Goal: Task Accomplishment & Management: Complete application form

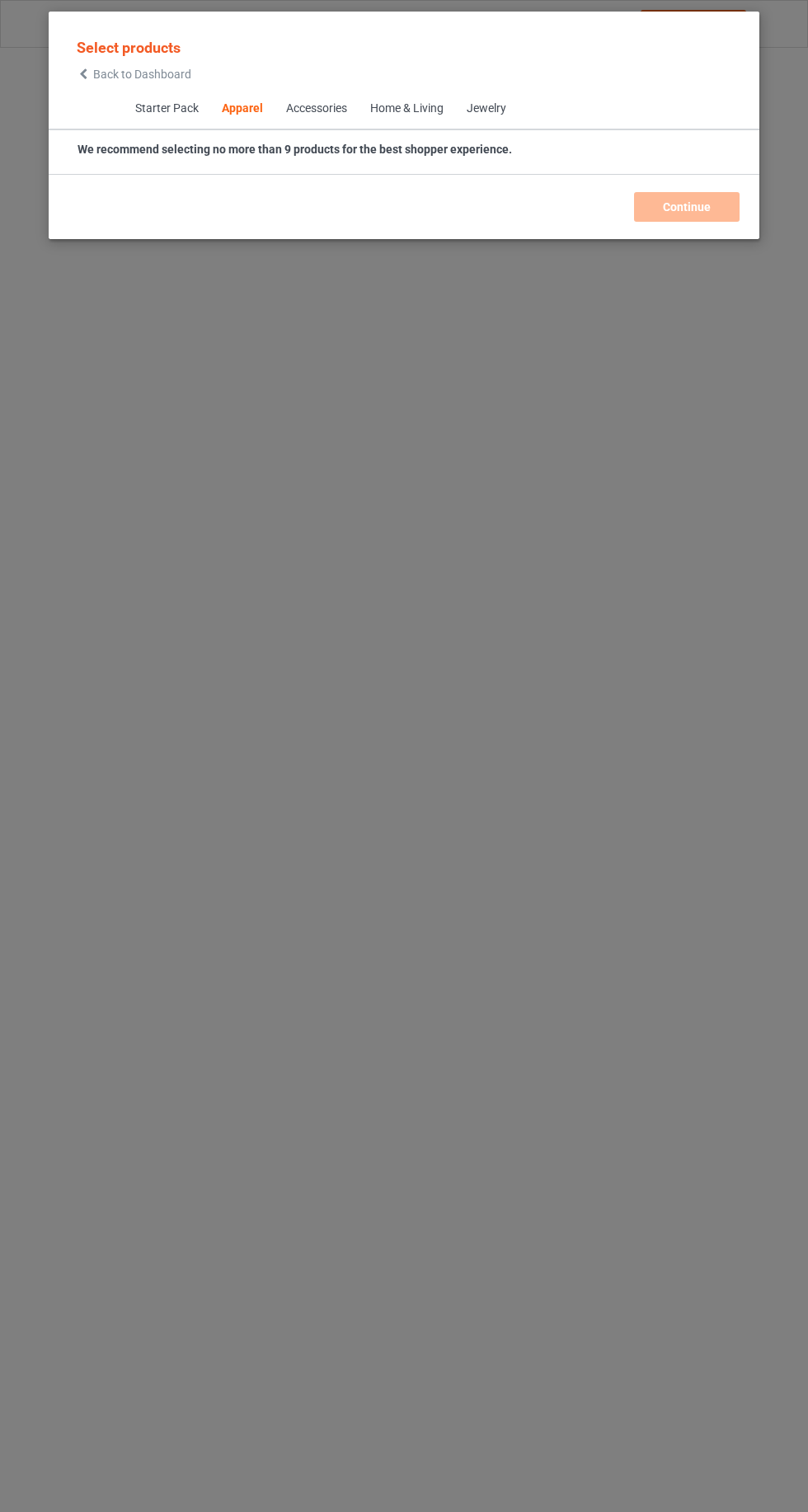
click at [78, 73] on icon at bounding box center [84, 73] width 14 height 11
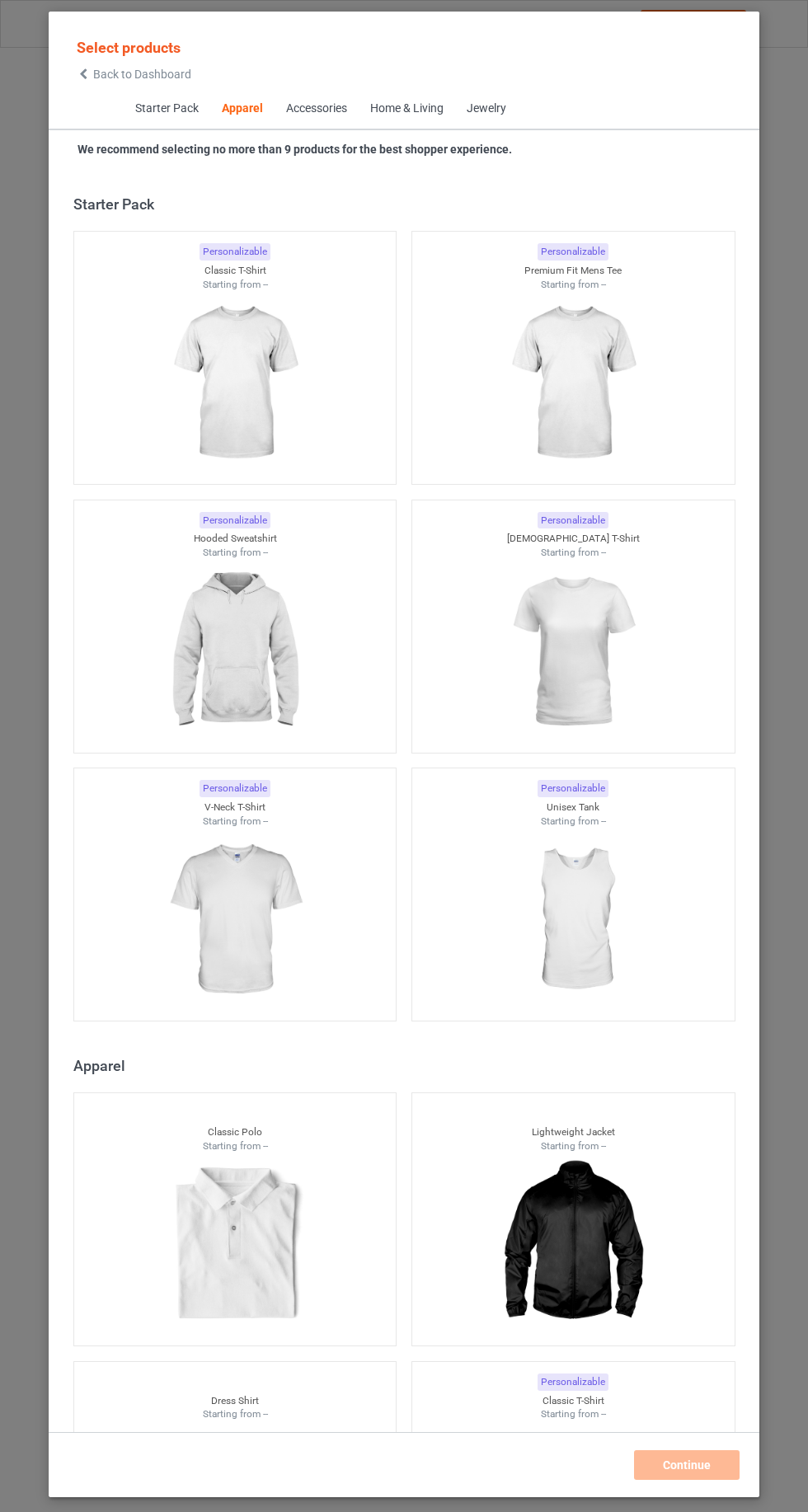
scroll to position [882, 0]
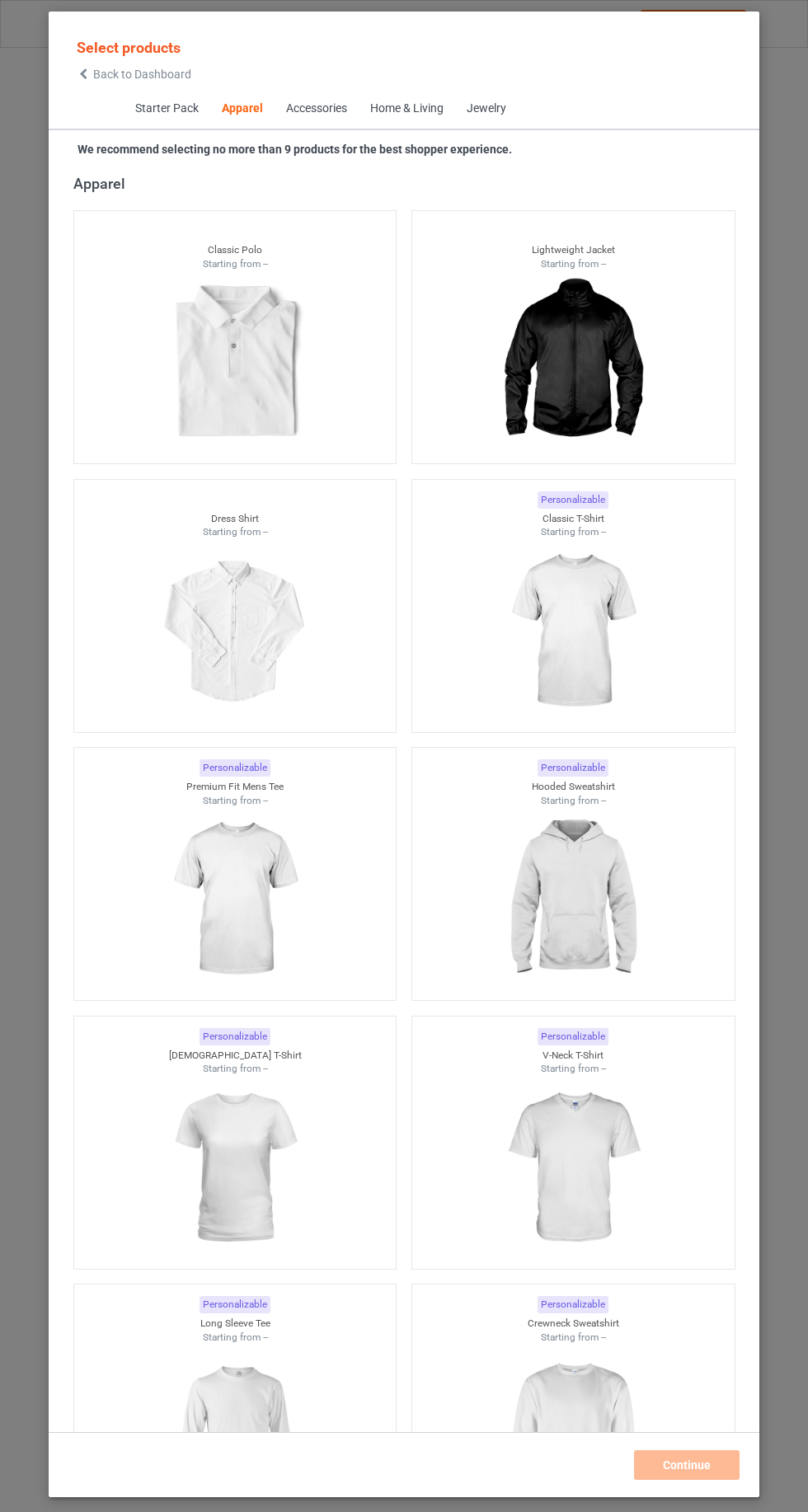
click at [80, 74] on icon at bounding box center [84, 73] width 14 height 11
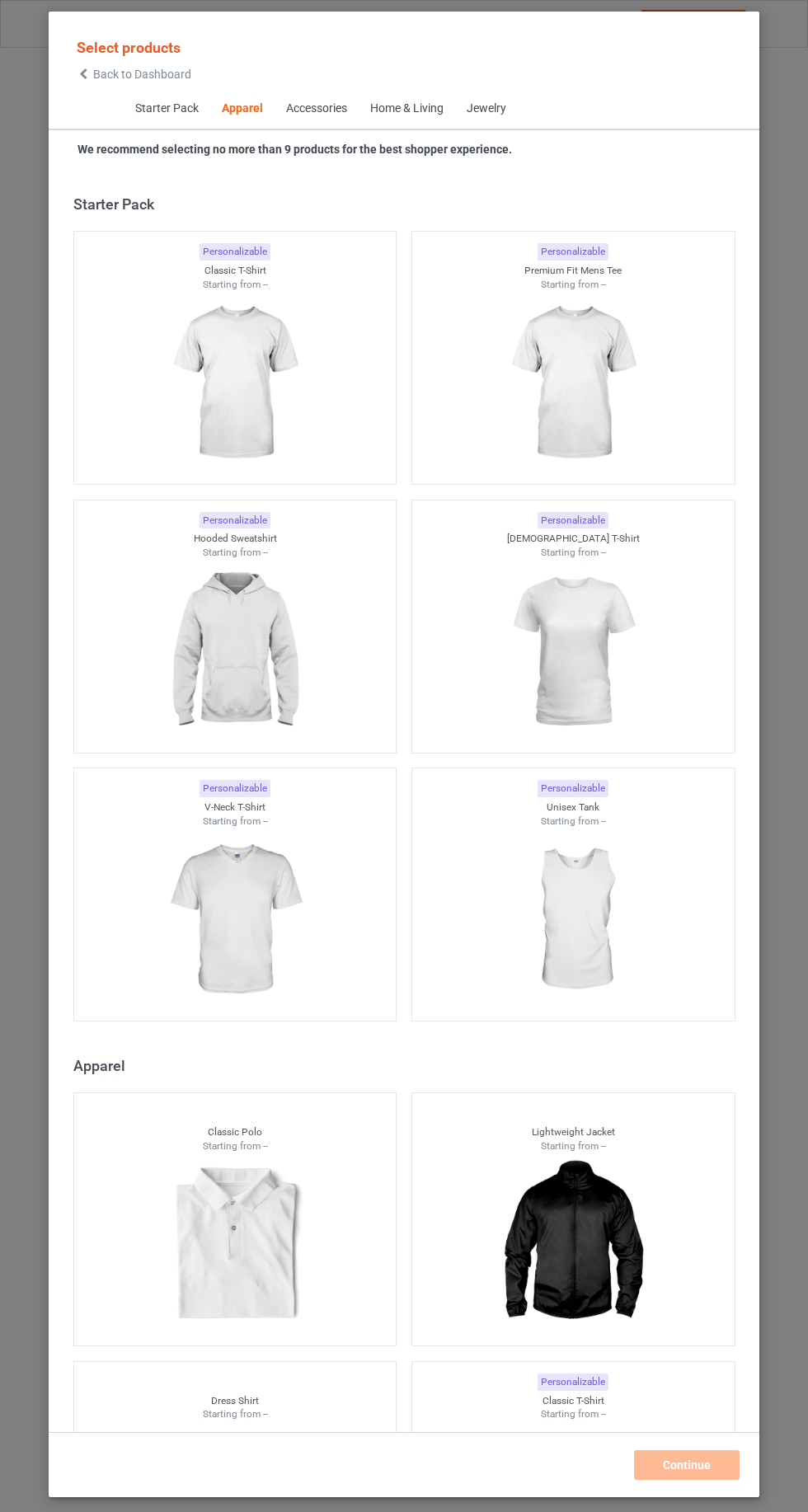
click at [83, 73] on icon at bounding box center [84, 73] width 14 height 11
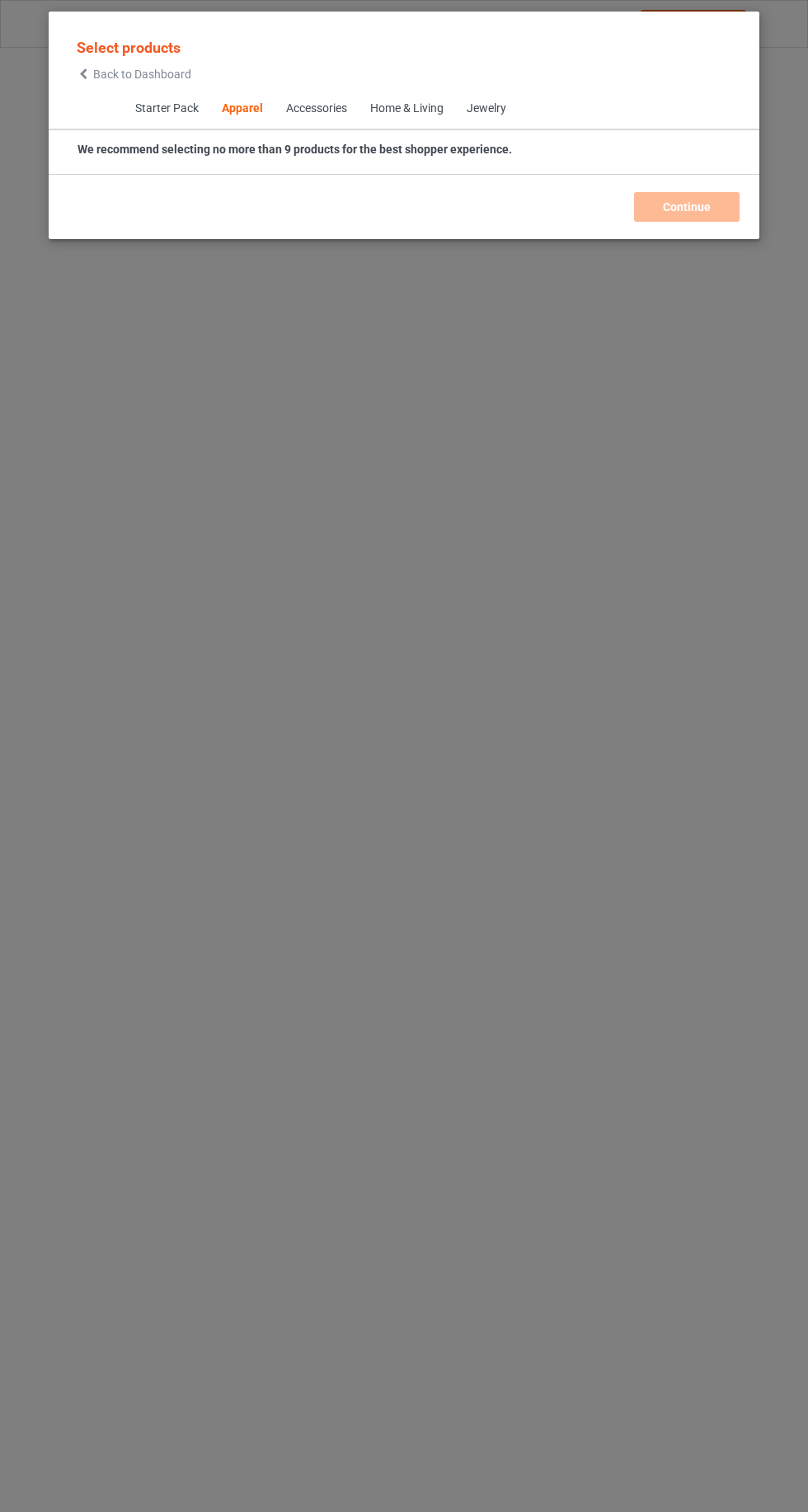
click at [83, 70] on icon at bounding box center [84, 73] width 14 height 11
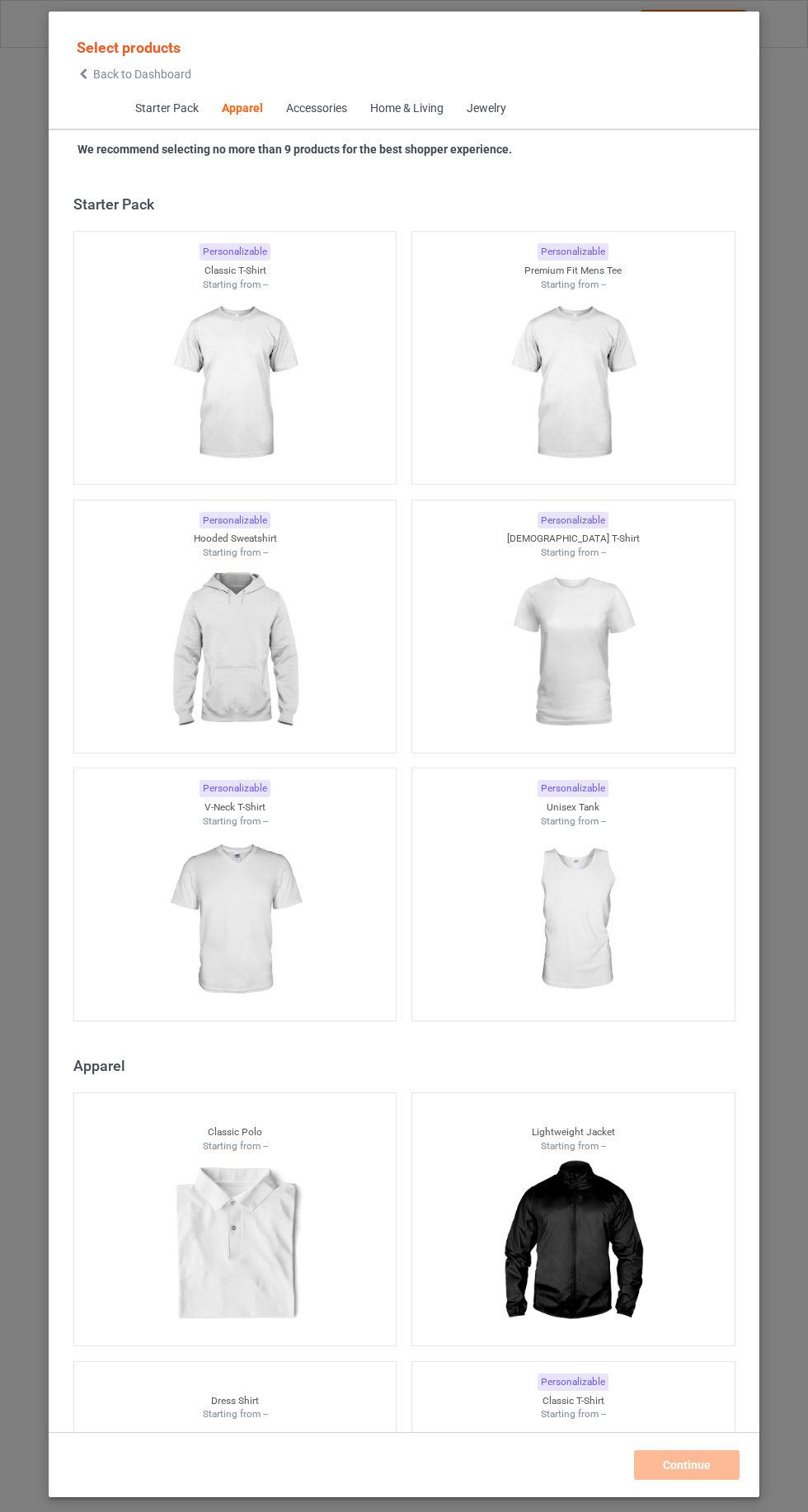
scroll to position [882, 0]
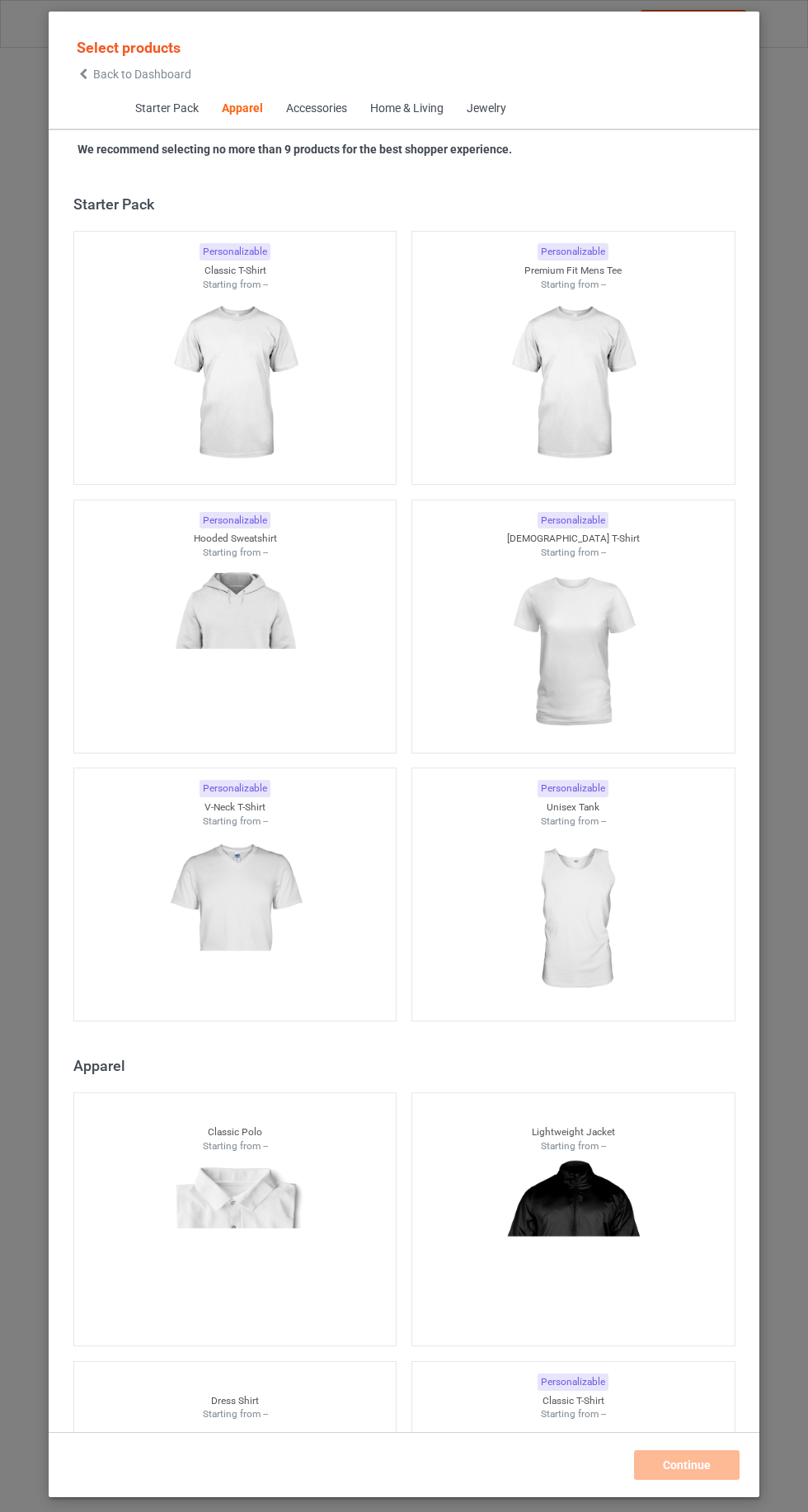
scroll to position [882, 0]
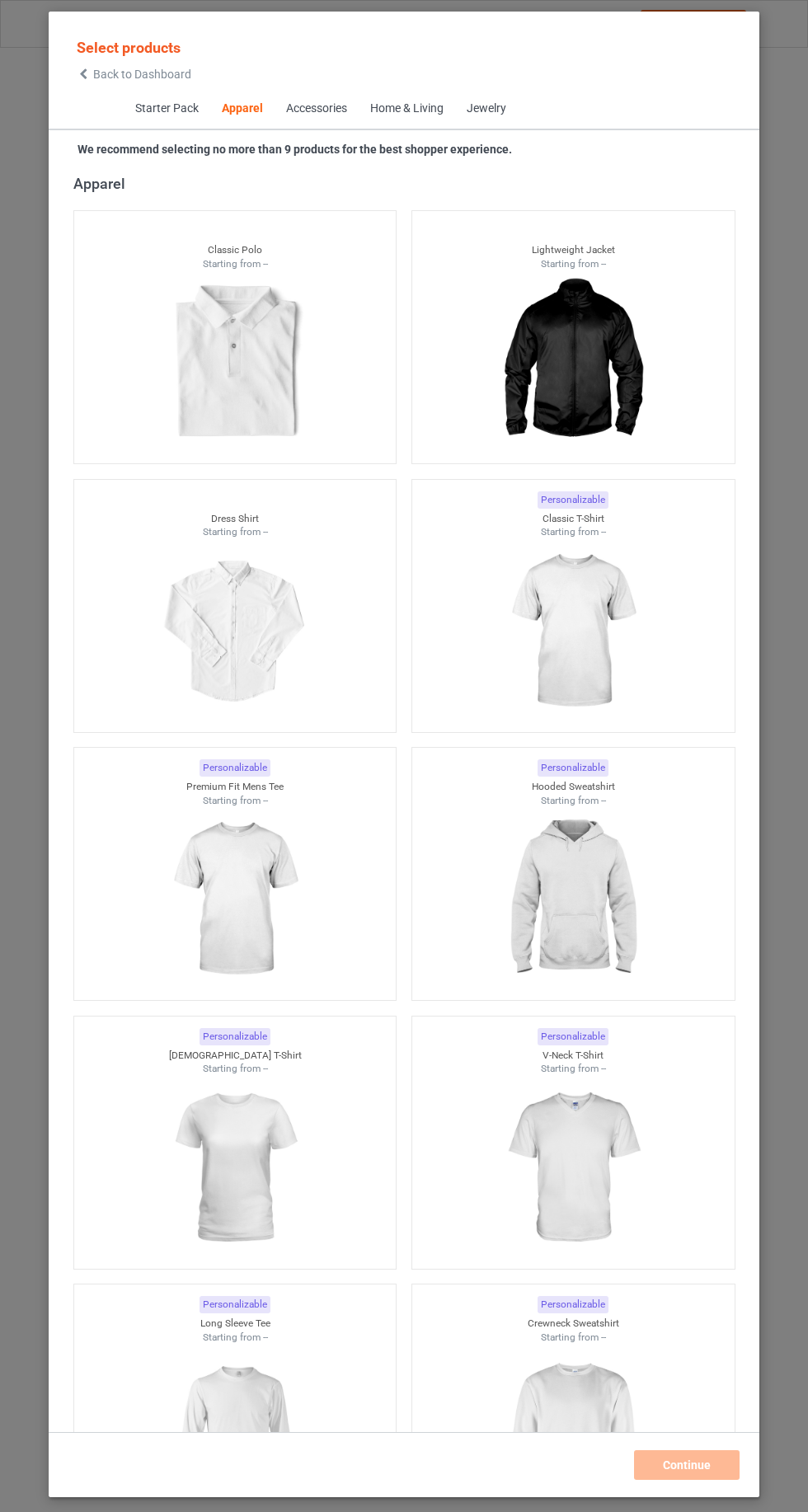
click at [563, 613] on img at bounding box center [572, 632] width 148 height 185
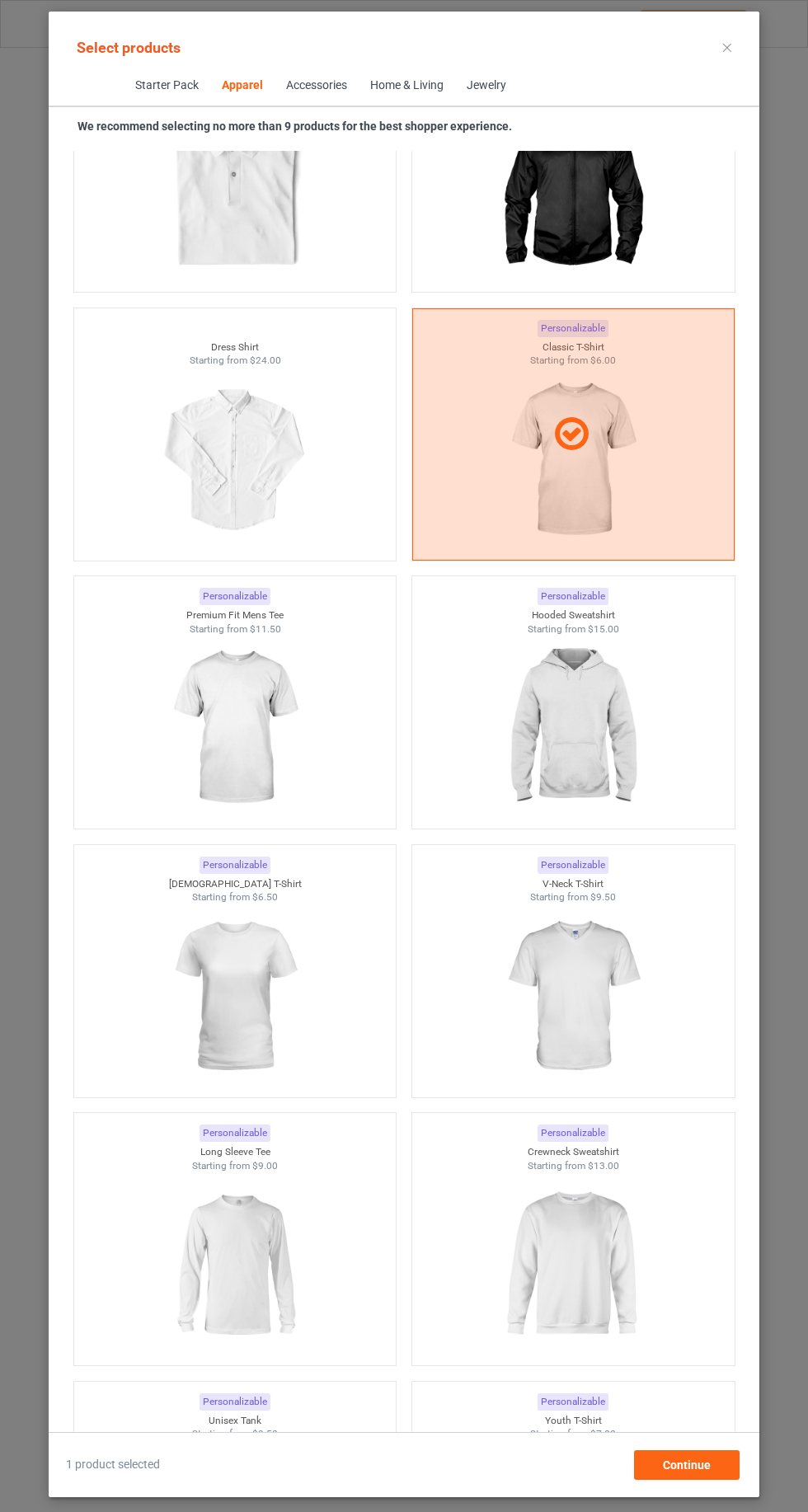
scroll to position [1191, 0]
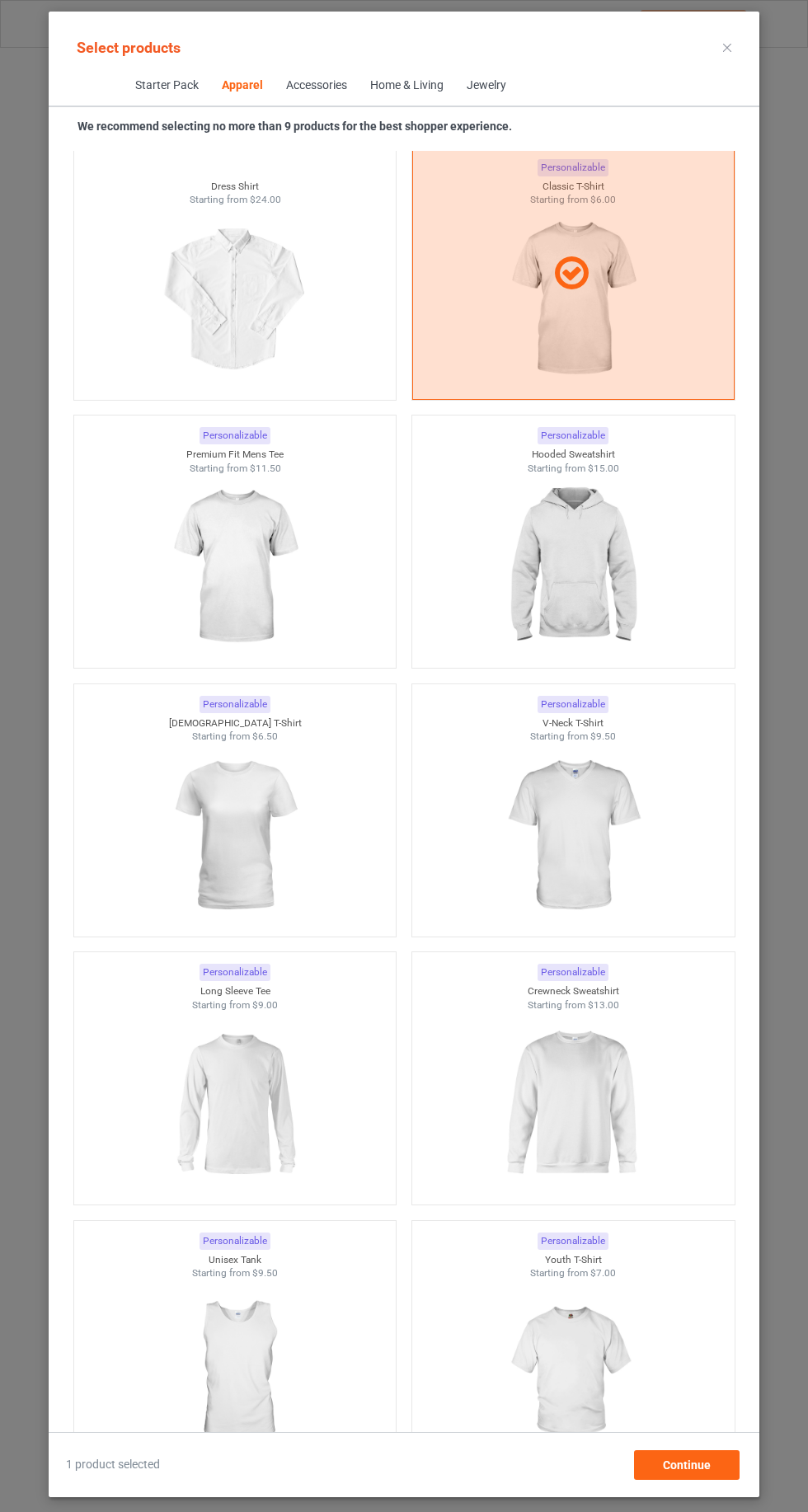
click at [630, 597] on img at bounding box center [572, 567] width 148 height 185
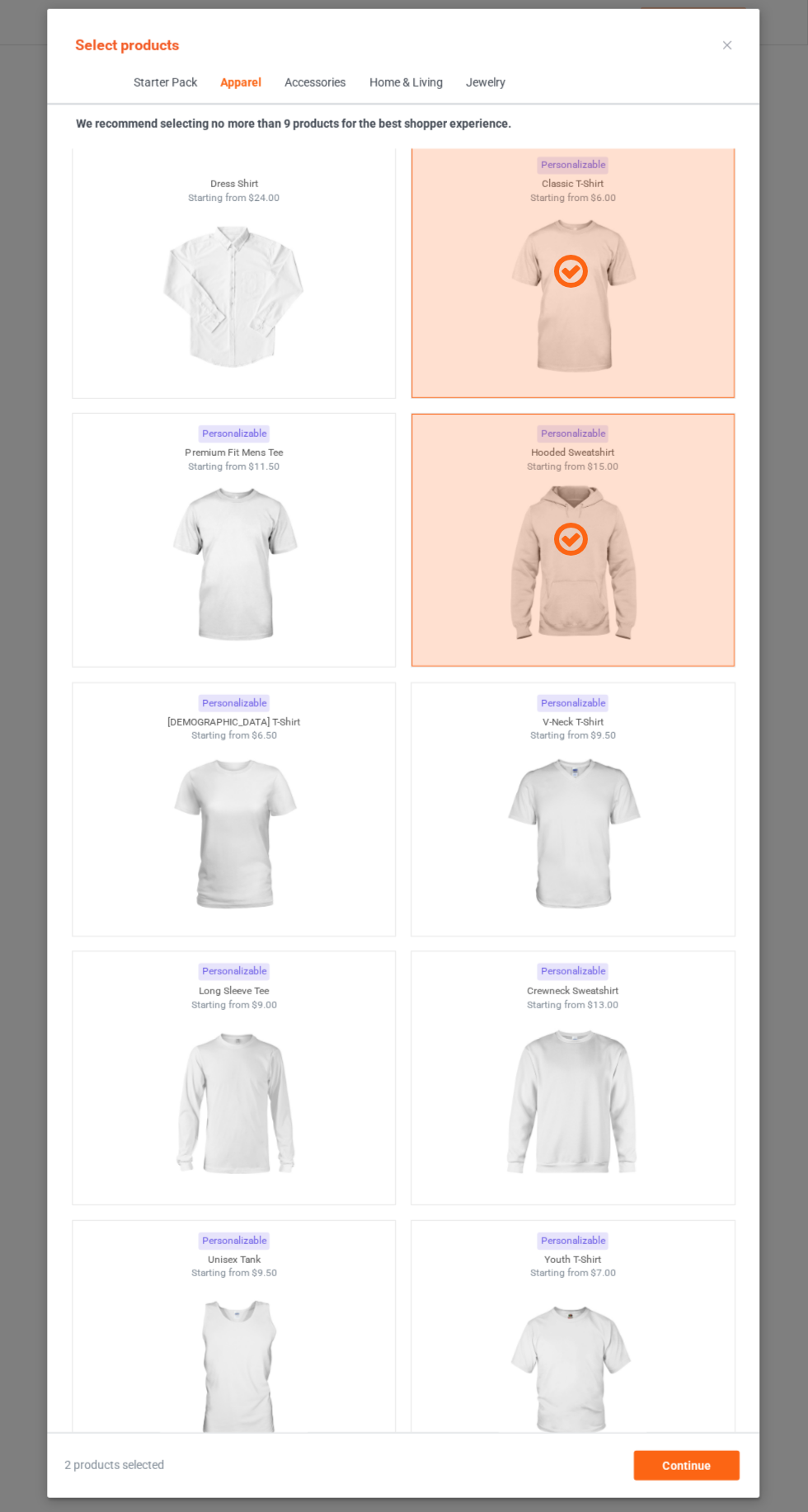
scroll to position [0, 0]
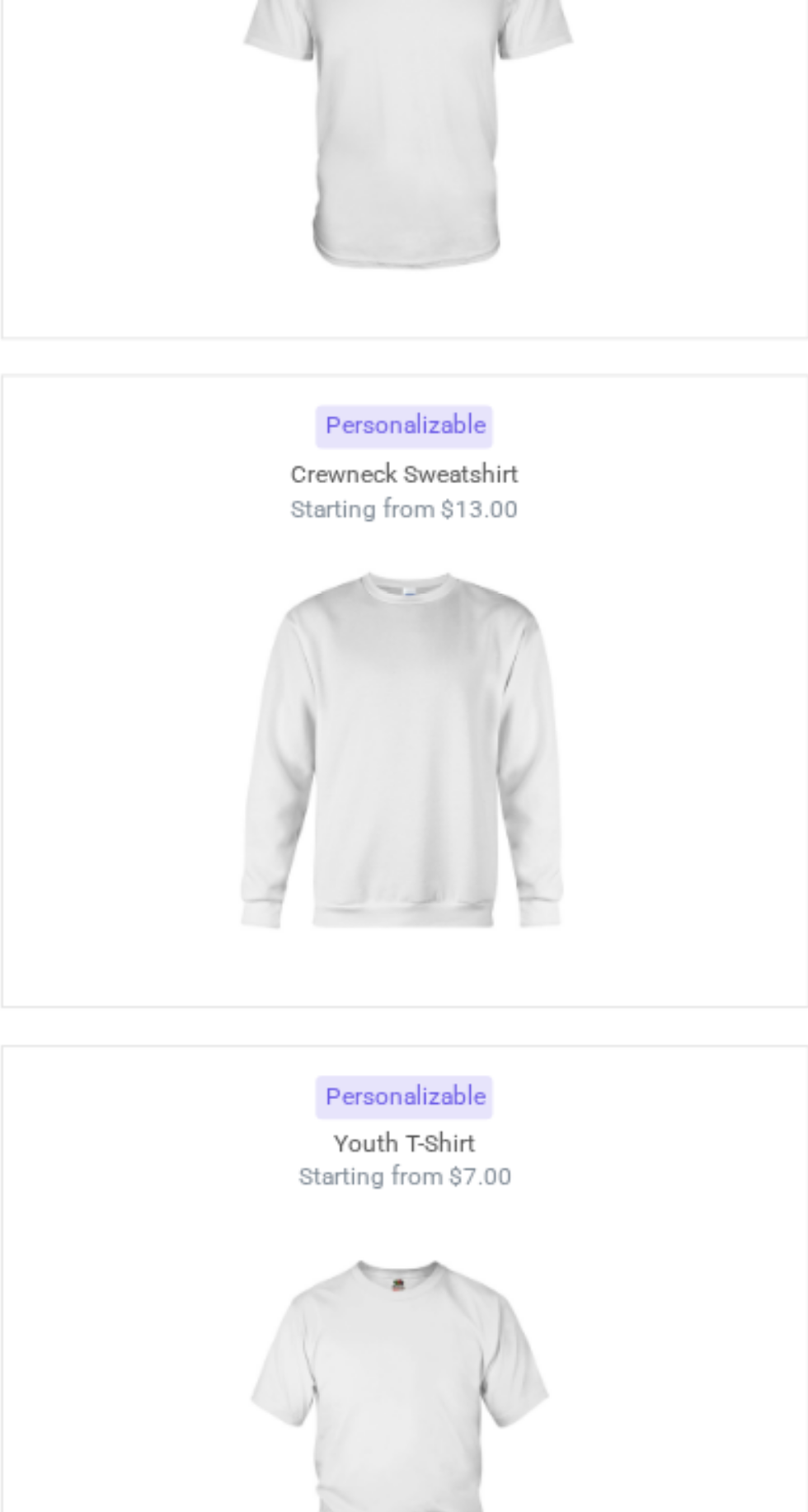
click at [618, 1149] on img at bounding box center [572, 1104] width 148 height 185
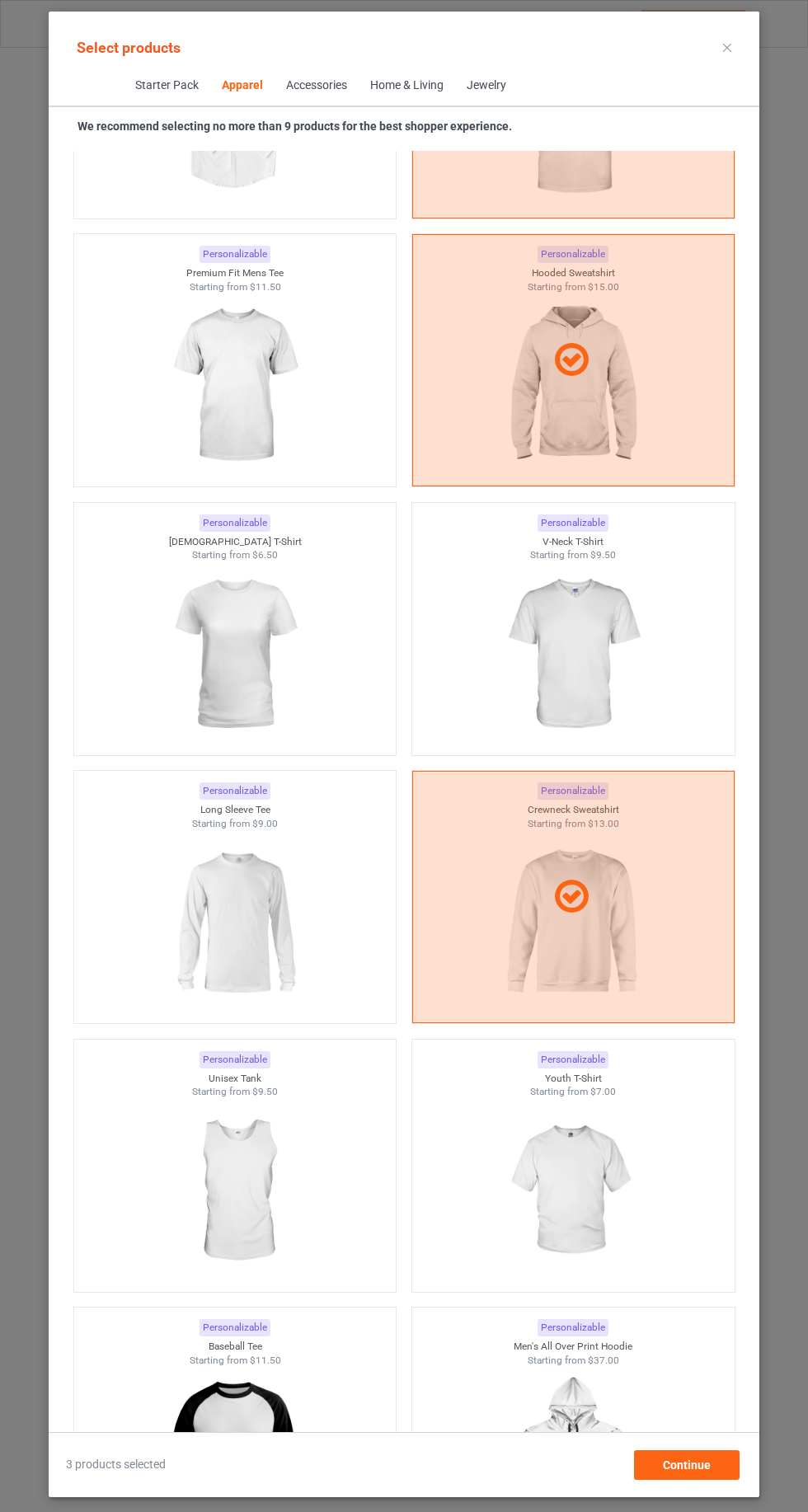
scroll to position [1399, 0]
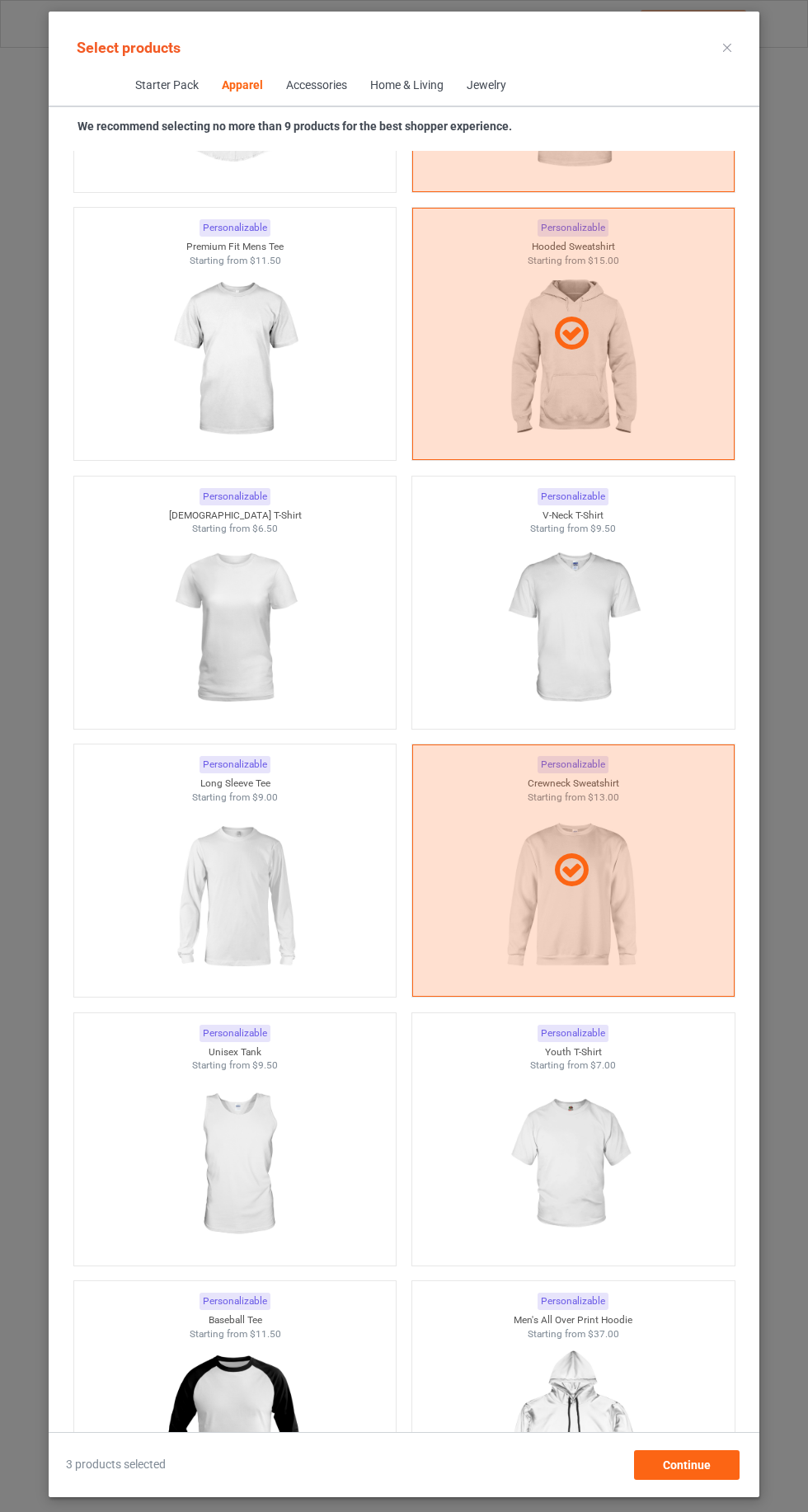
click at [166, 905] on img at bounding box center [234, 896] width 148 height 185
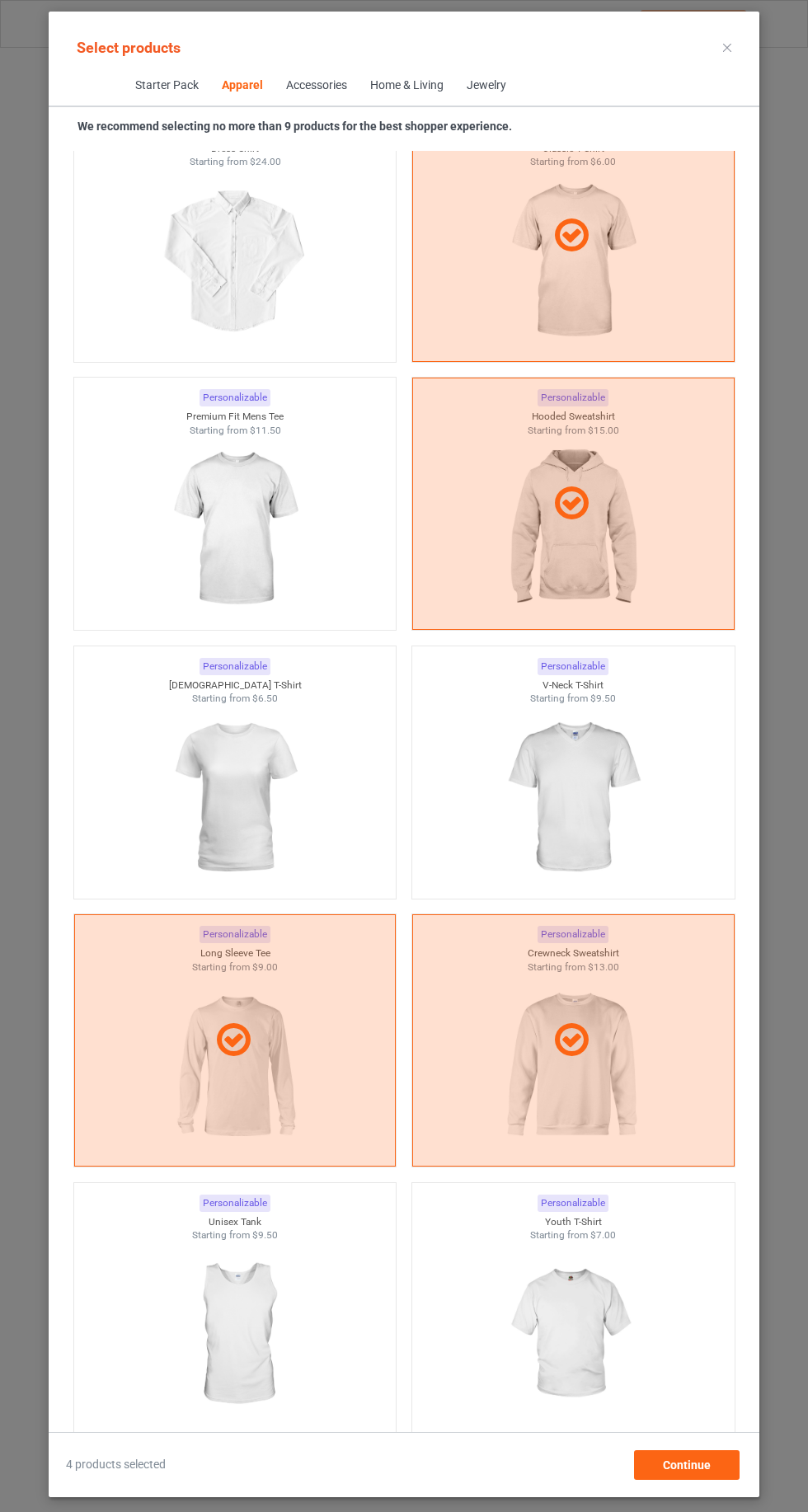
scroll to position [1226, 0]
click at [187, 506] on img at bounding box center [234, 532] width 148 height 185
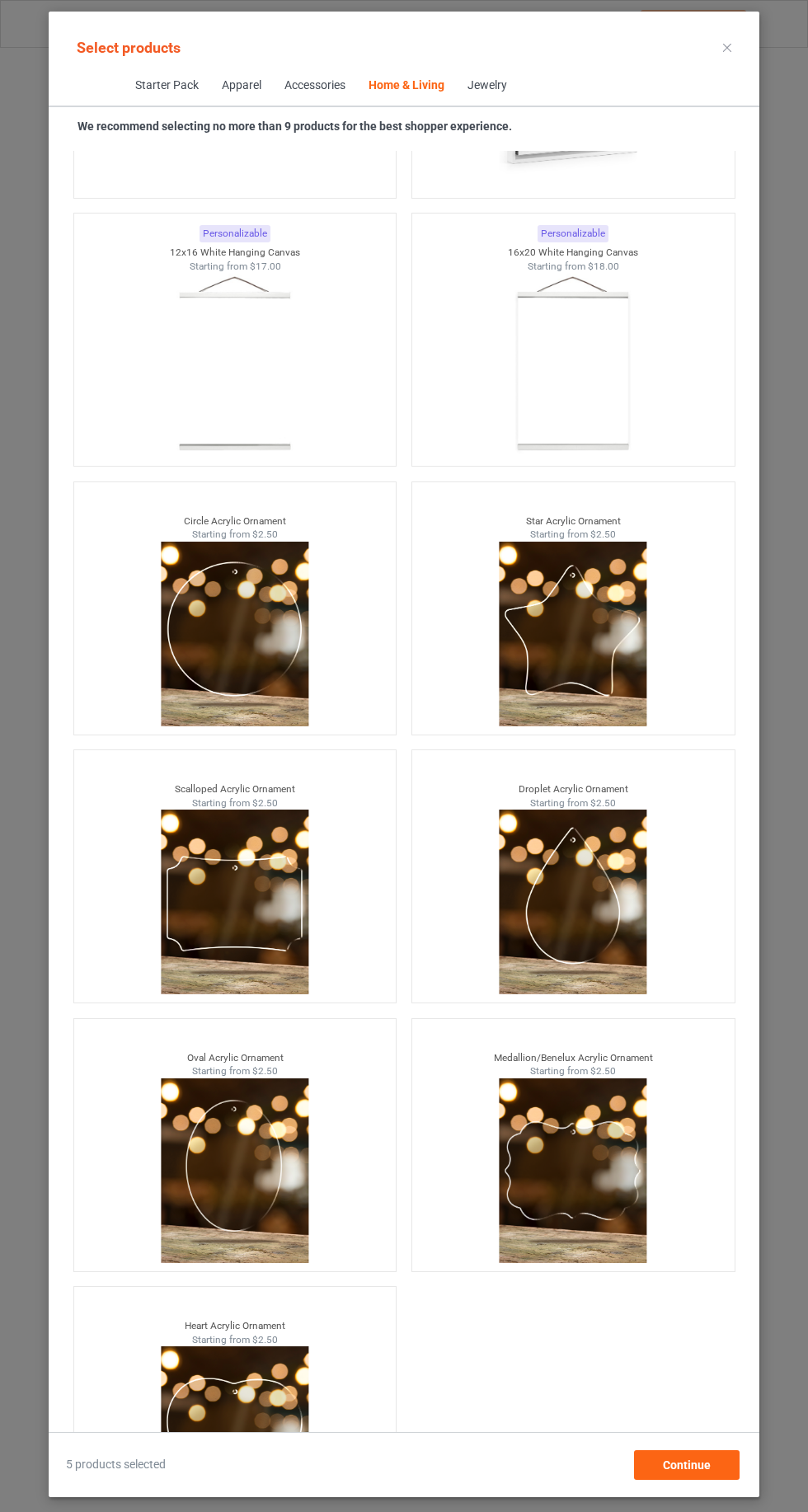
scroll to position [111, 0]
click at [712, 1467] on div "Continue" at bounding box center [687, 1464] width 105 height 29
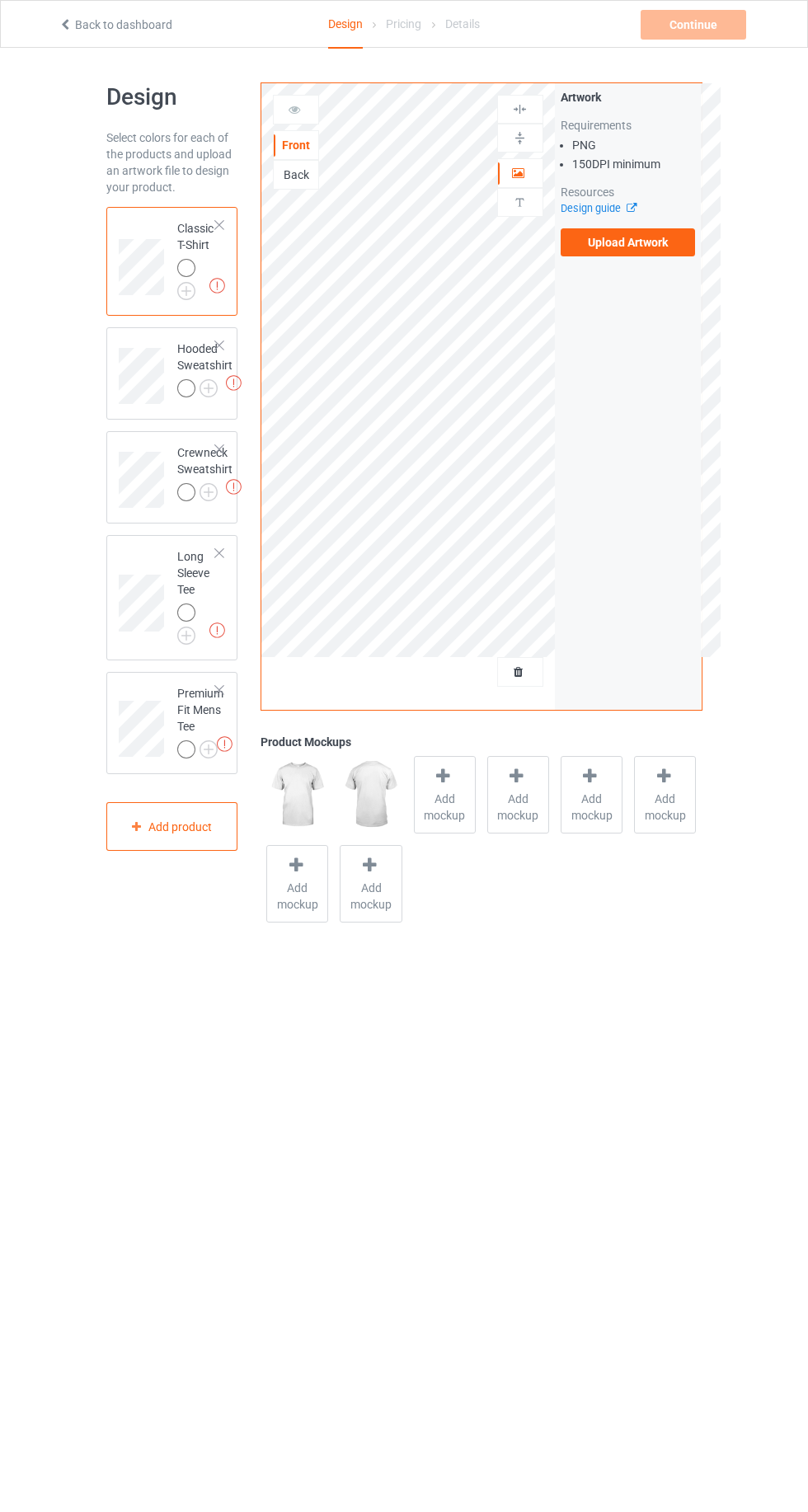
click at [0, 0] on img at bounding box center [0, 0] width 0 height 0
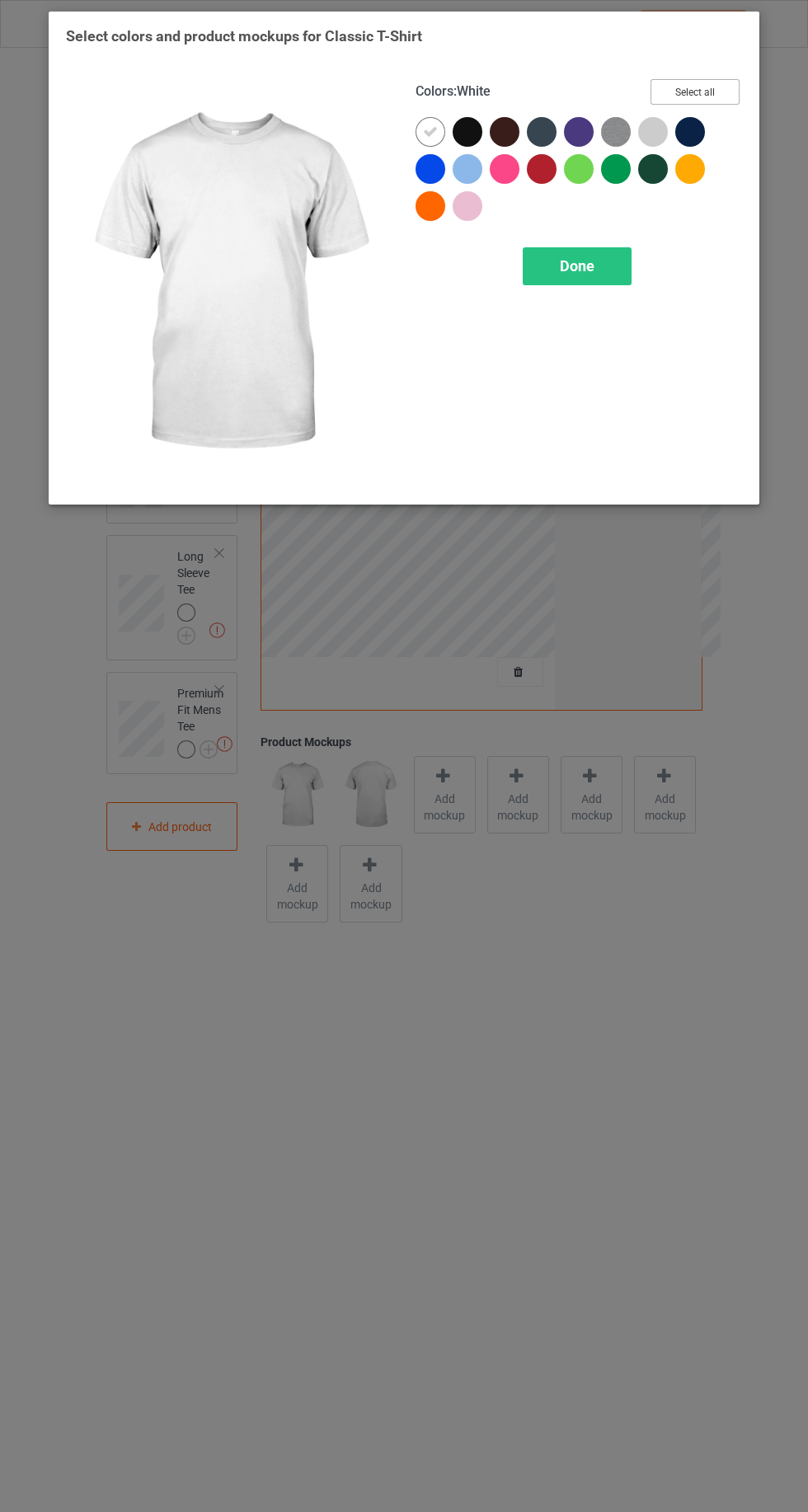
click at [687, 82] on button "Select all" at bounding box center [695, 92] width 89 height 26
click at [422, 134] on div at bounding box center [430, 131] width 29 height 29
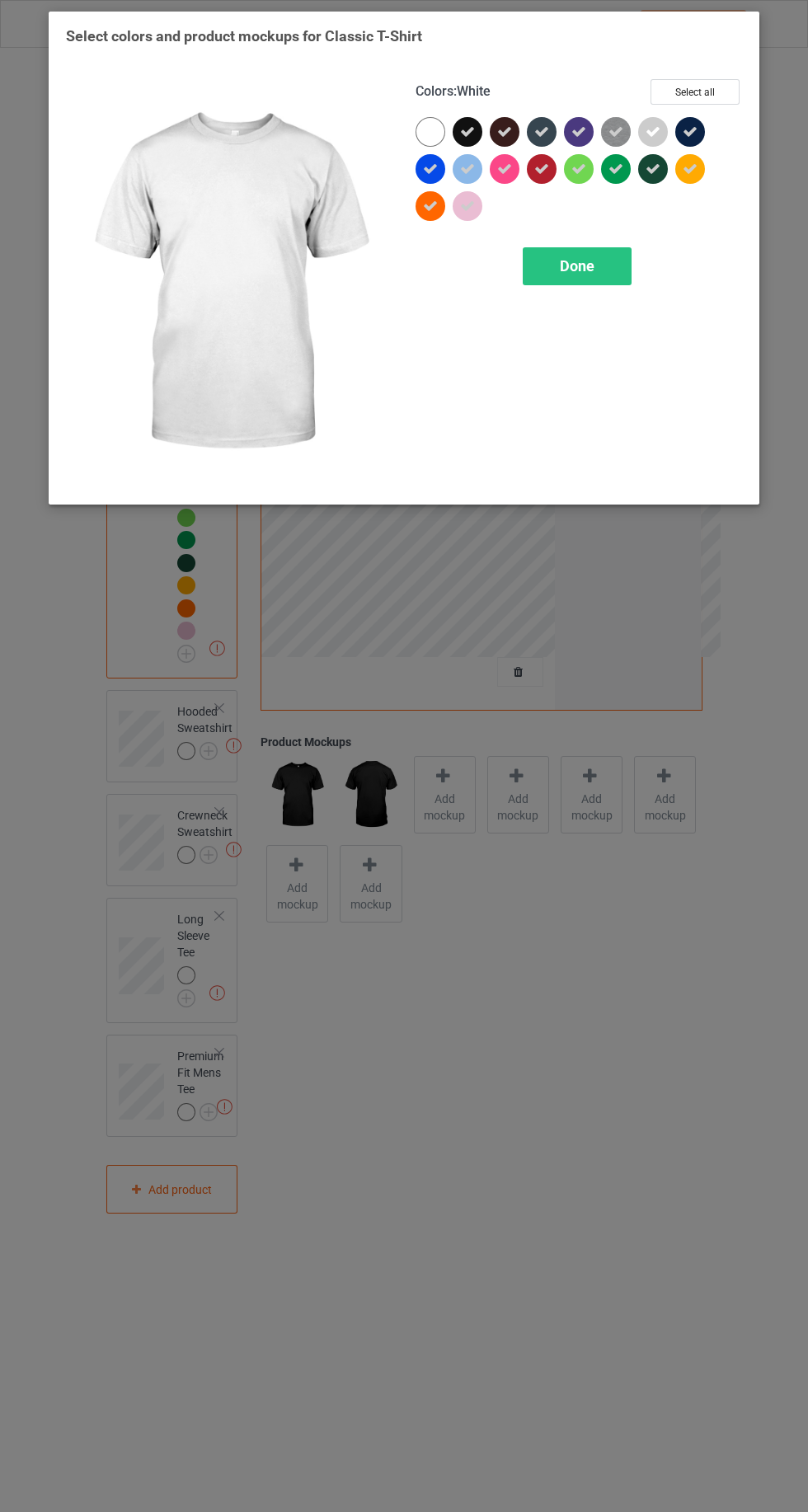
click at [653, 166] on icon at bounding box center [652, 168] width 15 height 15
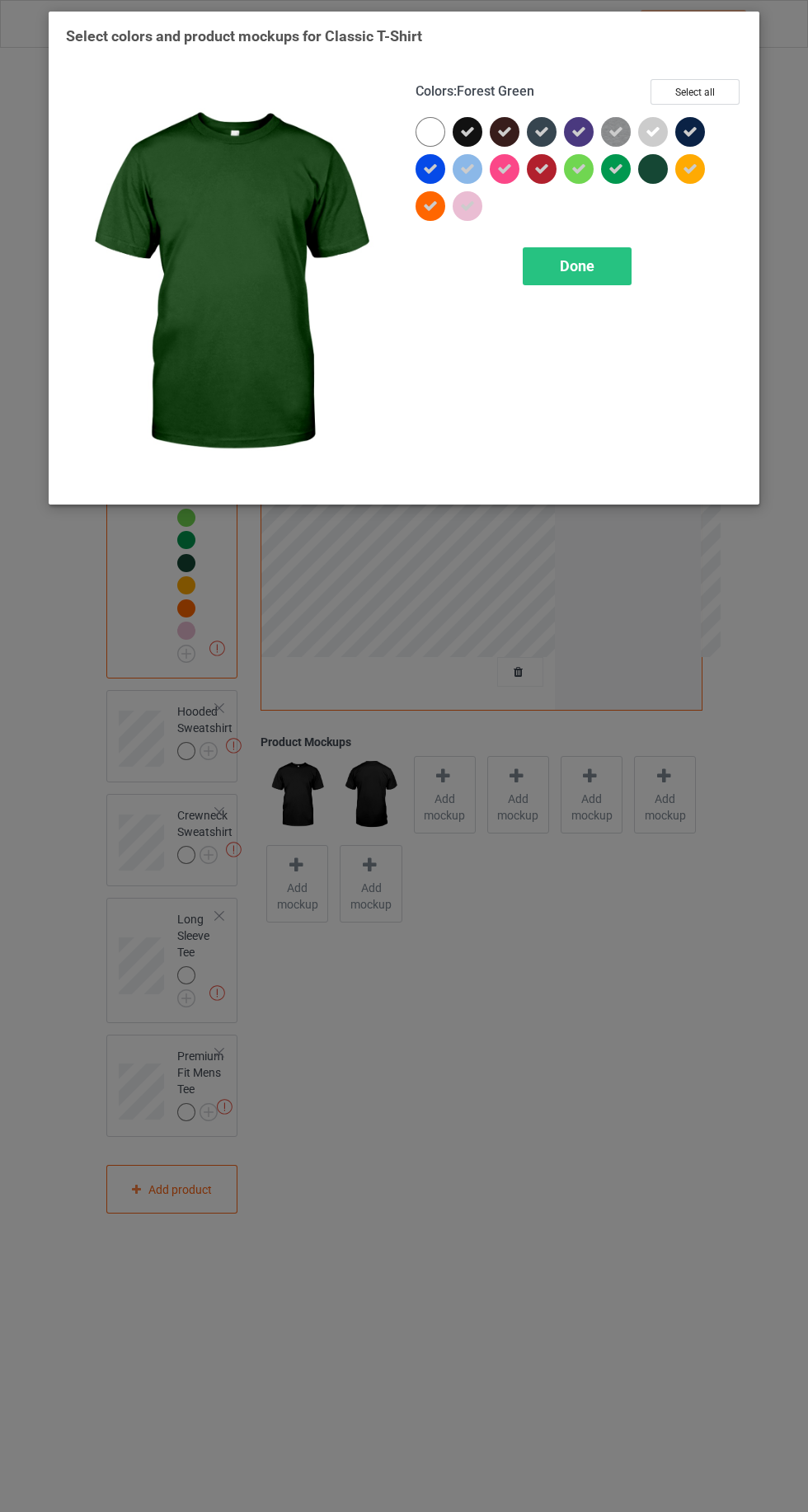
click at [650, 130] on icon at bounding box center [652, 131] width 15 height 15
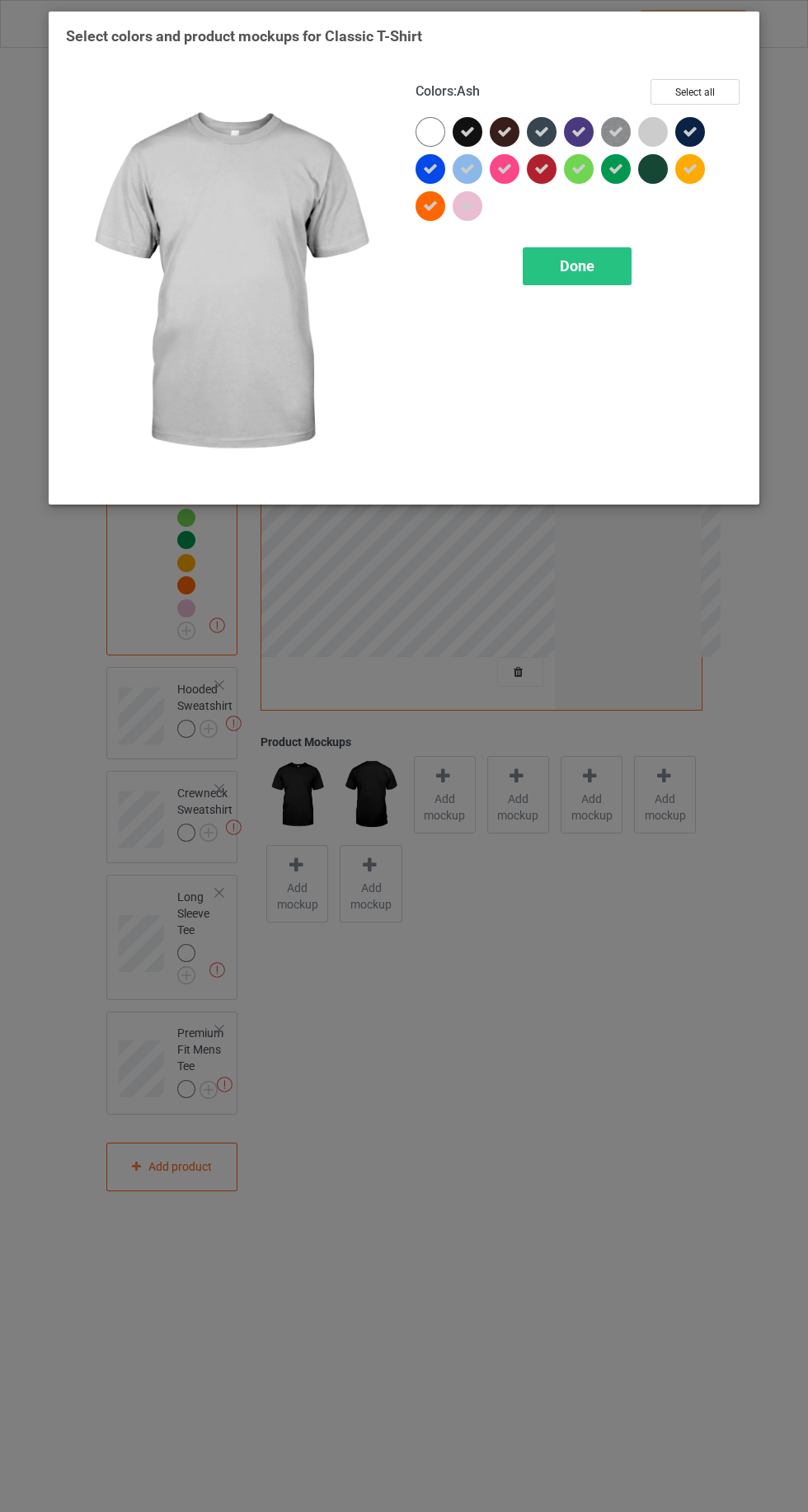
click at [578, 256] on div "Done" at bounding box center [577, 266] width 109 height 38
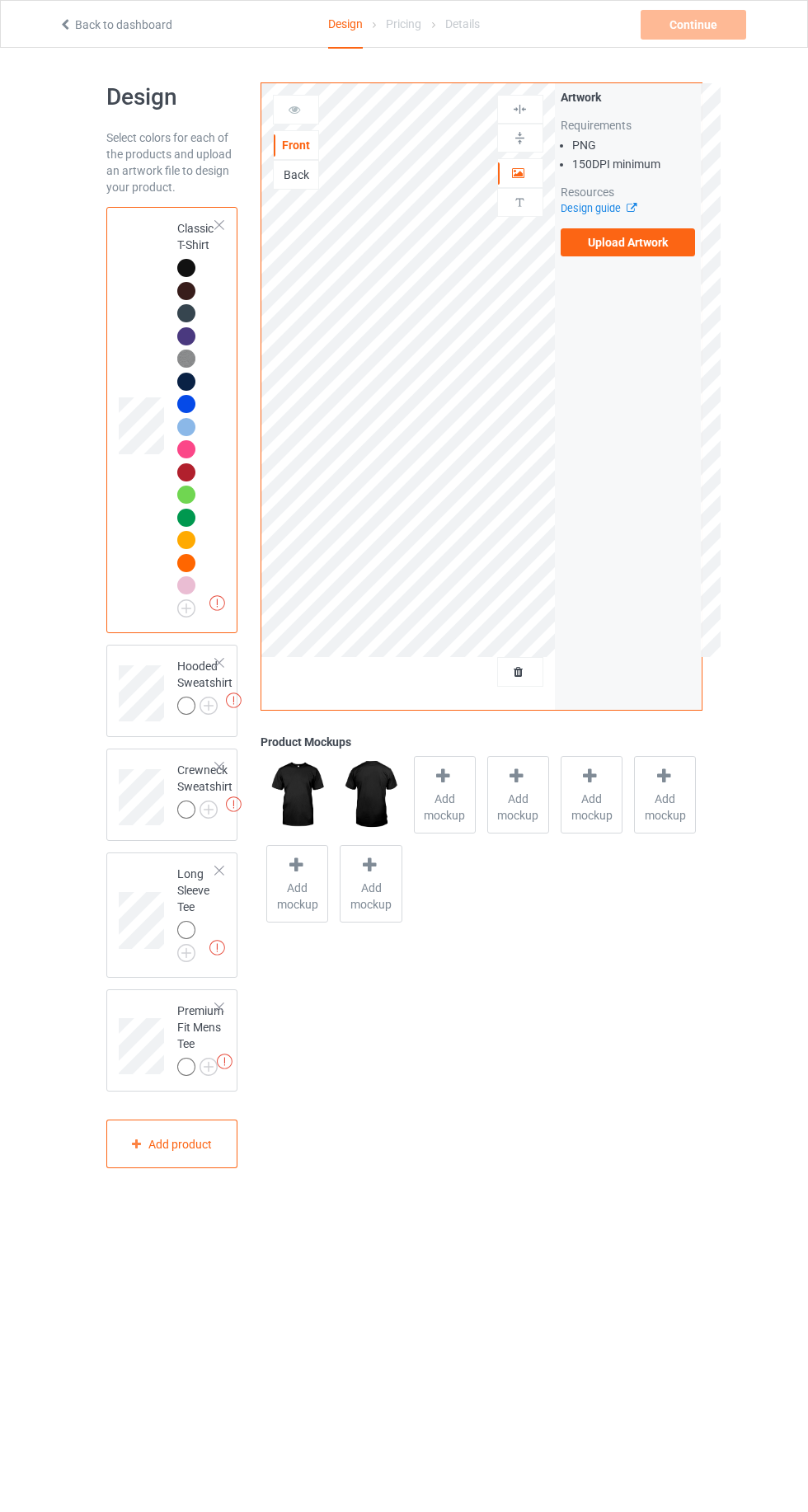
click at [0, 0] on img at bounding box center [0, 0] width 0 height 0
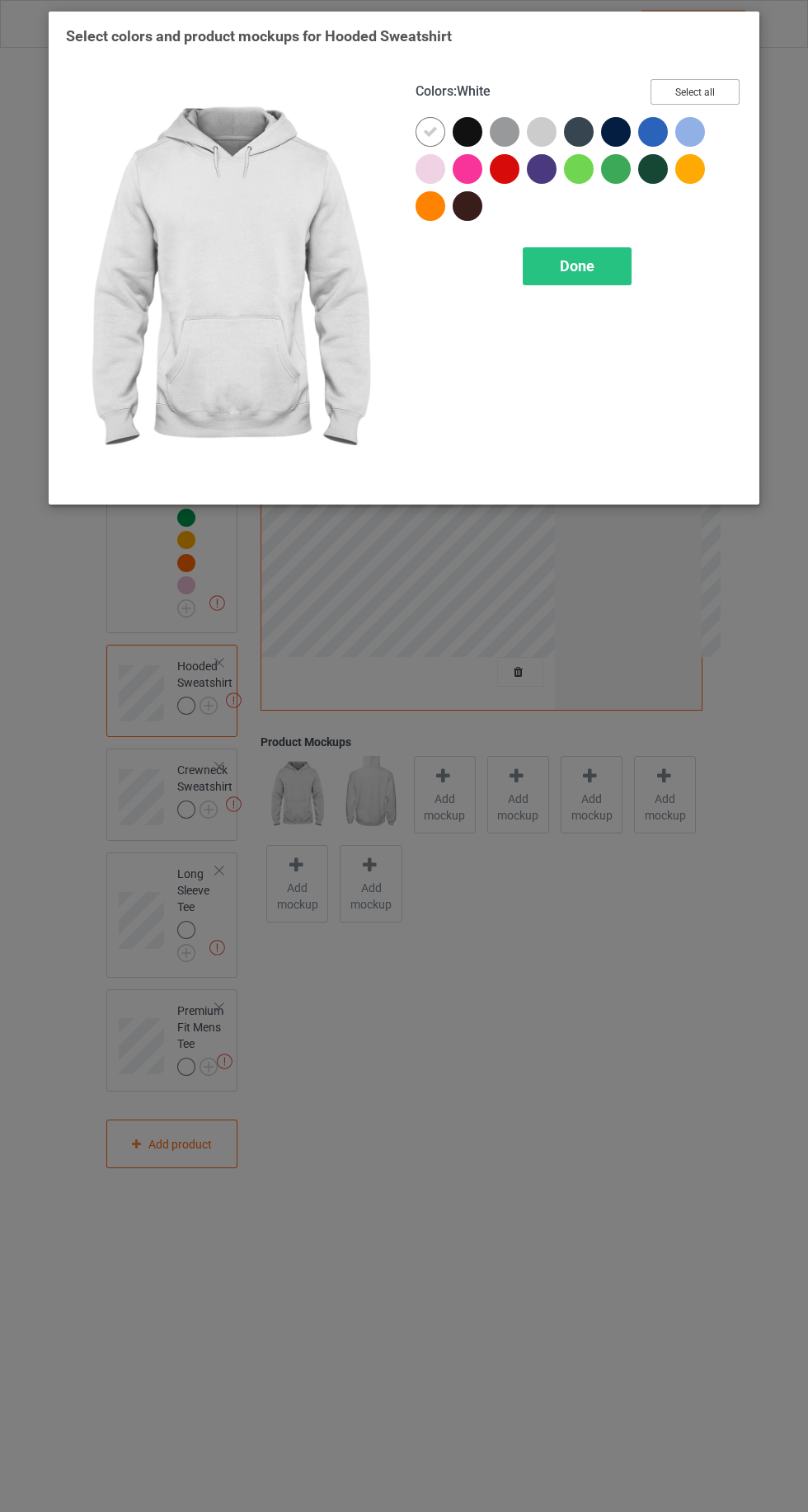
click at [704, 86] on button "Select all" at bounding box center [695, 92] width 89 height 26
click at [509, 124] on icon at bounding box center [504, 131] width 15 height 15
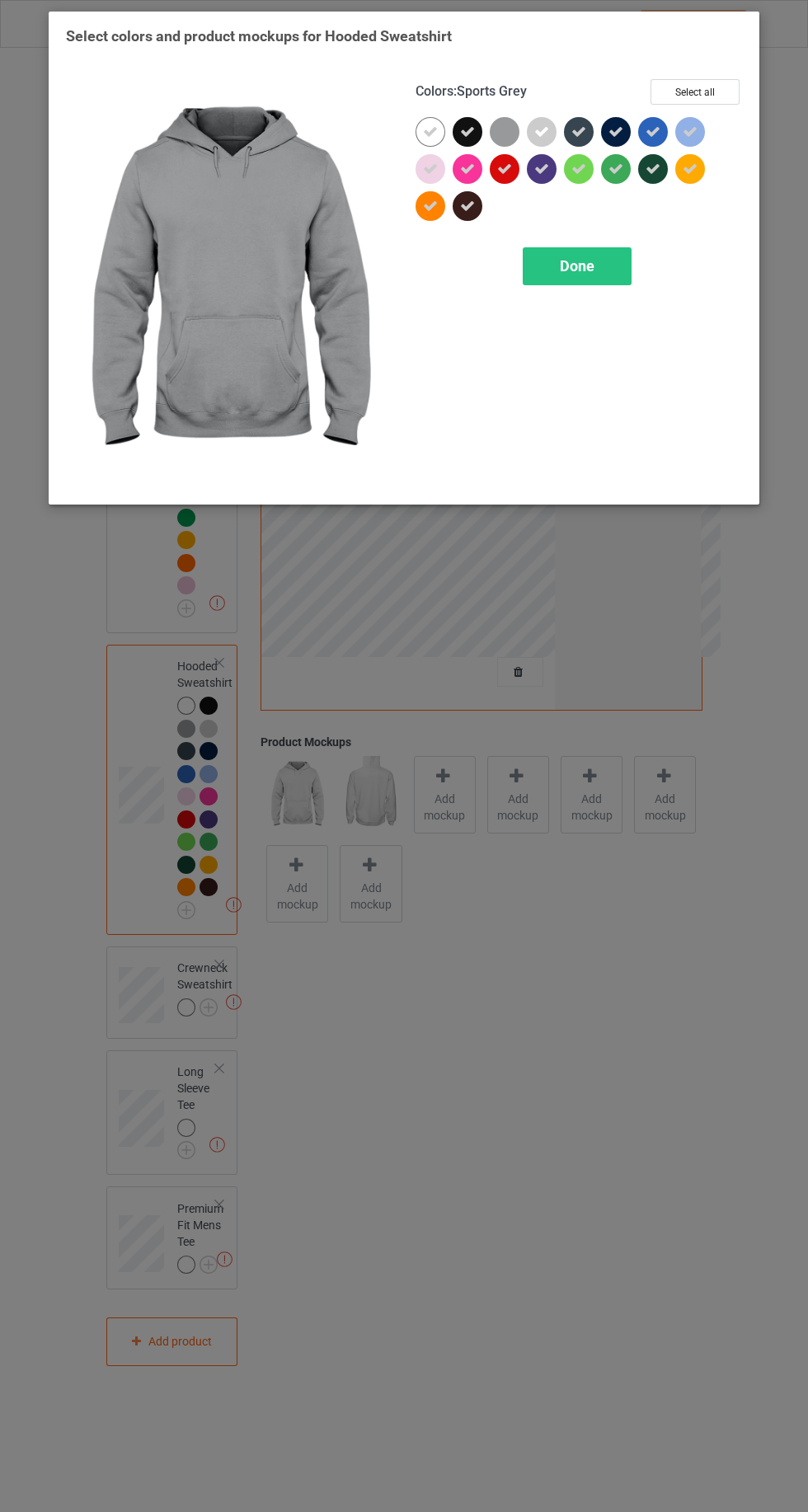
click at [534, 137] on icon at bounding box center [541, 131] width 15 height 15
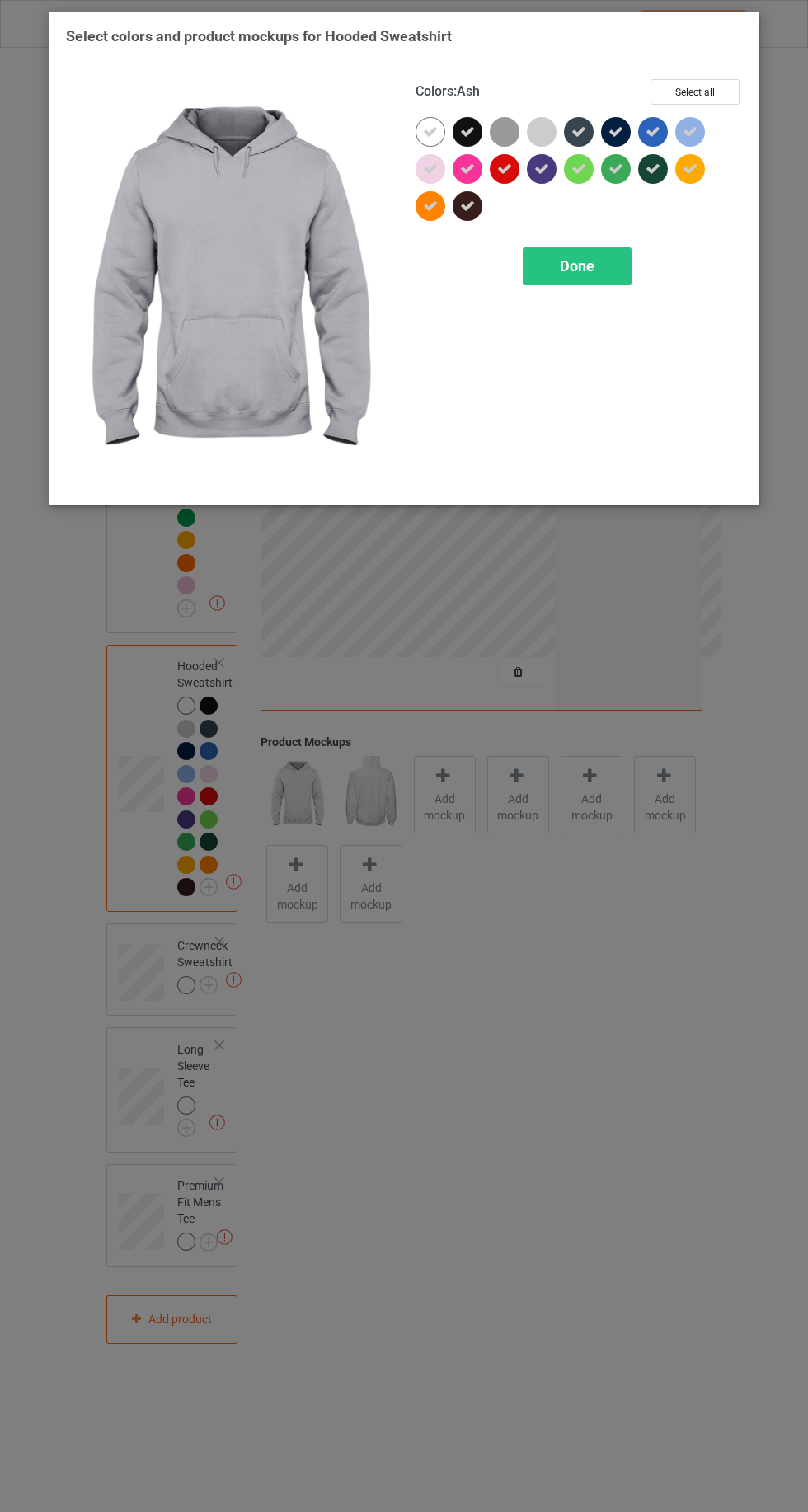
click at [421, 131] on div at bounding box center [430, 131] width 29 height 29
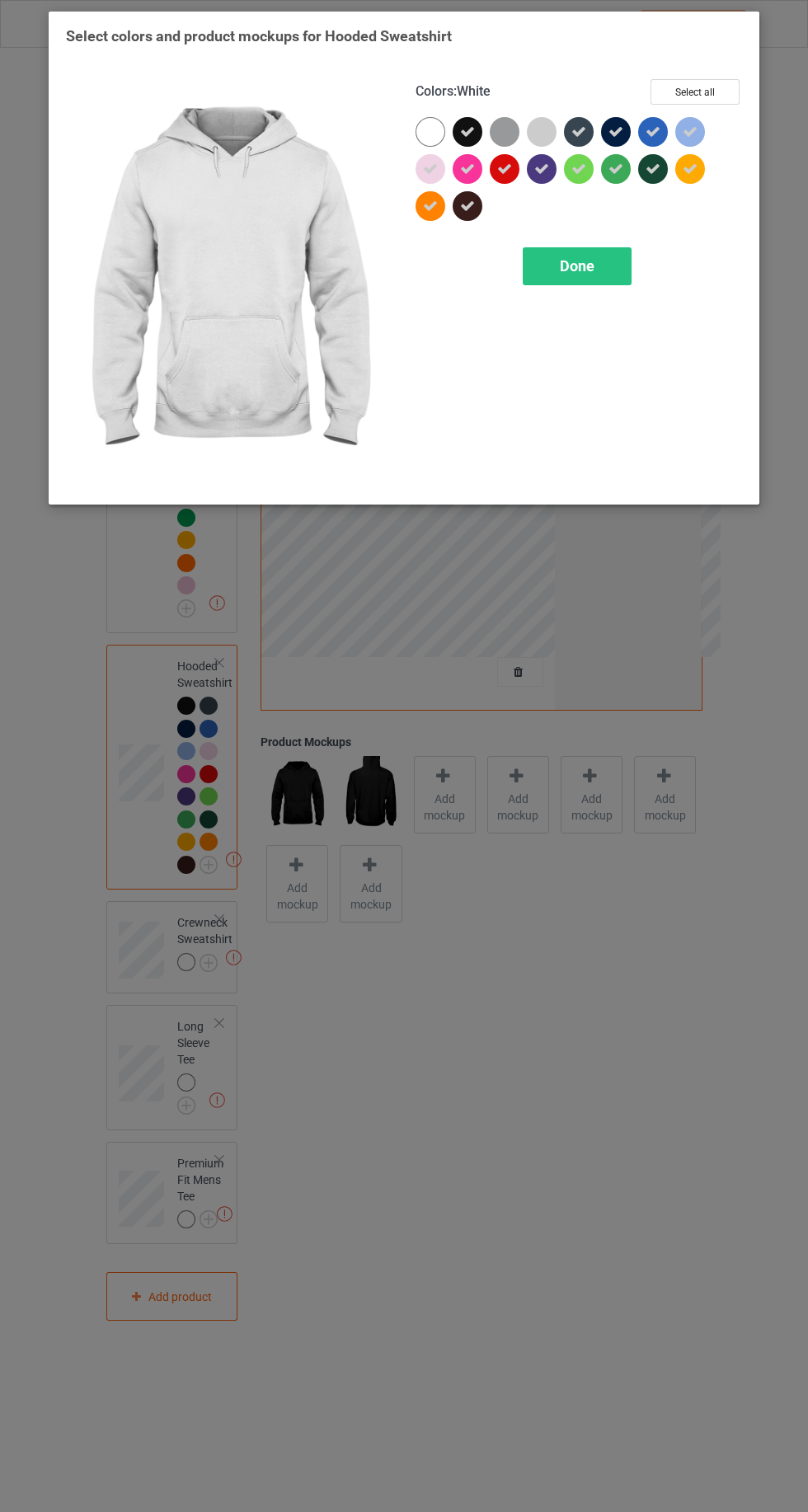
click at [499, 142] on div at bounding box center [505, 131] width 29 height 29
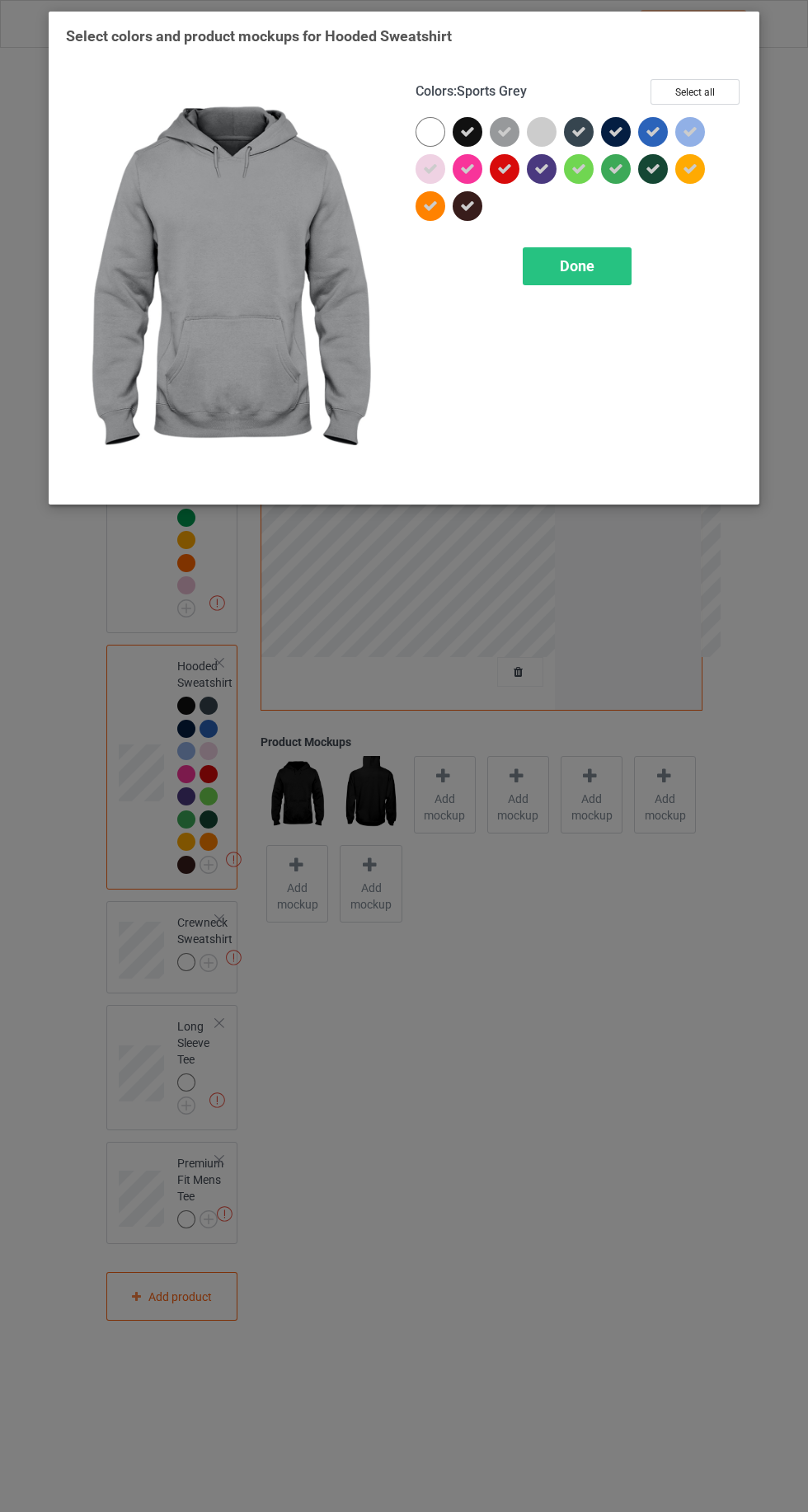
click at [553, 265] on div "Done" at bounding box center [577, 266] width 109 height 38
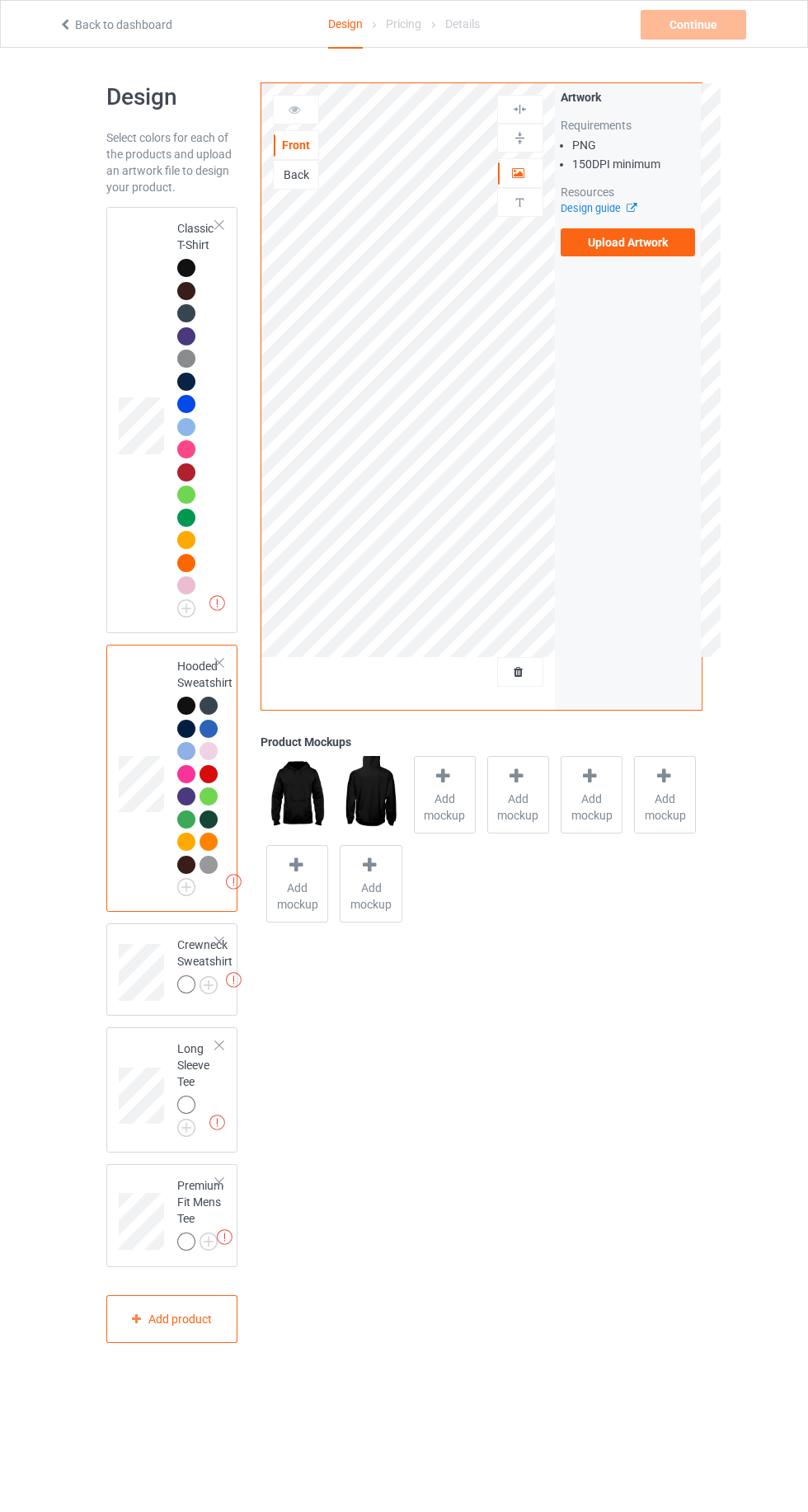
click at [0, 0] on img at bounding box center [0, 0] width 0 height 0
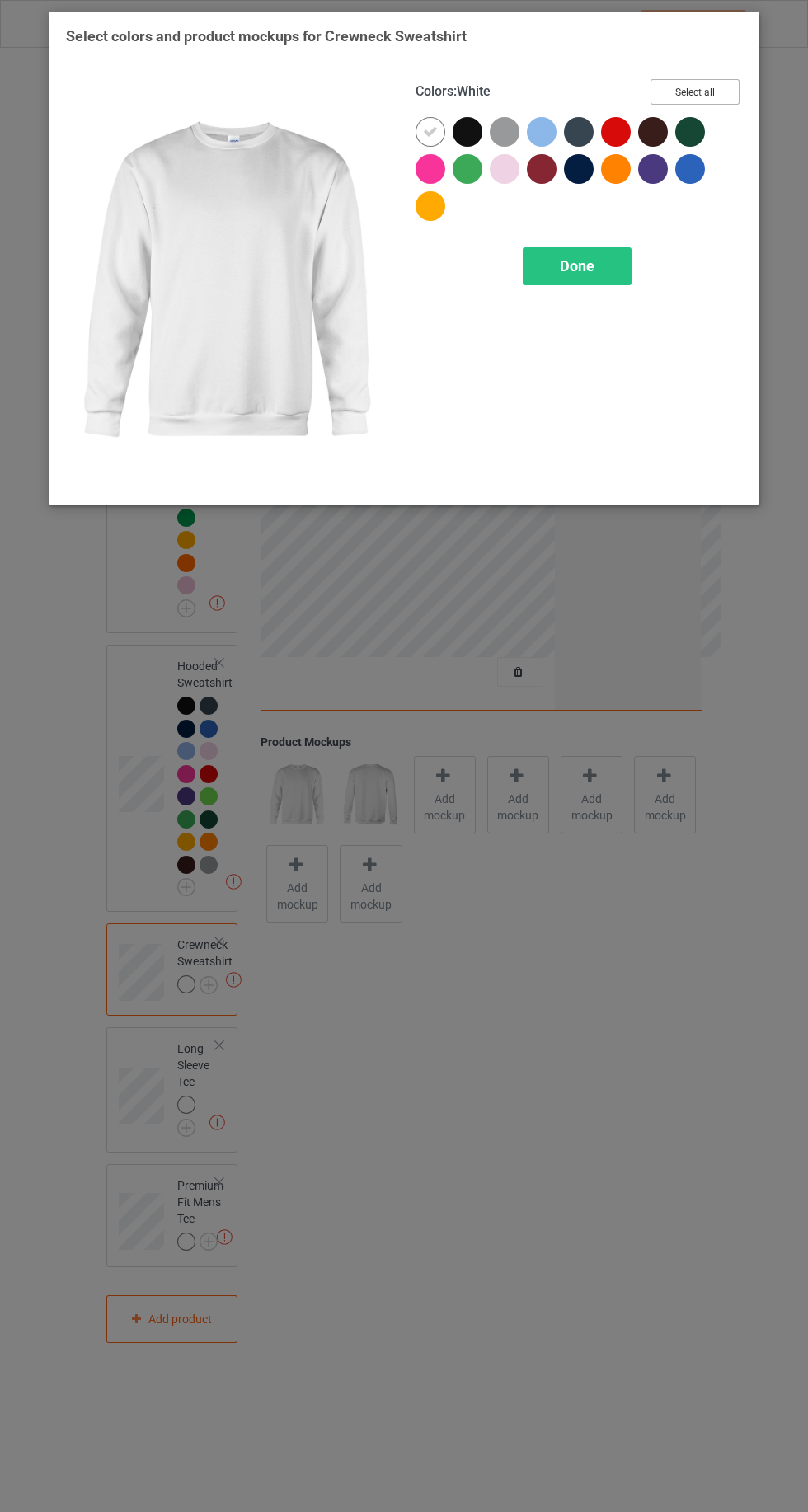
click at [708, 79] on button "Select all" at bounding box center [695, 92] width 89 height 26
click at [422, 131] on div at bounding box center [430, 131] width 29 height 29
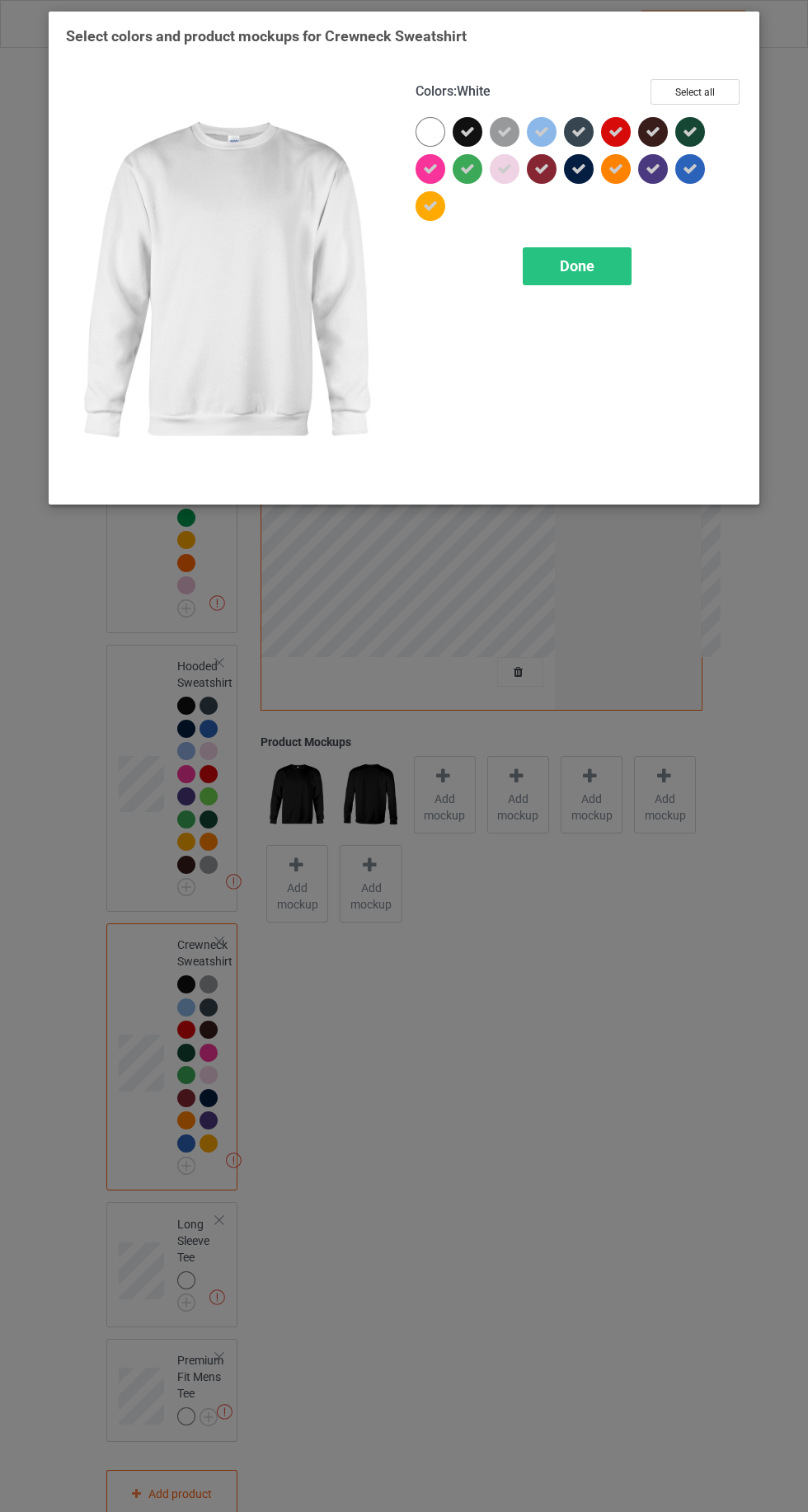
click at [546, 275] on div "Done" at bounding box center [577, 266] width 109 height 38
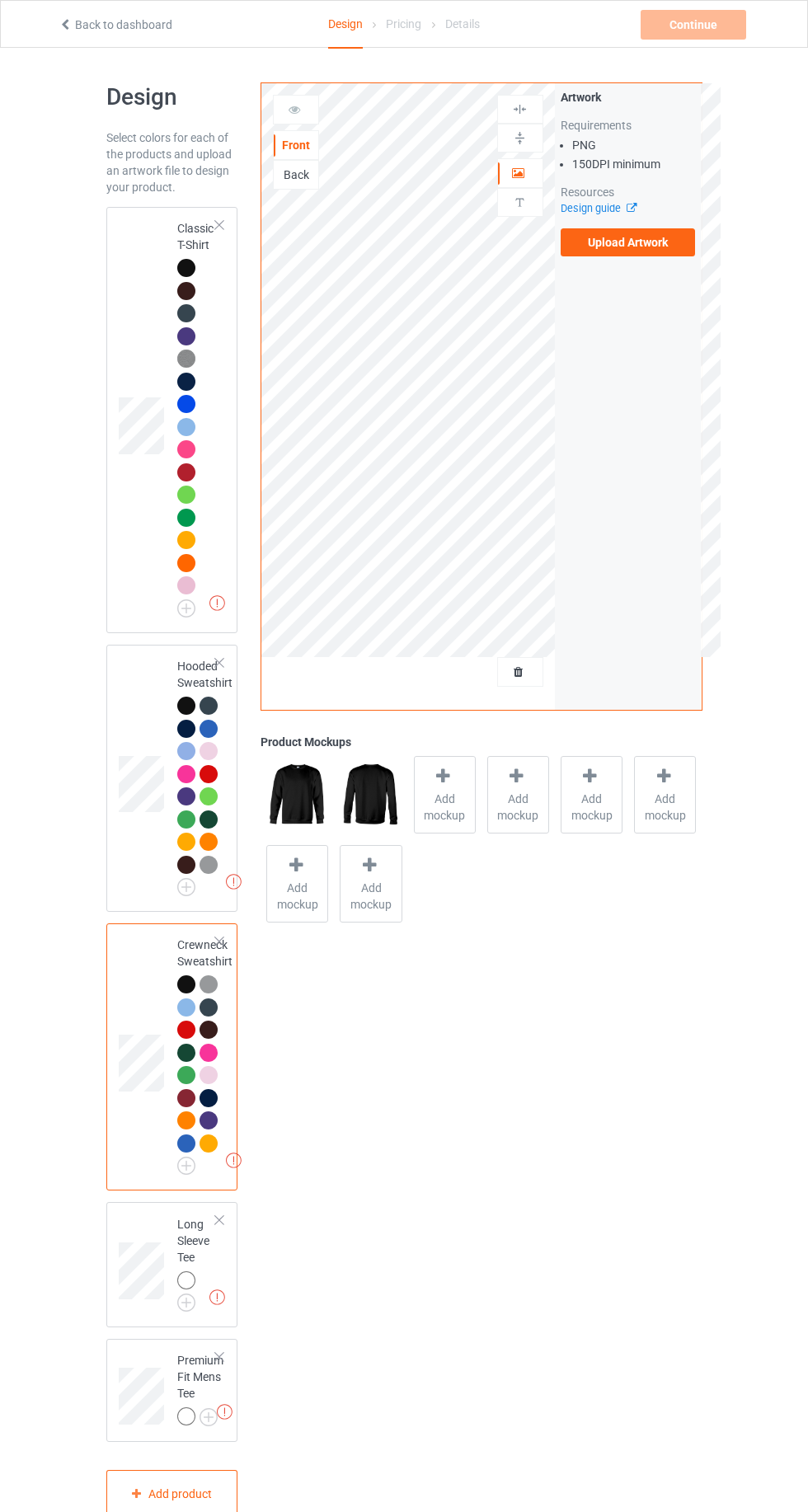
click at [0, 0] on img at bounding box center [0, 0] width 0 height 0
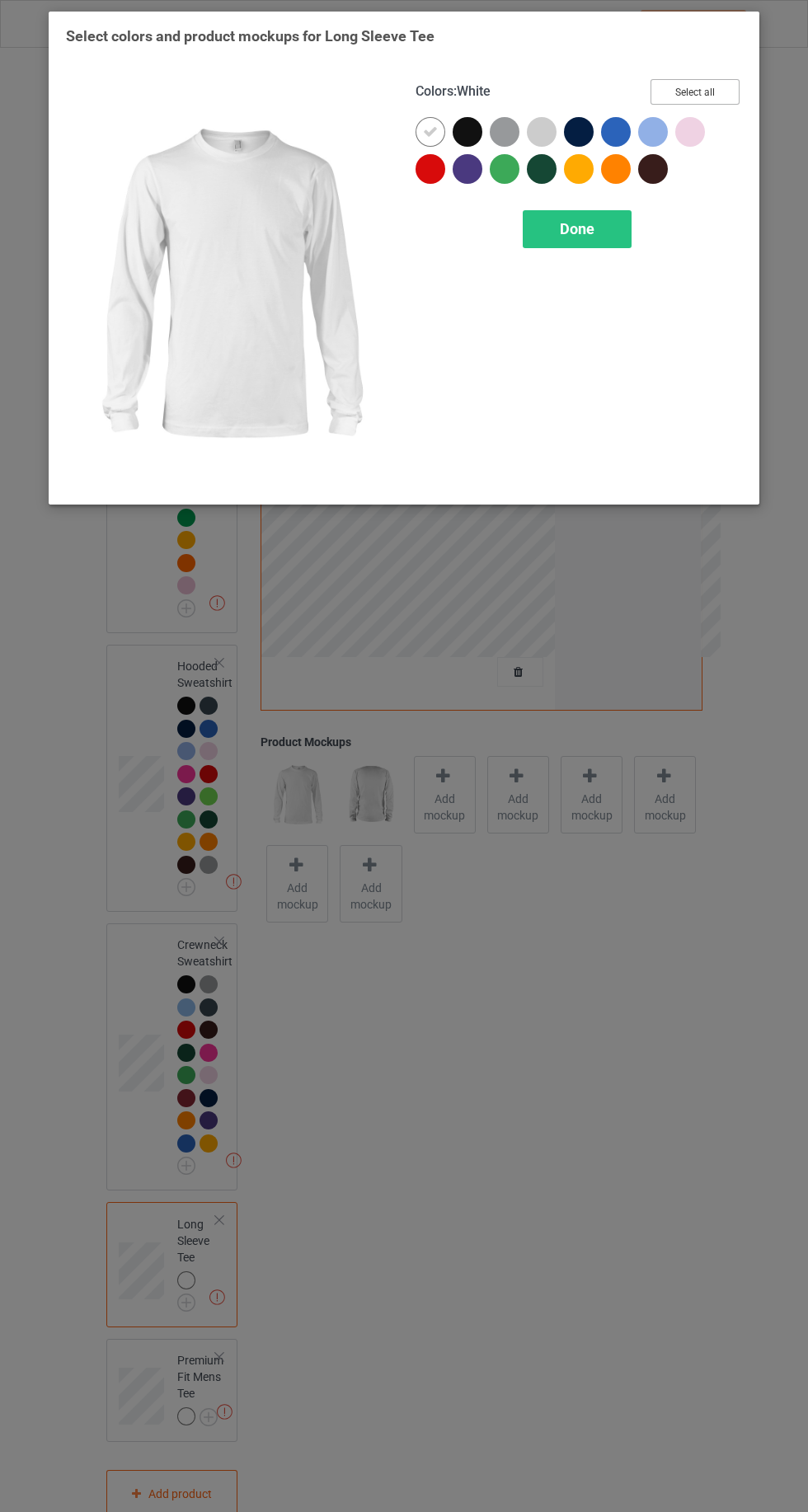
click at [696, 92] on button "Select all" at bounding box center [695, 92] width 89 height 26
click at [380, 143] on img at bounding box center [229, 283] width 327 height 408
click at [418, 129] on div at bounding box center [430, 131] width 29 height 29
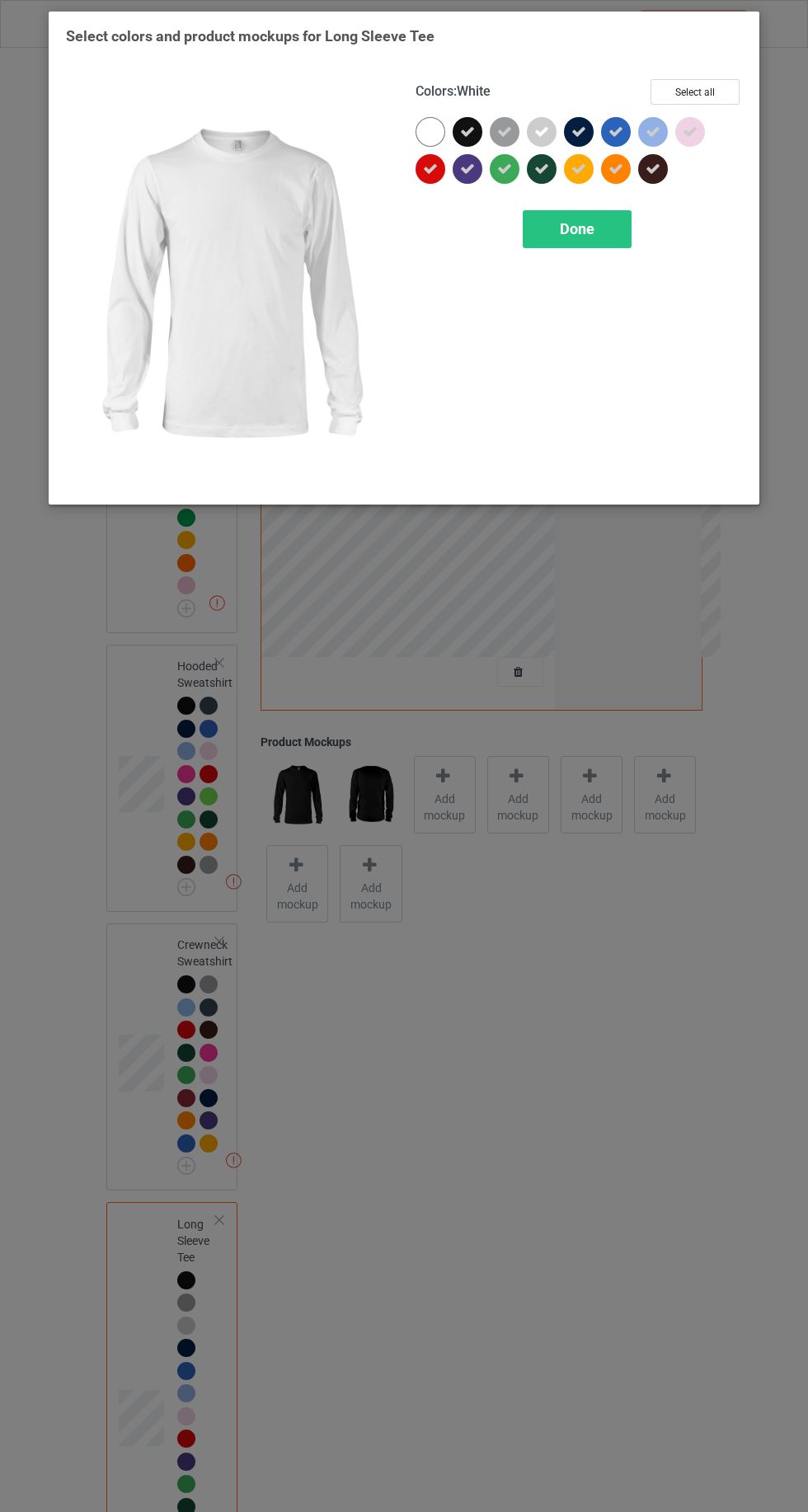
click at [535, 134] on icon at bounding box center [541, 131] width 15 height 15
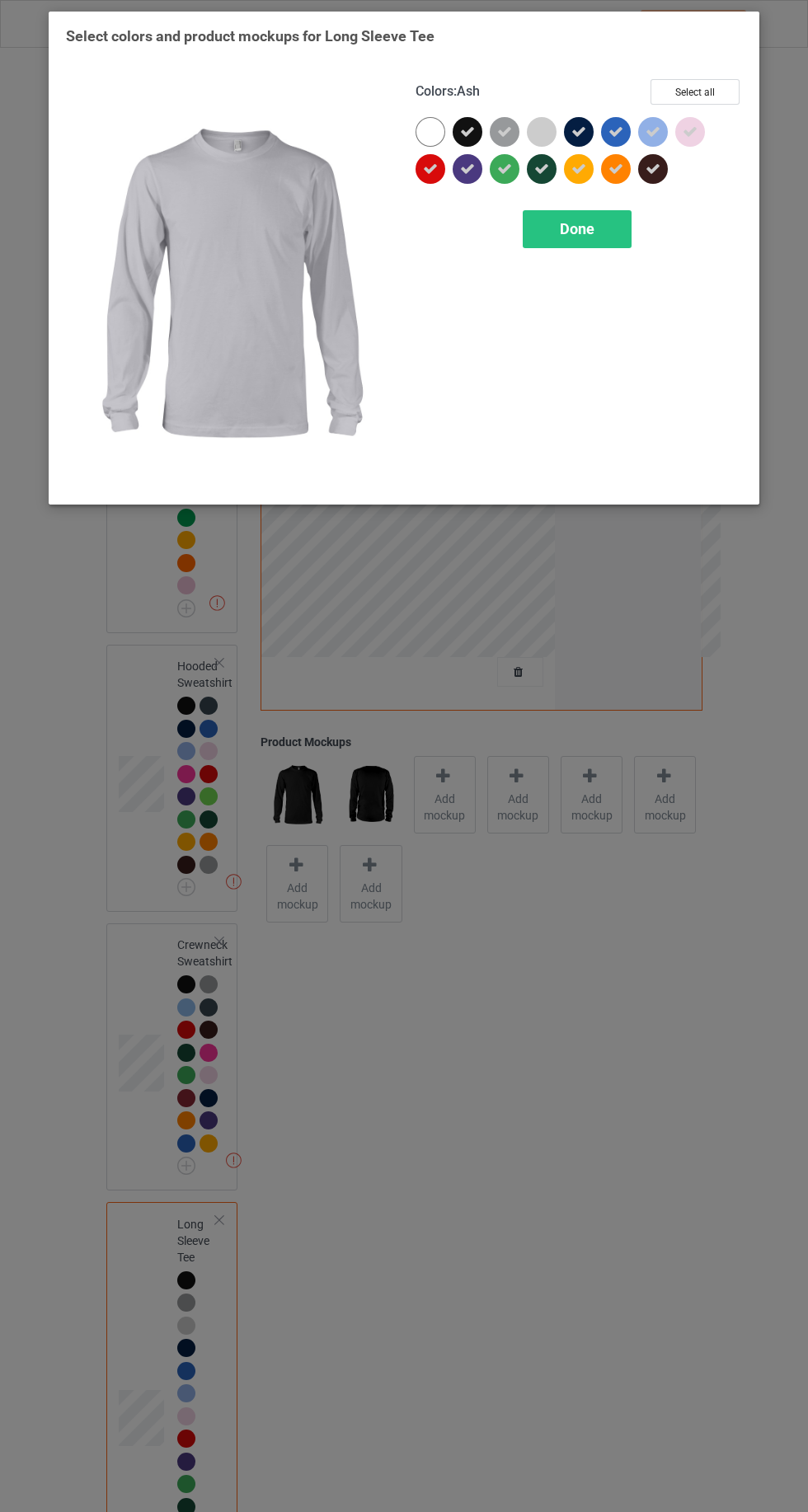
click at [575, 226] on span "Done" at bounding box center [577, 229] width 35 height 17
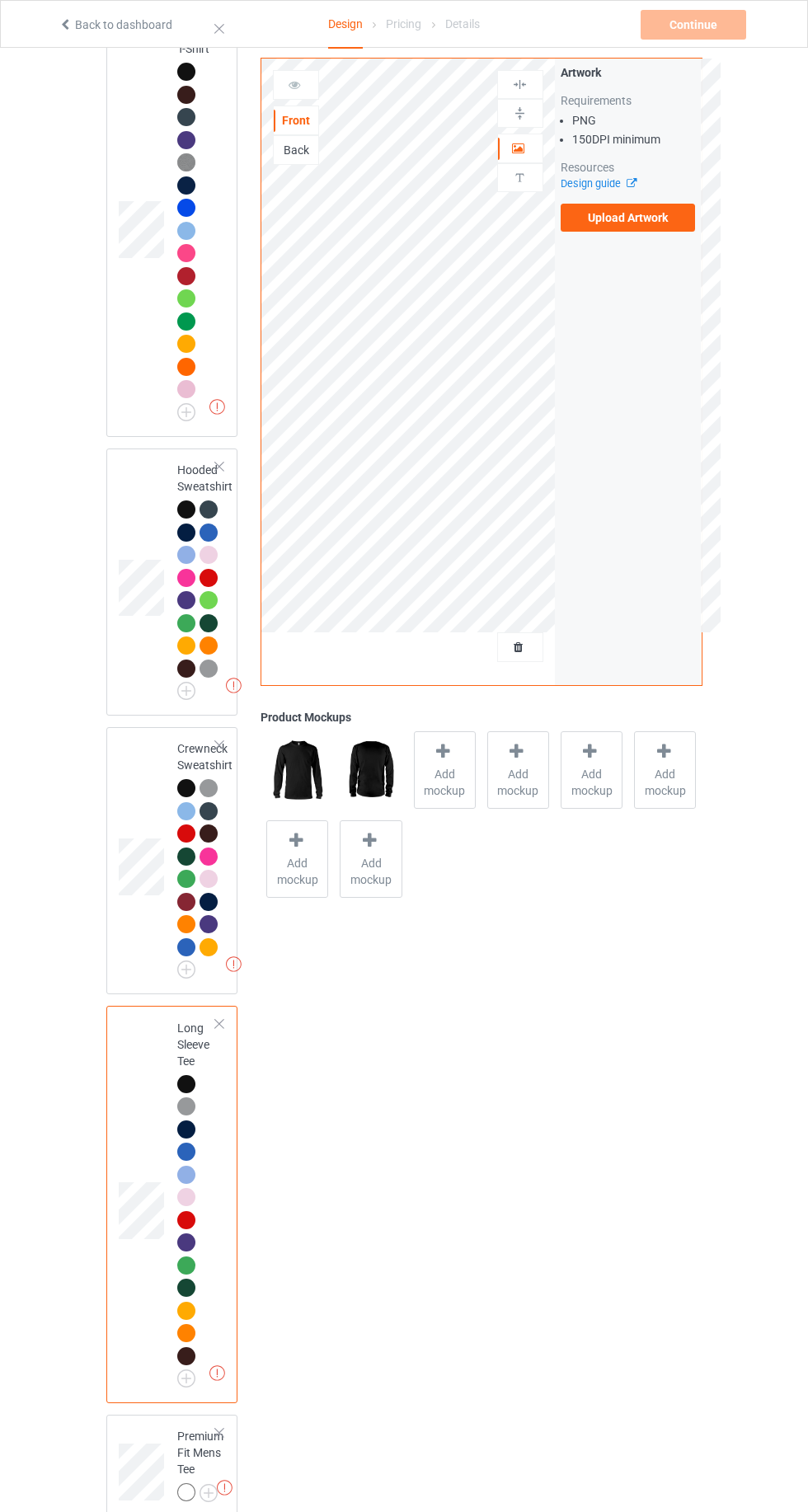
scroll to position [196, 0]
click at [192, 1486] on div at bounding box center [186, 1491] width 18 height 18
click at [0, 0] on img at bounding box center [0, 0] width 0 height 0
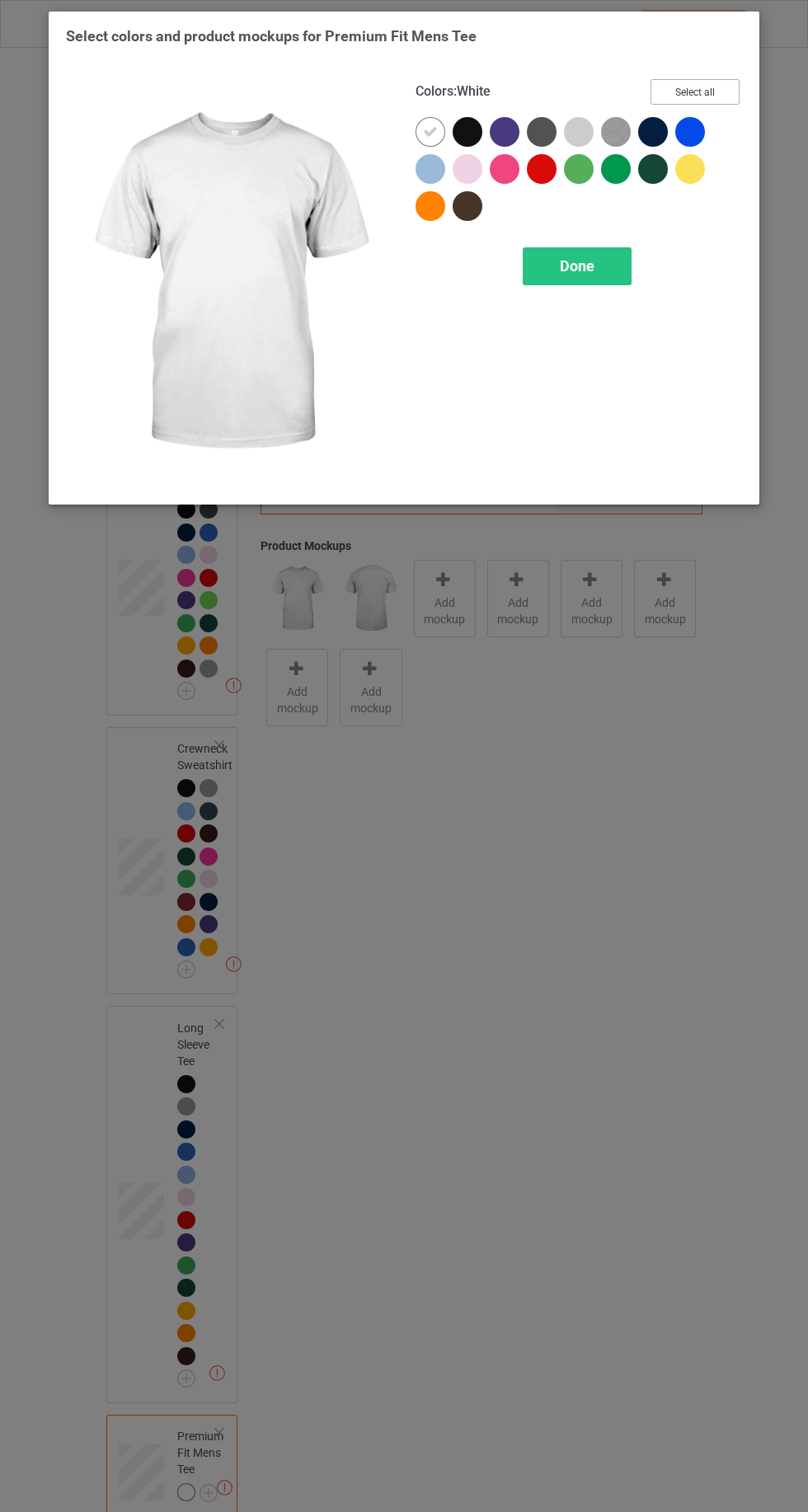
click at [716, 88] on button "Select all" at bounding box center [695, 92] width 89 height 26
click at [423, 131] on icon at bounding box center [429, 131] width 15 height 15
click at [579, 127] on icon at bounding box center [578, 131] width 15 height 15
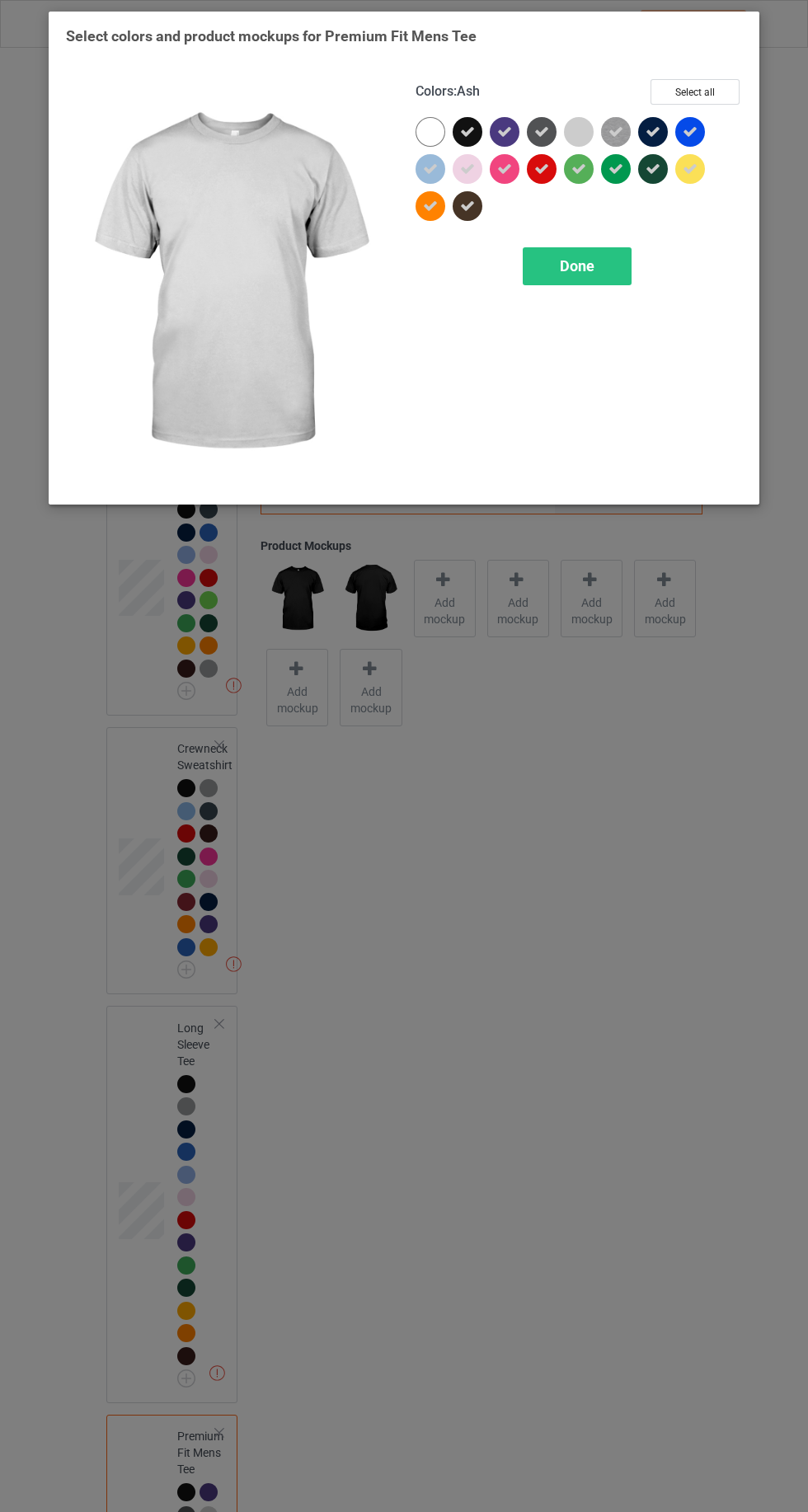
click at [615, 130] on icon at bounding box center [615, 131] width 15 height 15
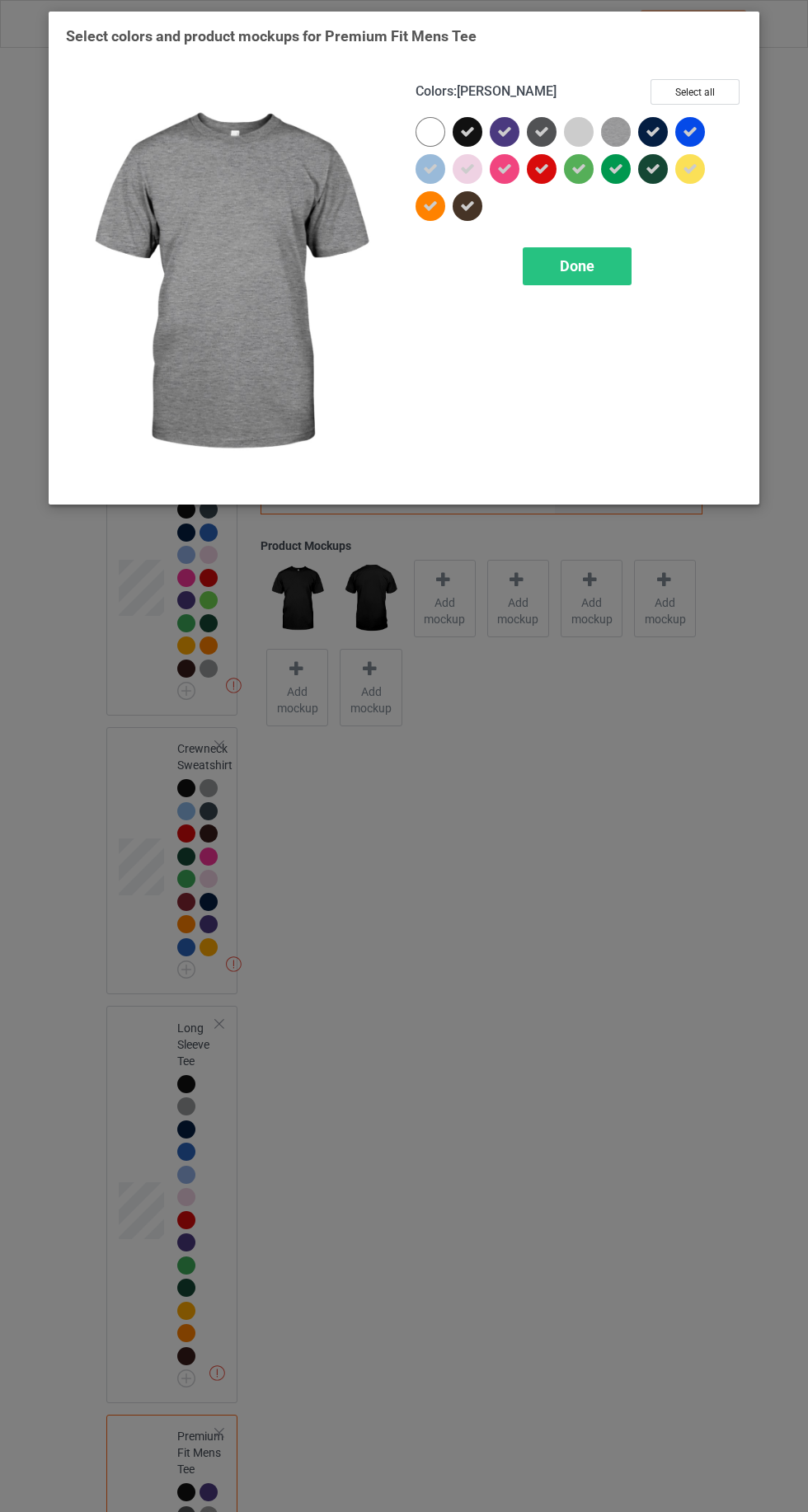
click at [567, 260] on span "Done" at bounding box center [577, 266] width 35 height 17
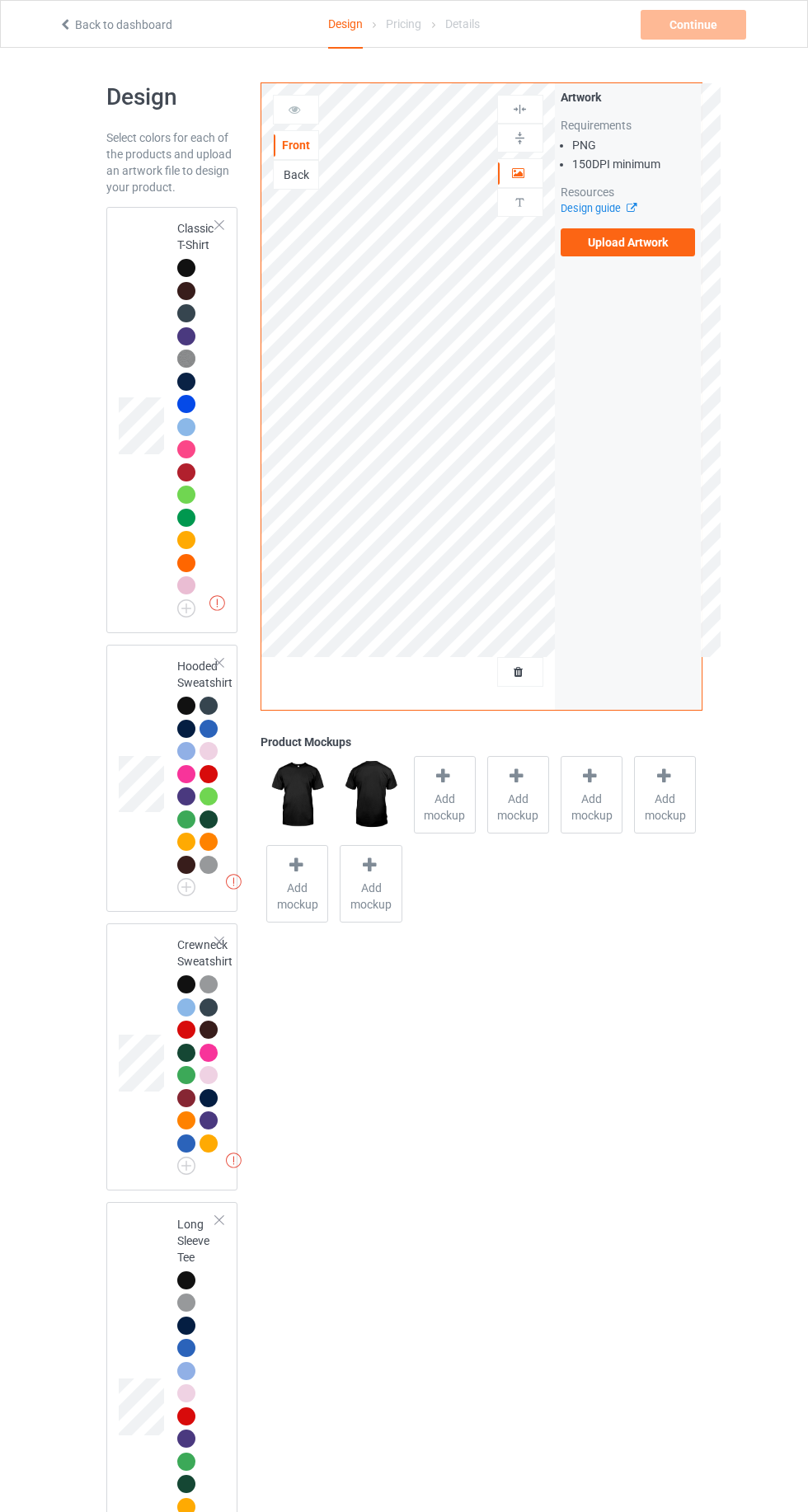
click at [0, 0] on img at bounding box center [0, 0] width 0 height 0
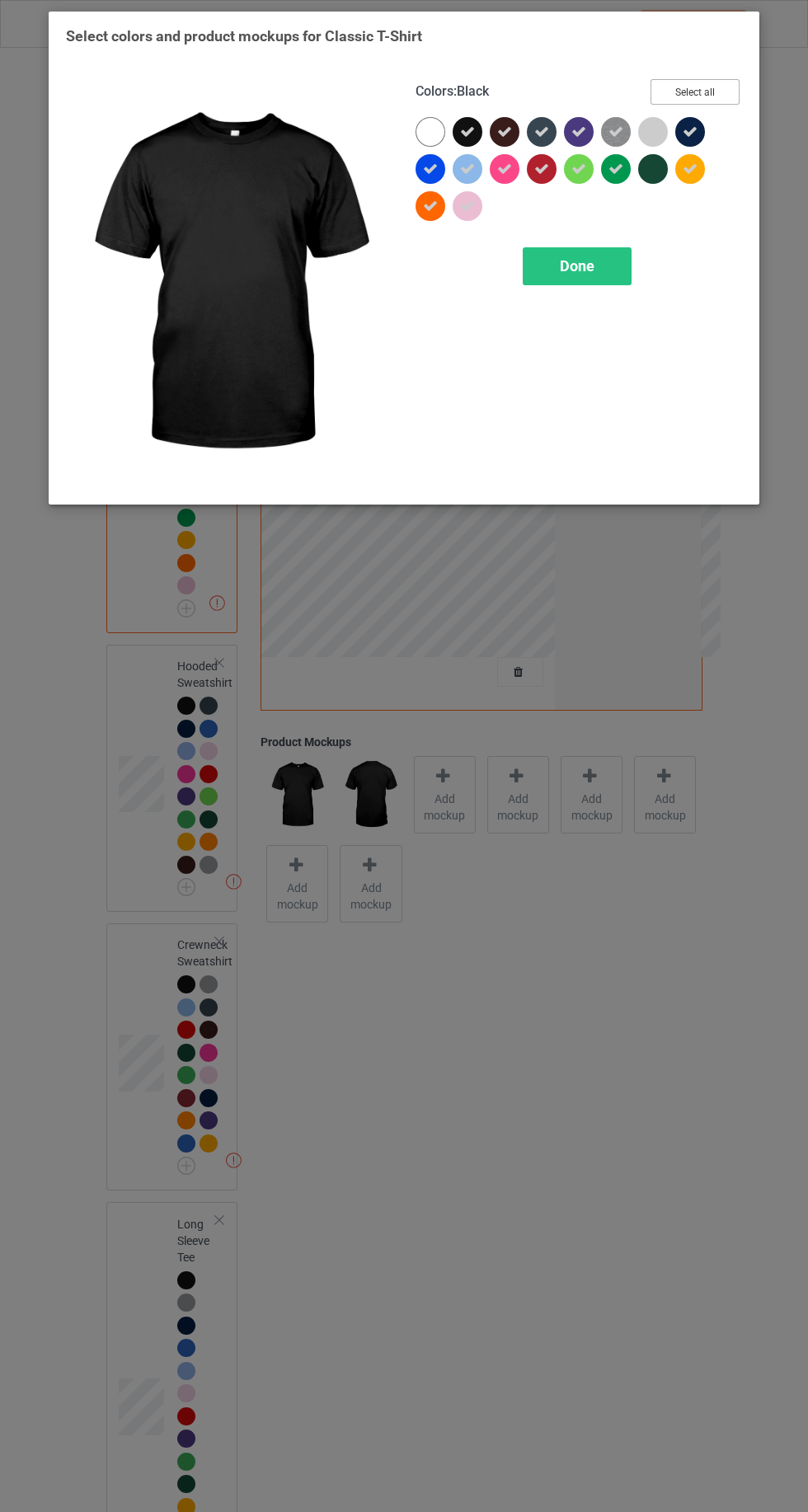
click at [698, 84] on button "Select all" at bounding box center [695, 92] width 89 height 26
click at [683, 92] on button "Reset to Default" at bounding box center [679, 92] width 119 height 26
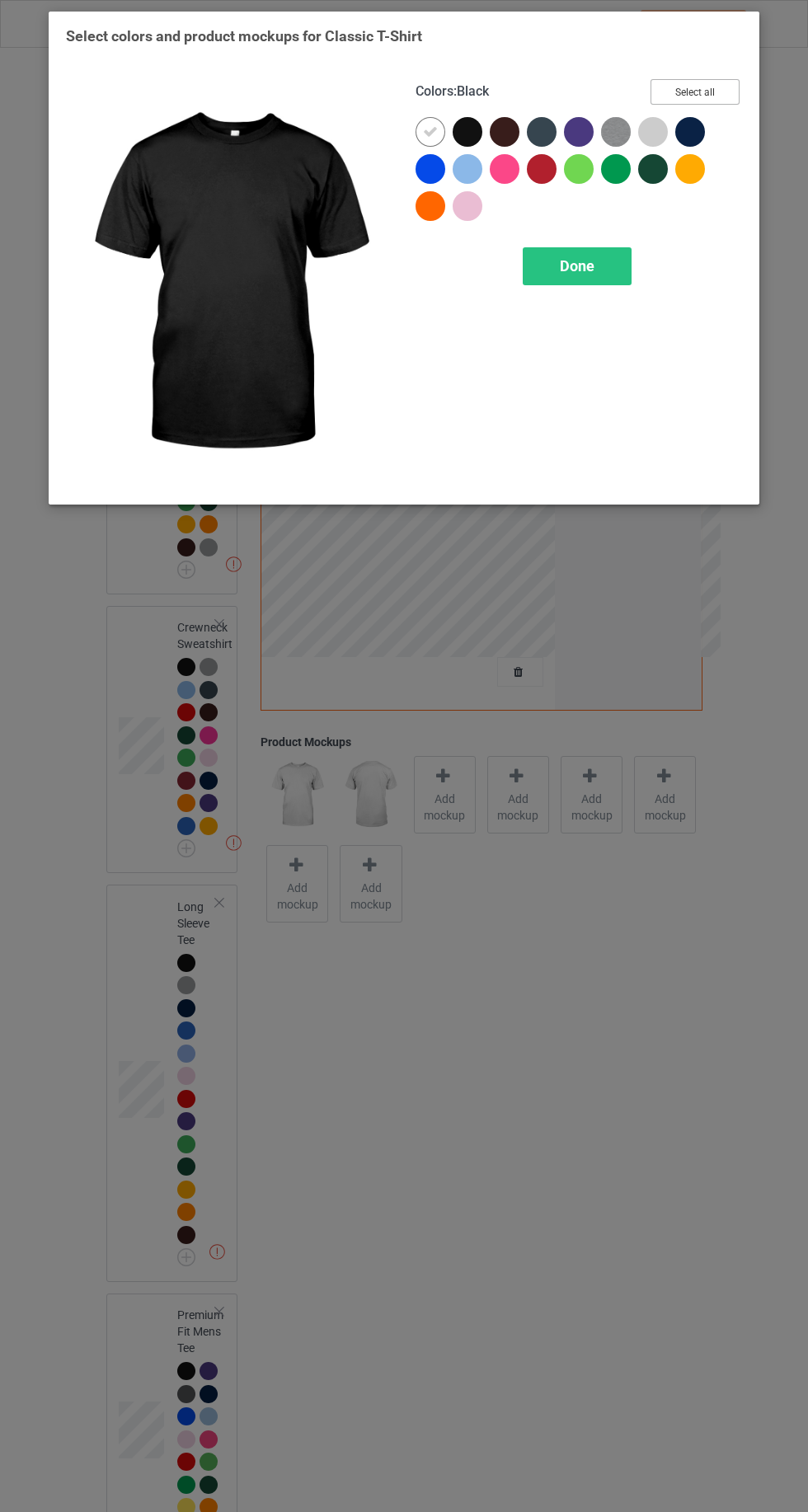
click at [706, 102] on button "Select all" at bounding box center [695, 92] width 89 height 26
click at [698, 83] on button "Reset to Default" at bounding box center [679, 92] width 119 height 26
click at [580, 129] on div at bounding box center [579, 131] width 29 height 29
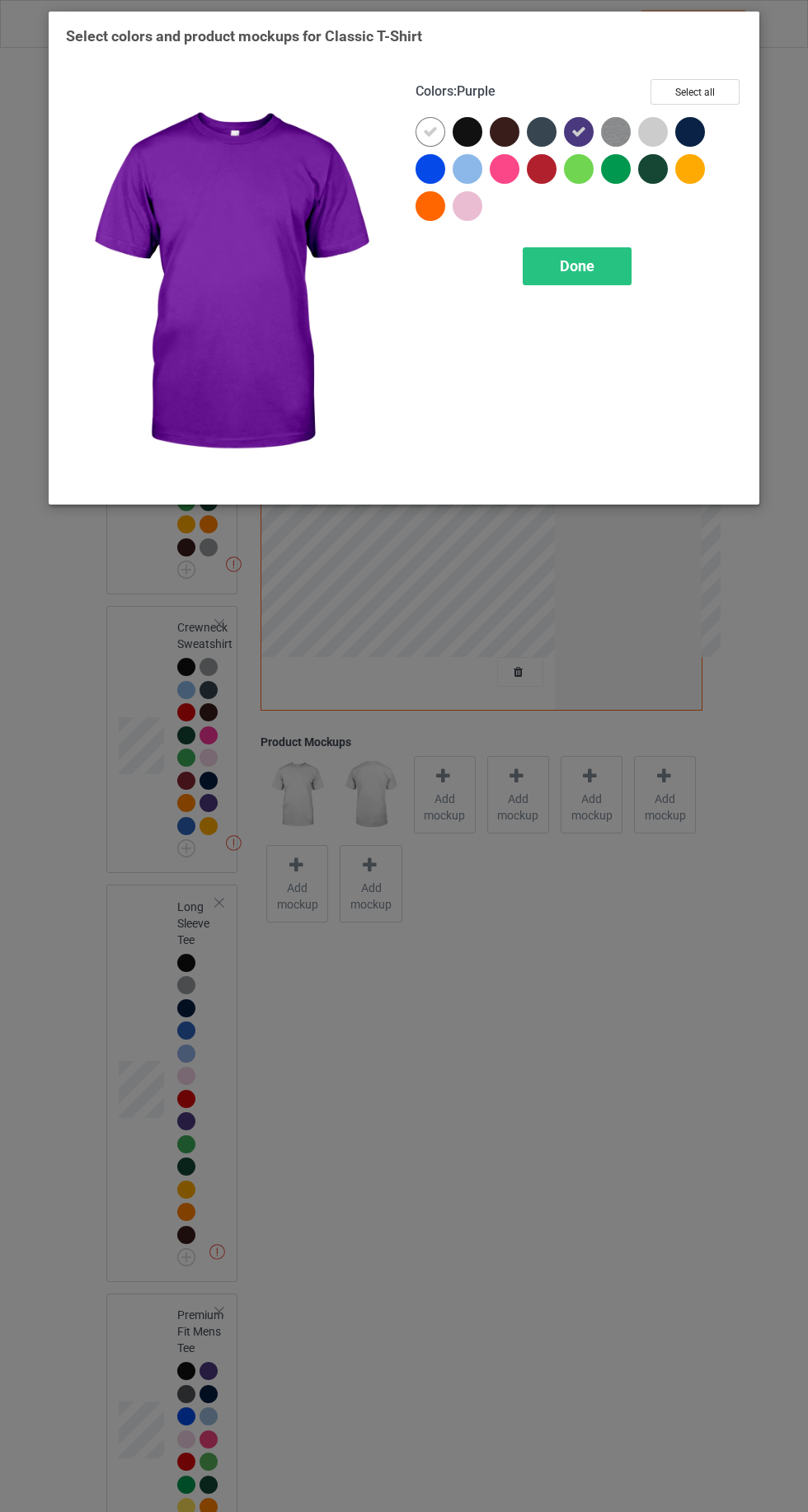
click at [421, 130] on div at bounding box center [430, 131] width 29 height 29
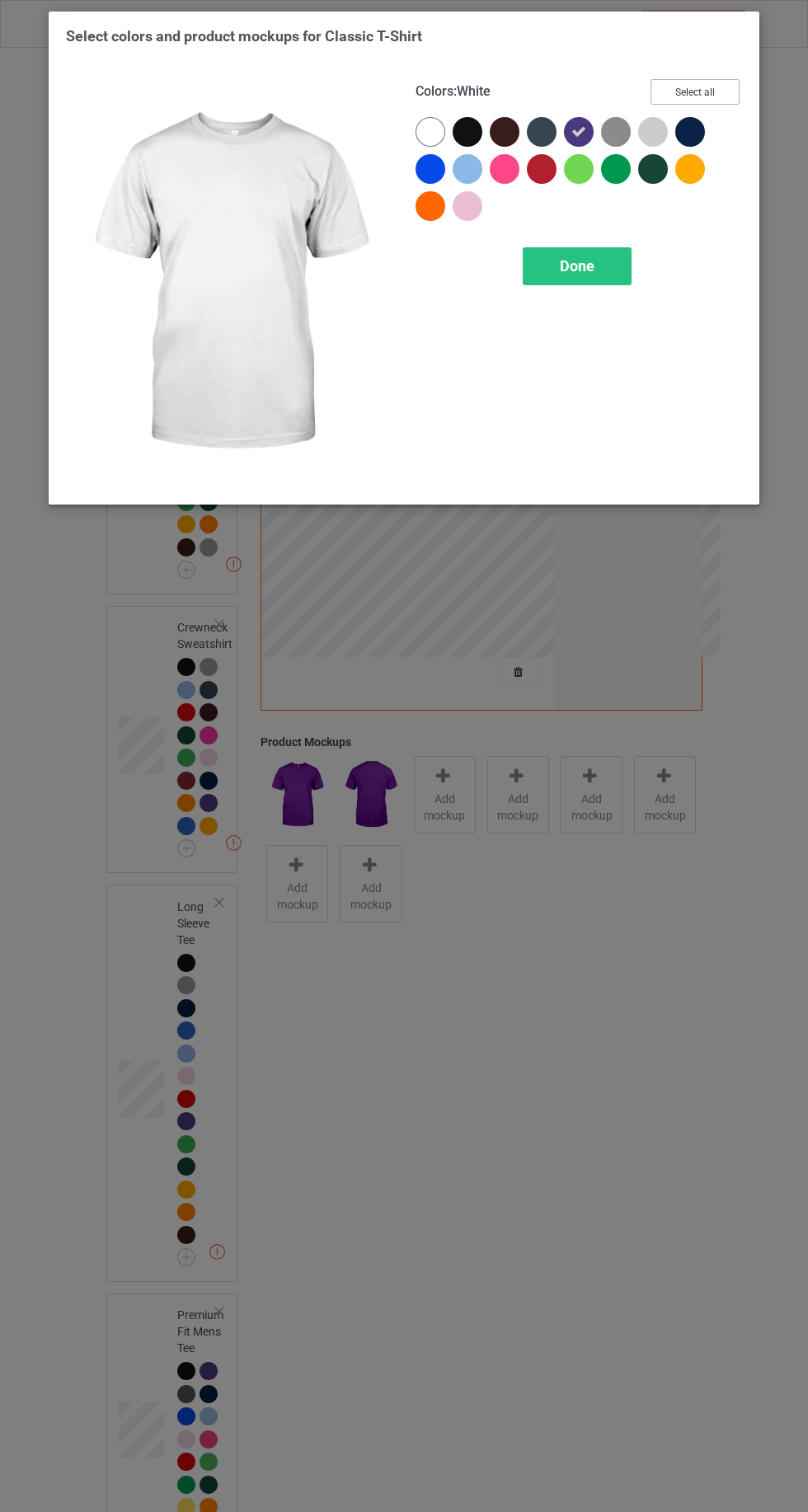
click at [690, 86] on button "Select all" at bounding box center [695, 92] width 89 height 26
click at [653, 131] on icon at bounding box center [652, 131] width 15 height 15
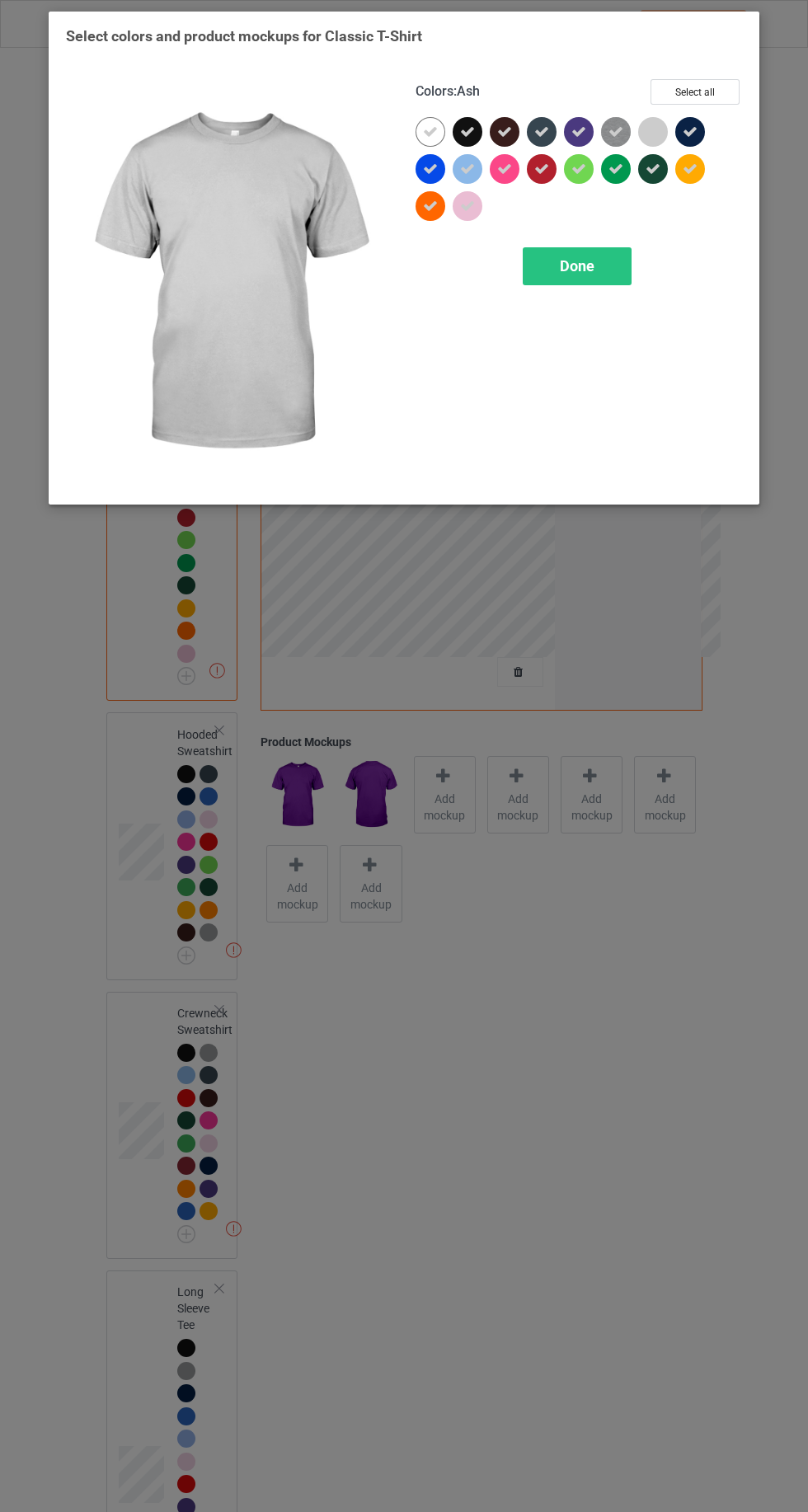
click at [572, 266] on span "Done" at bounding box center [577, 266] width 35 height 17
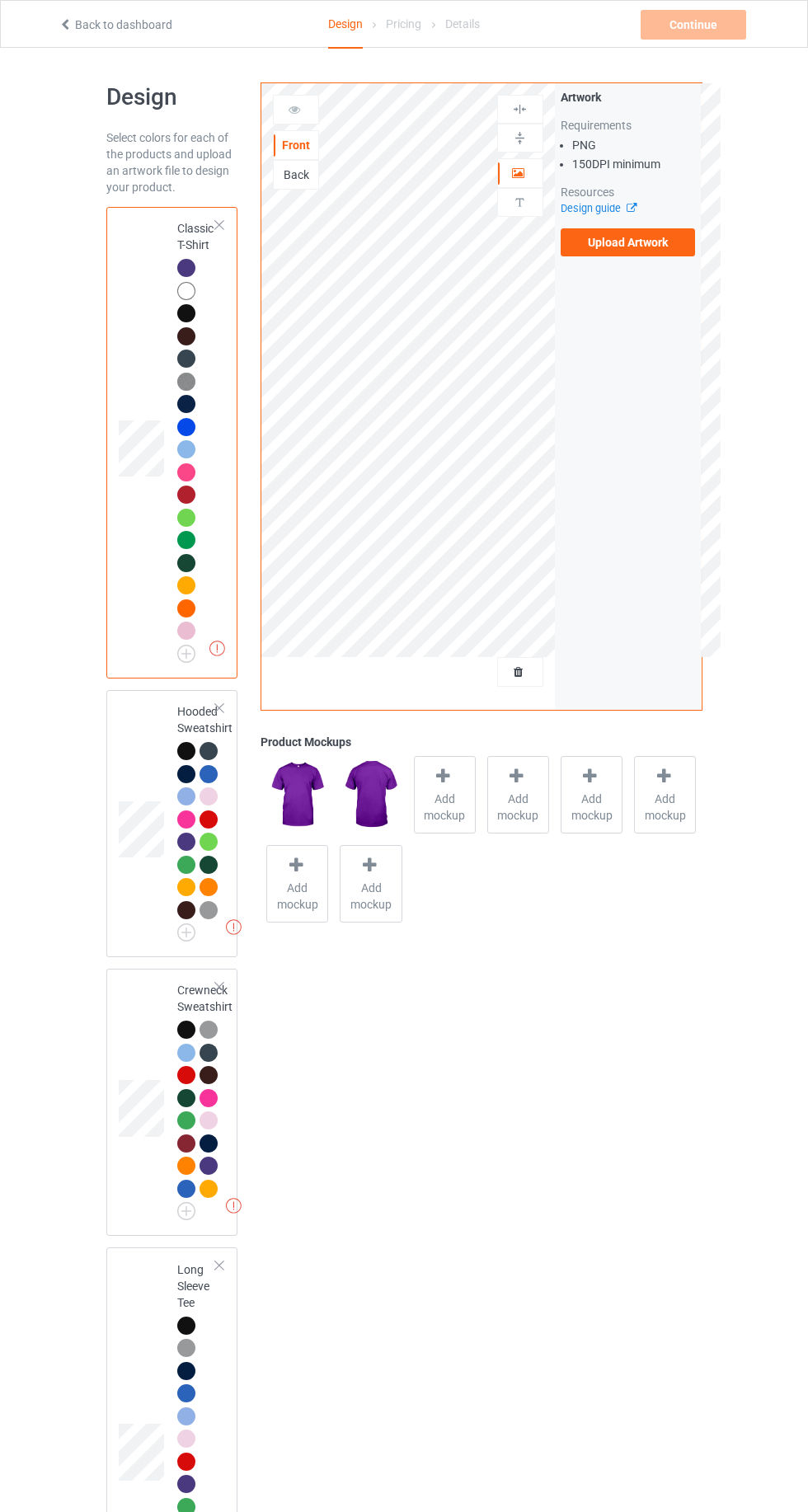
click at [419, 816] on span "Add mockup" at bounding box center [445, 807] width 60 height 33
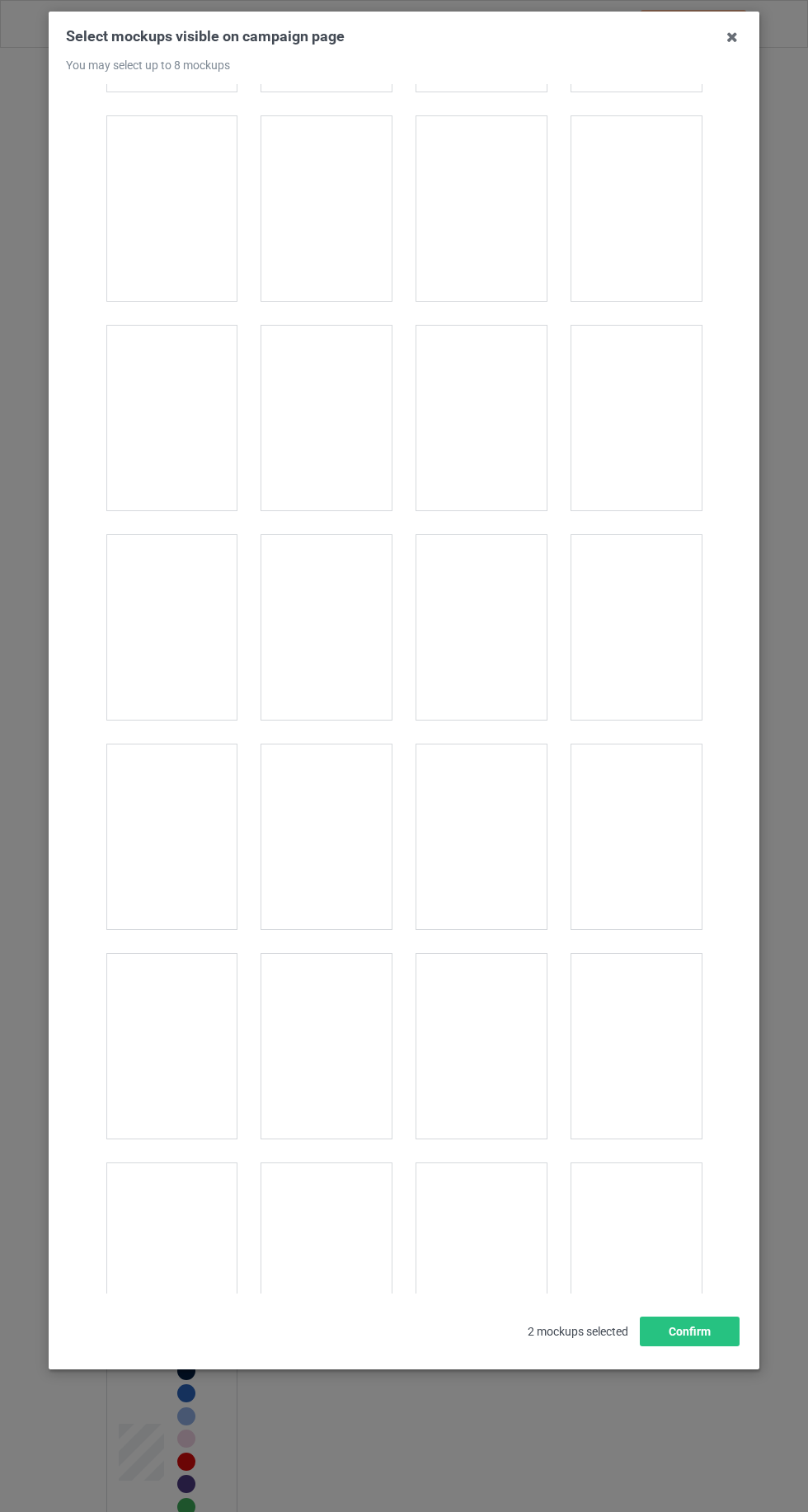
scroll to position [22722, 0]
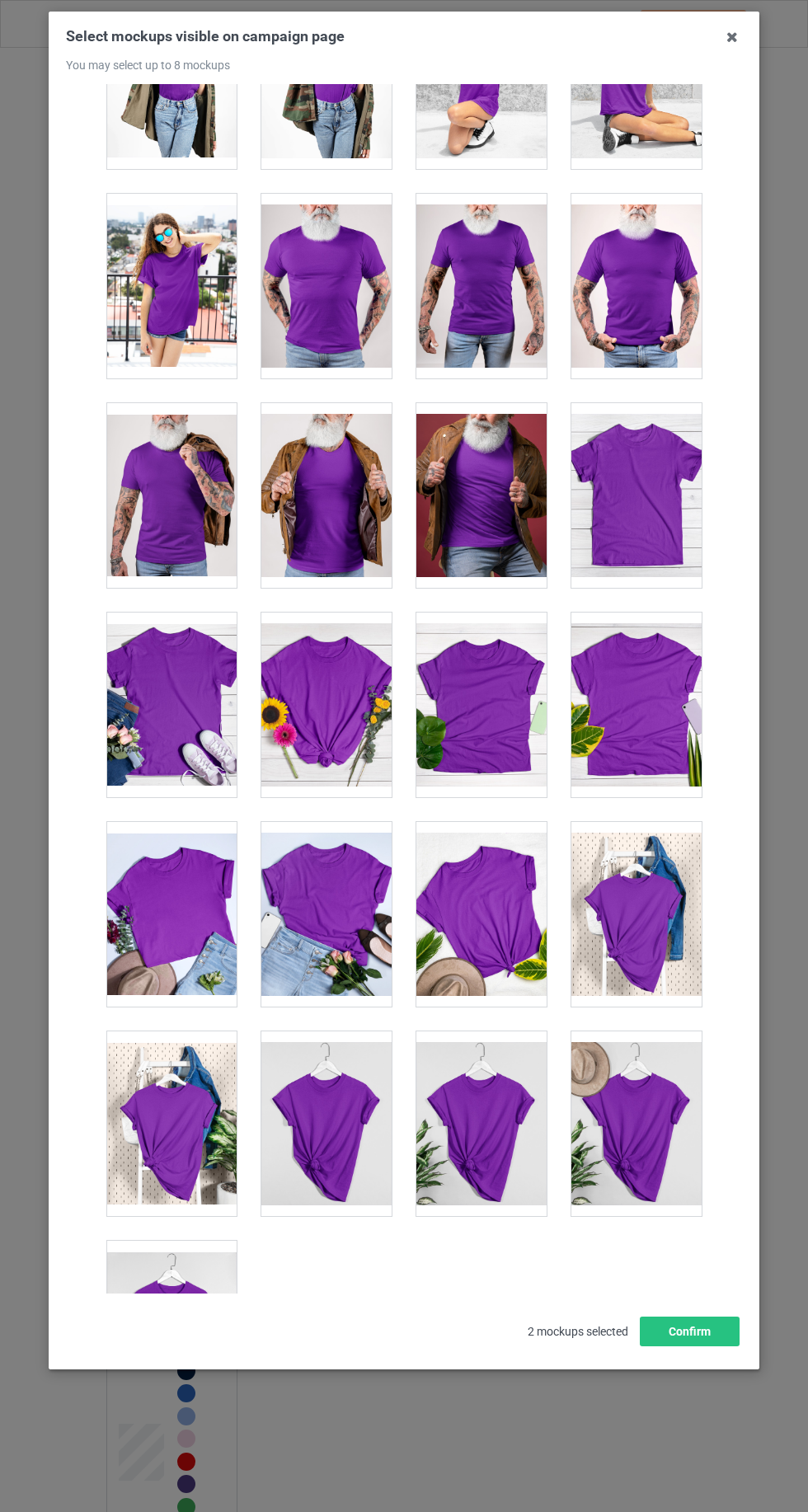
click at [143, 1300] on div at bounding box center [171, 1333] width 130 height 185
click at [499, 1099] on div at bounding box center [481, 1123] width 130 height 185
click at [477, 866] on div at bounding box center [481, 914] width 130 height 185
click at [688, 1096] on div at bounding box center [636, 1123] width 130 height 185
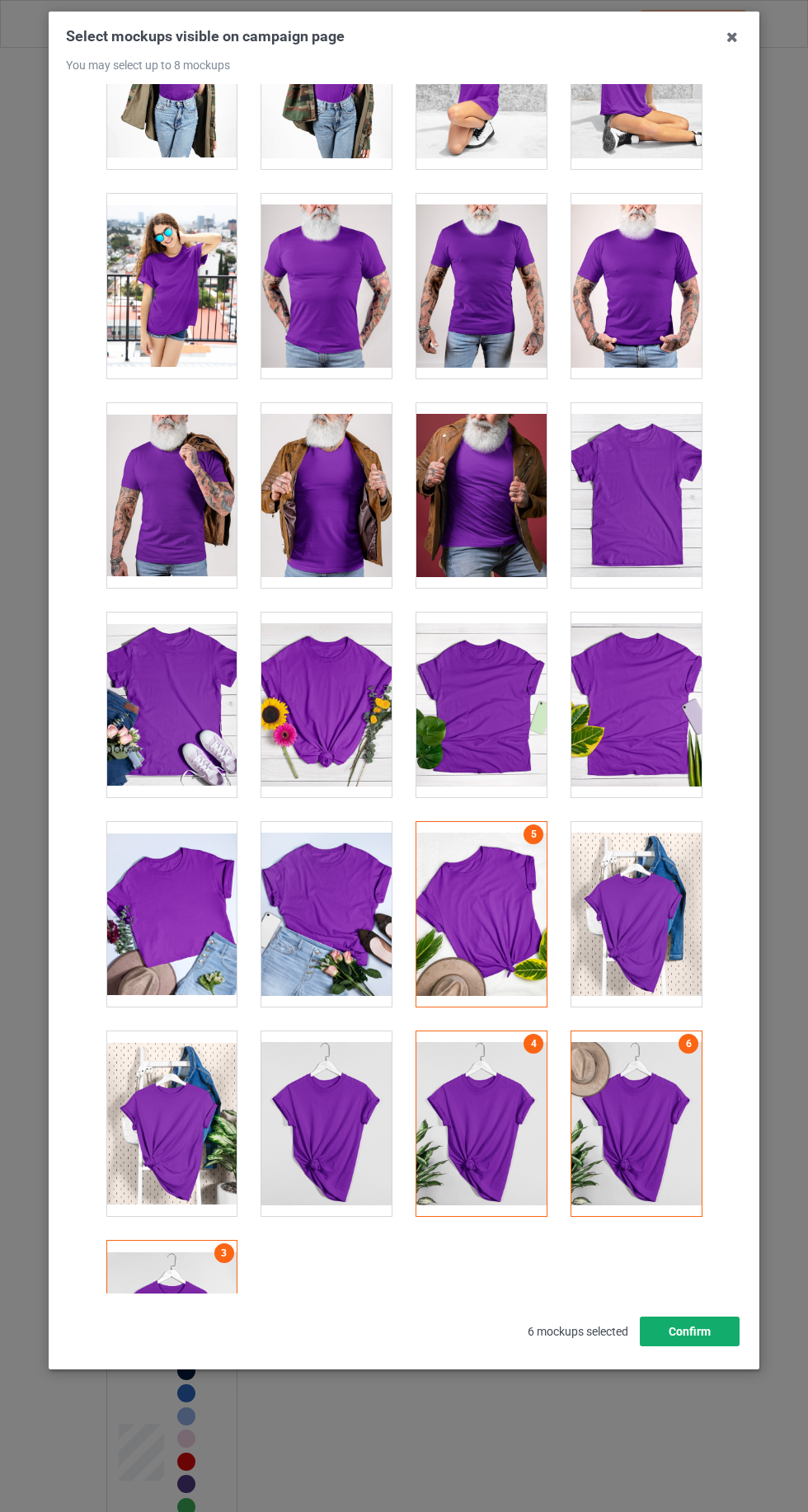
click at [725, 1346] on button "Confirm" at bounding box center [689, 1331] width 99 height 29
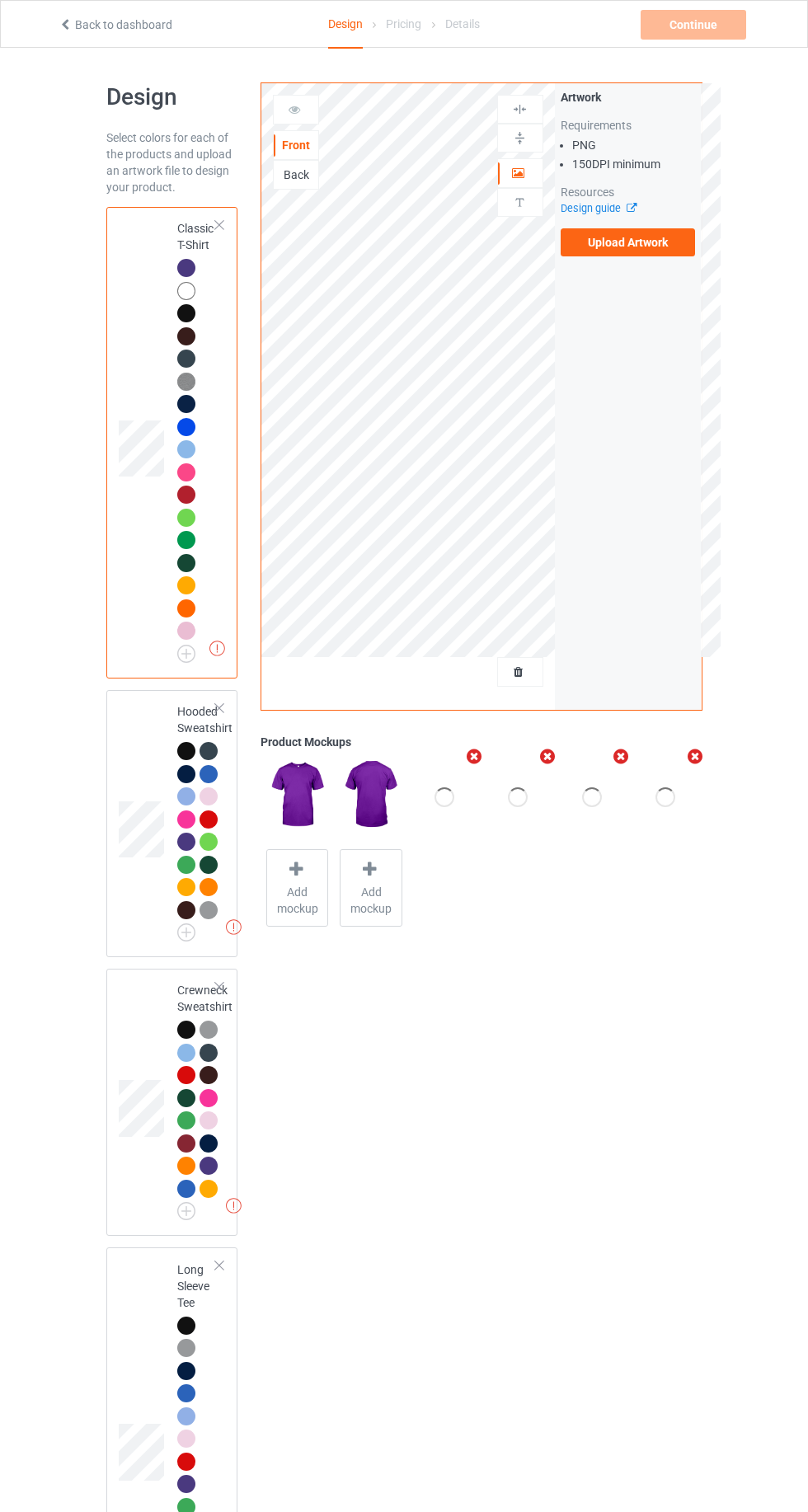
click at [627, 244] on label "Upload Artwork" at bounding box center [628, 242] width 135 height 28
click at [0, 0] on input "Upload Artwork" at bounding box center [0, 0] width 0 height 0
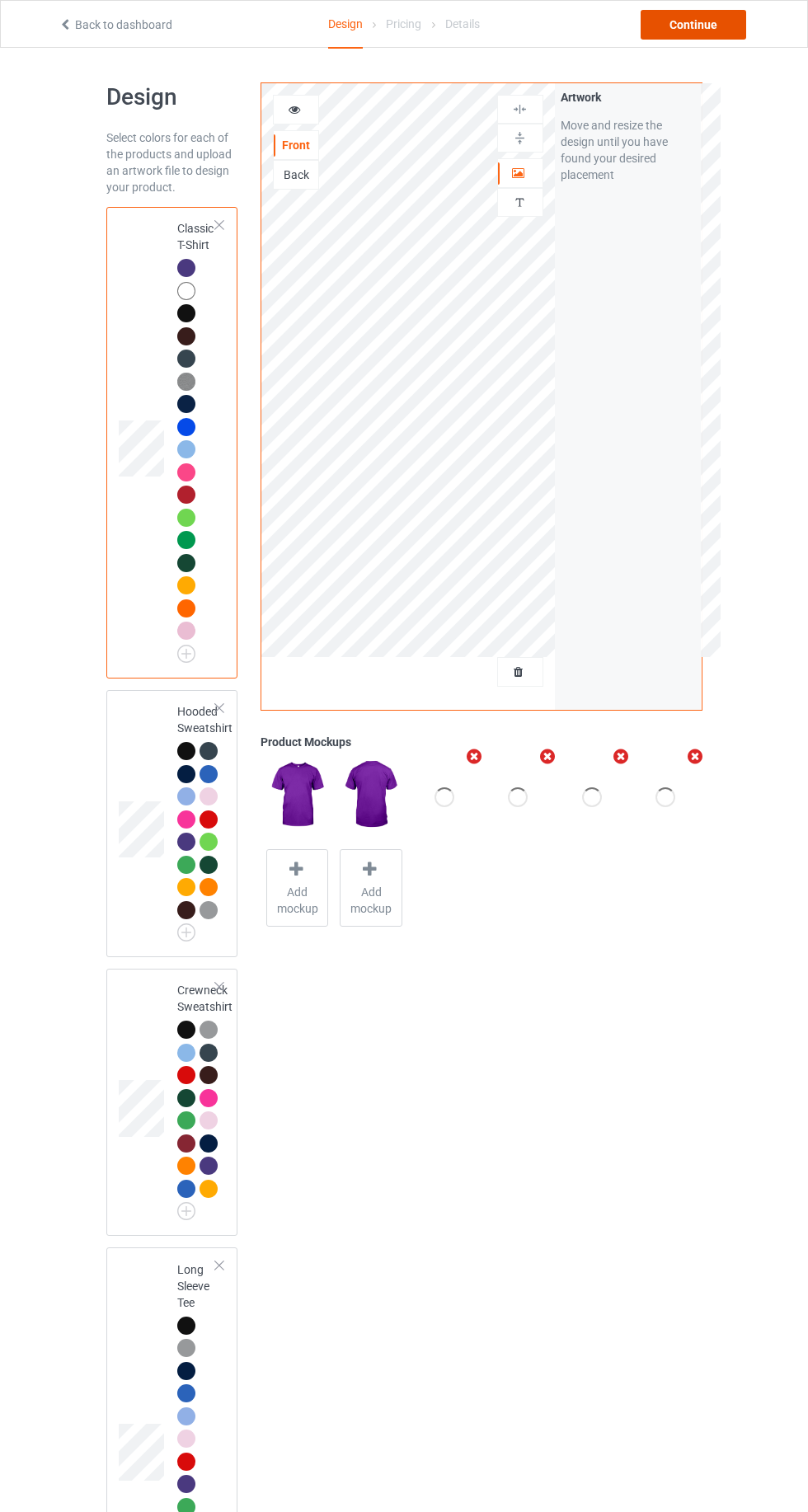
click at [722, 27] on div "Continue" at bounding box center [693, 24] width 105 height 29
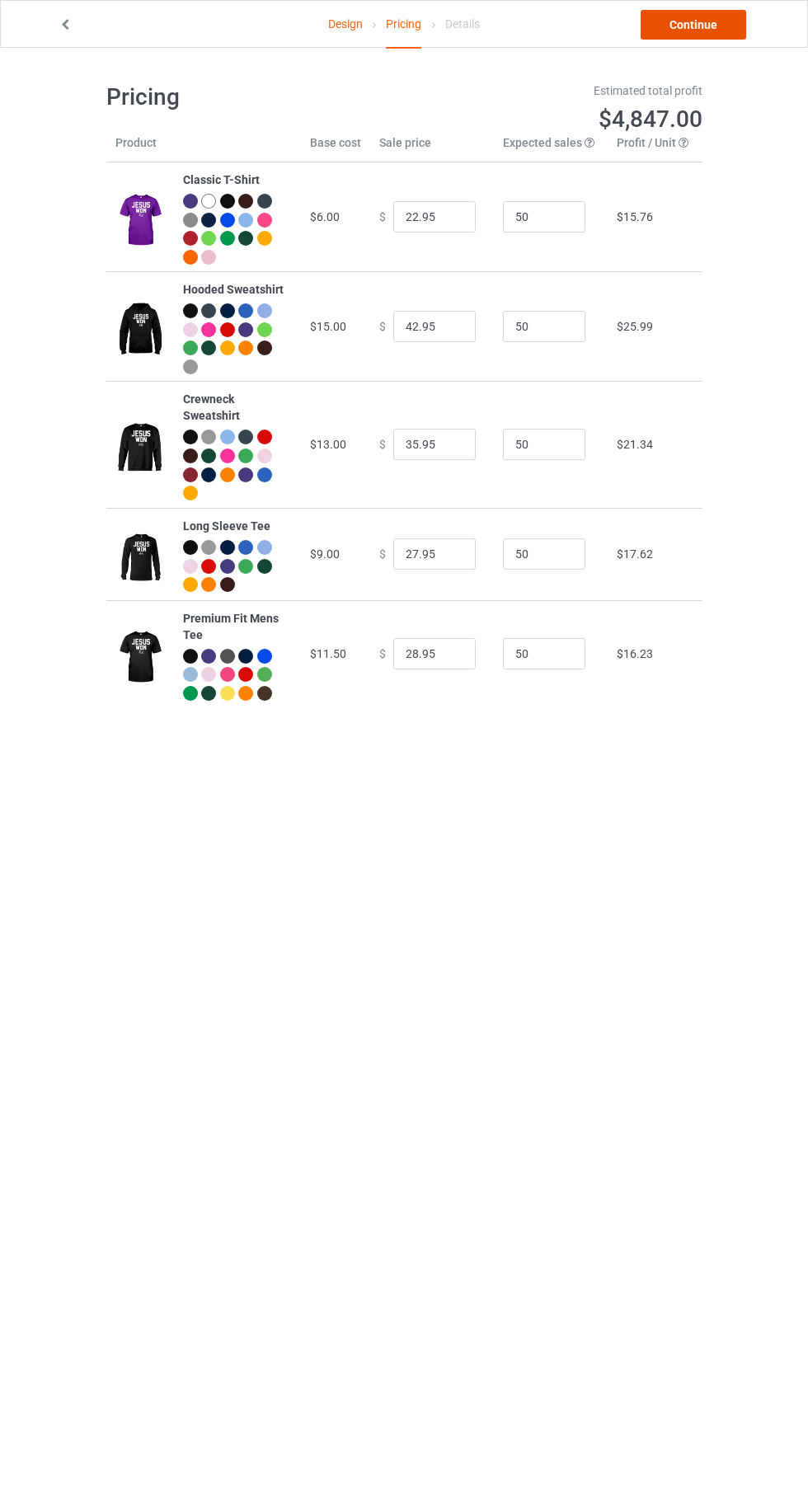
click at [709, 36] on link "Continue" at bounding box center [693, 24] width 105 height 29
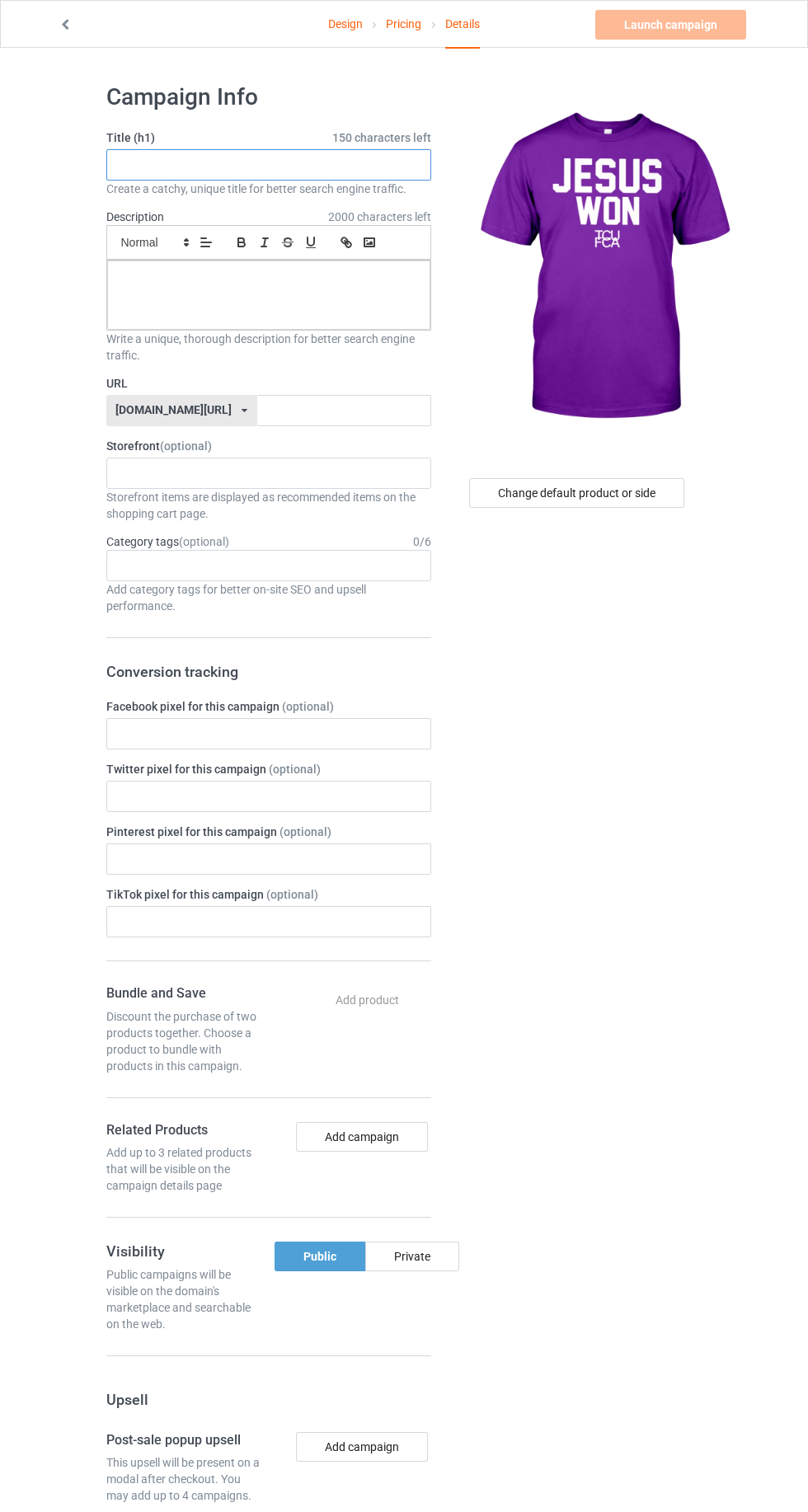
click at [139, 168] on input "text" at bounding box center [269, 165] width 325 height 31
type input "Jesus won"
click at [140, 289] on div at bounding box center [269, 295] width 323 height 69
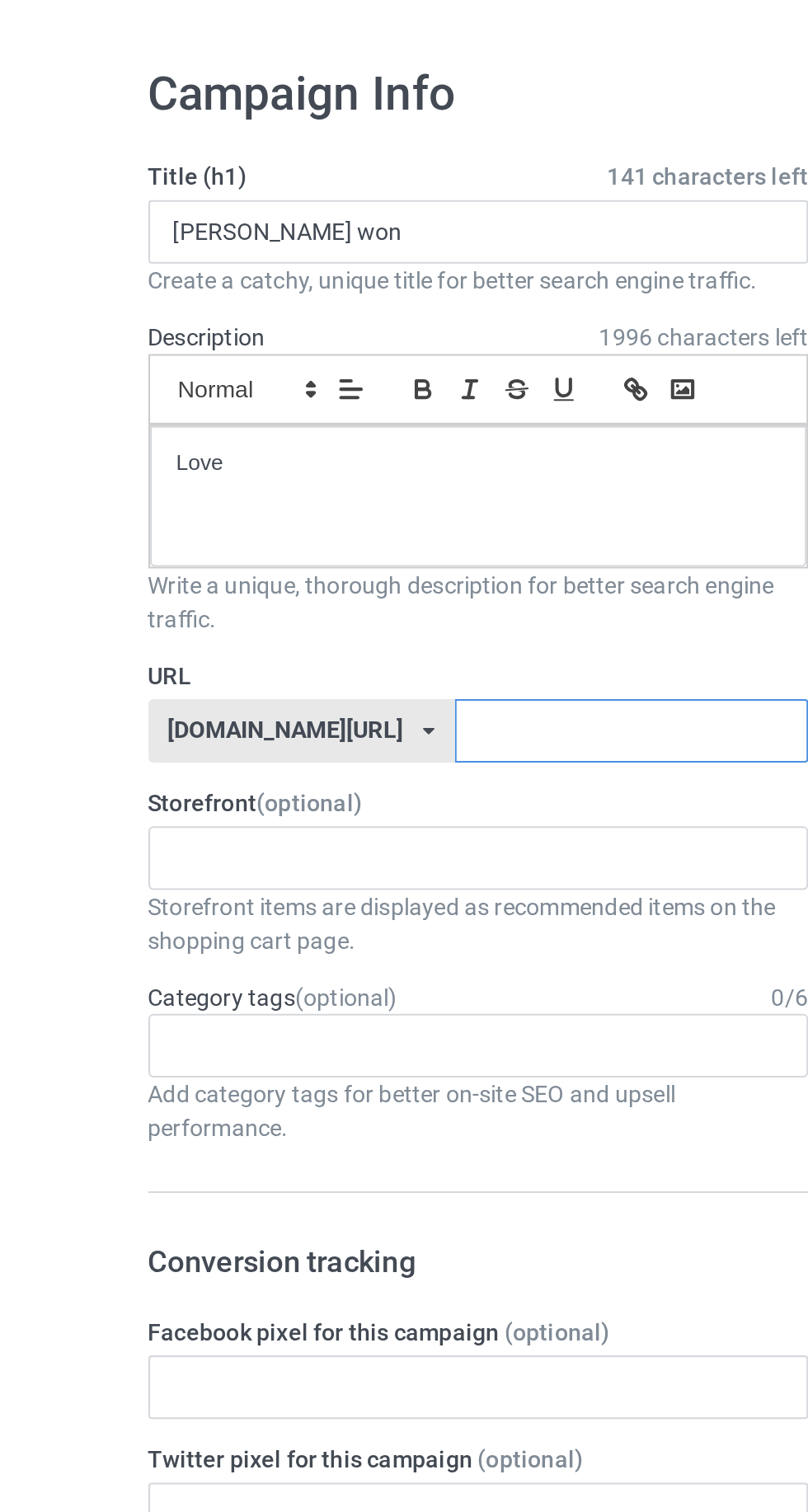
click at [363, 408] on input "text" at bounding box center [344, 410] width 174 height 31
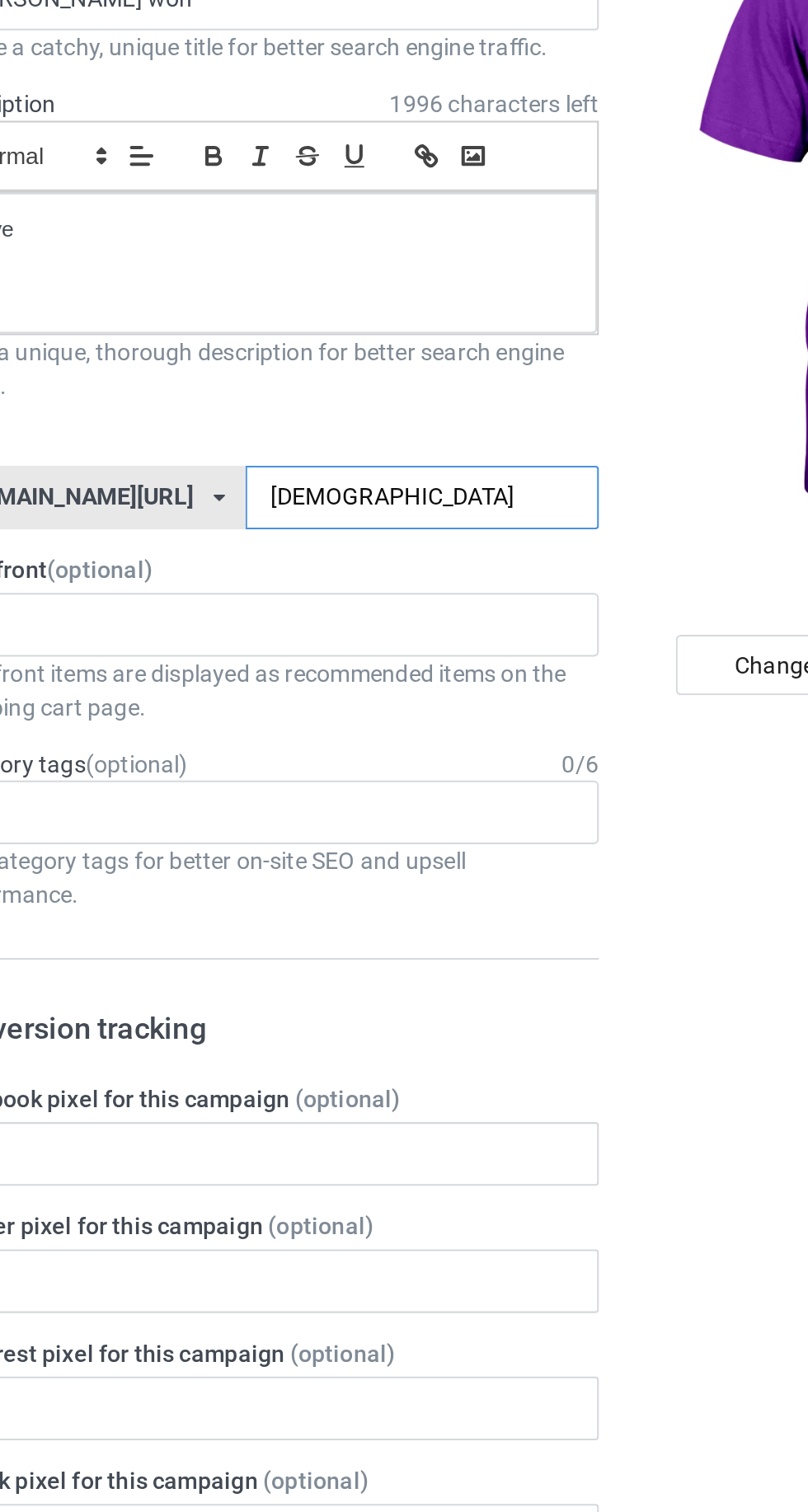
type input "Jesuswon"
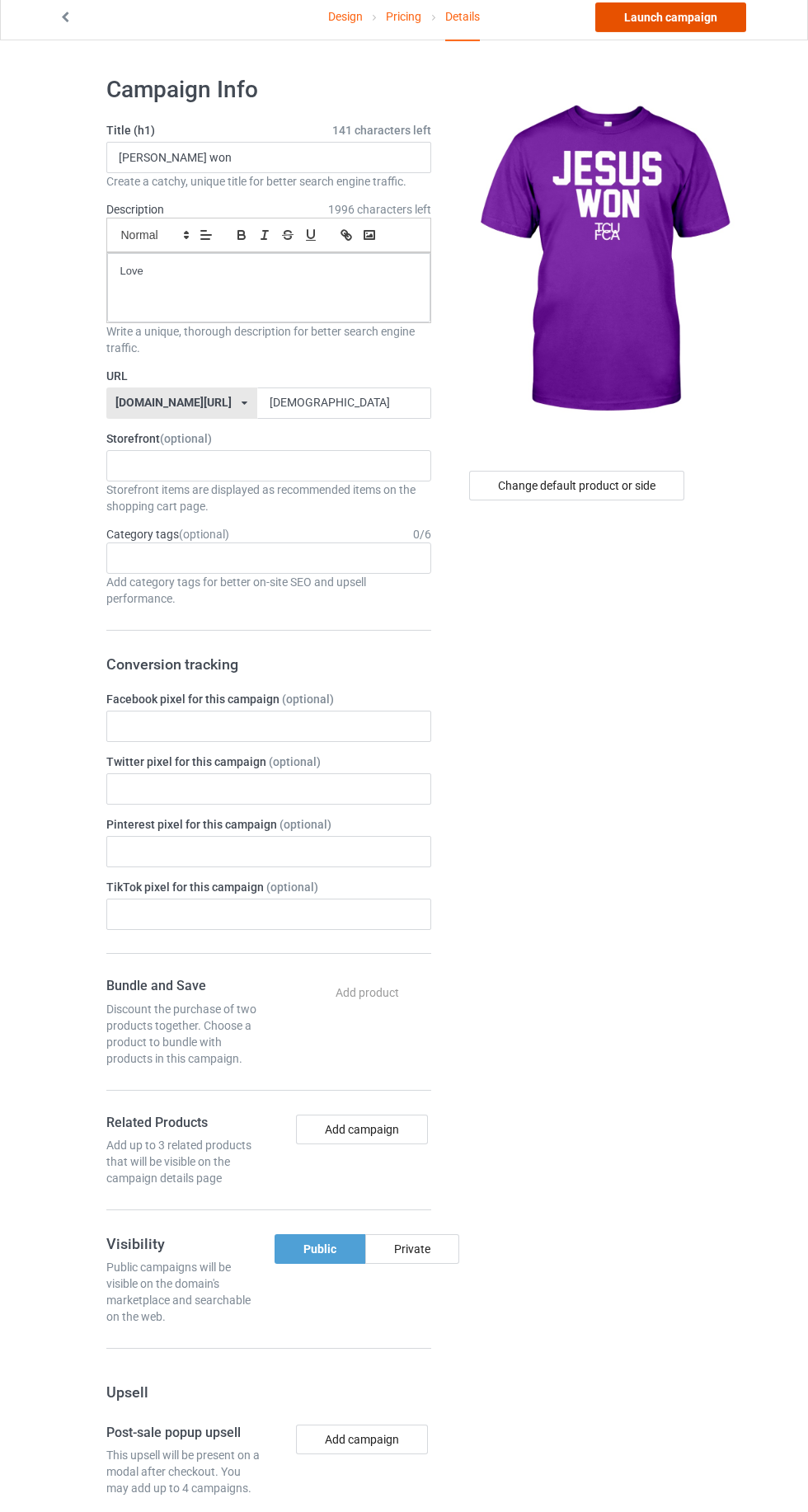
click at [661, 18] on link "Launch campaign" at bounding box center [671, 24] width 151 height 29
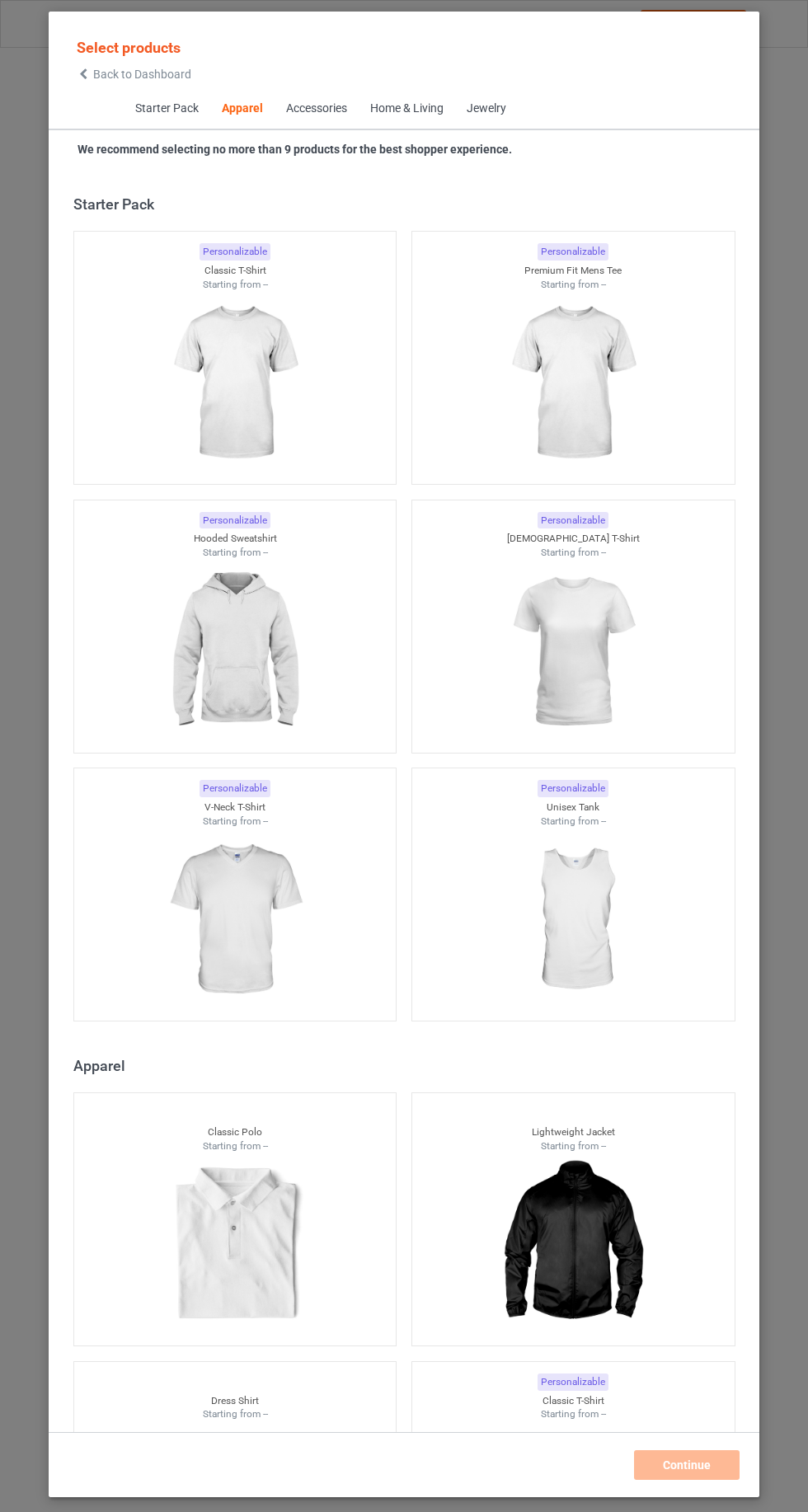
scroll to position [882, 0]
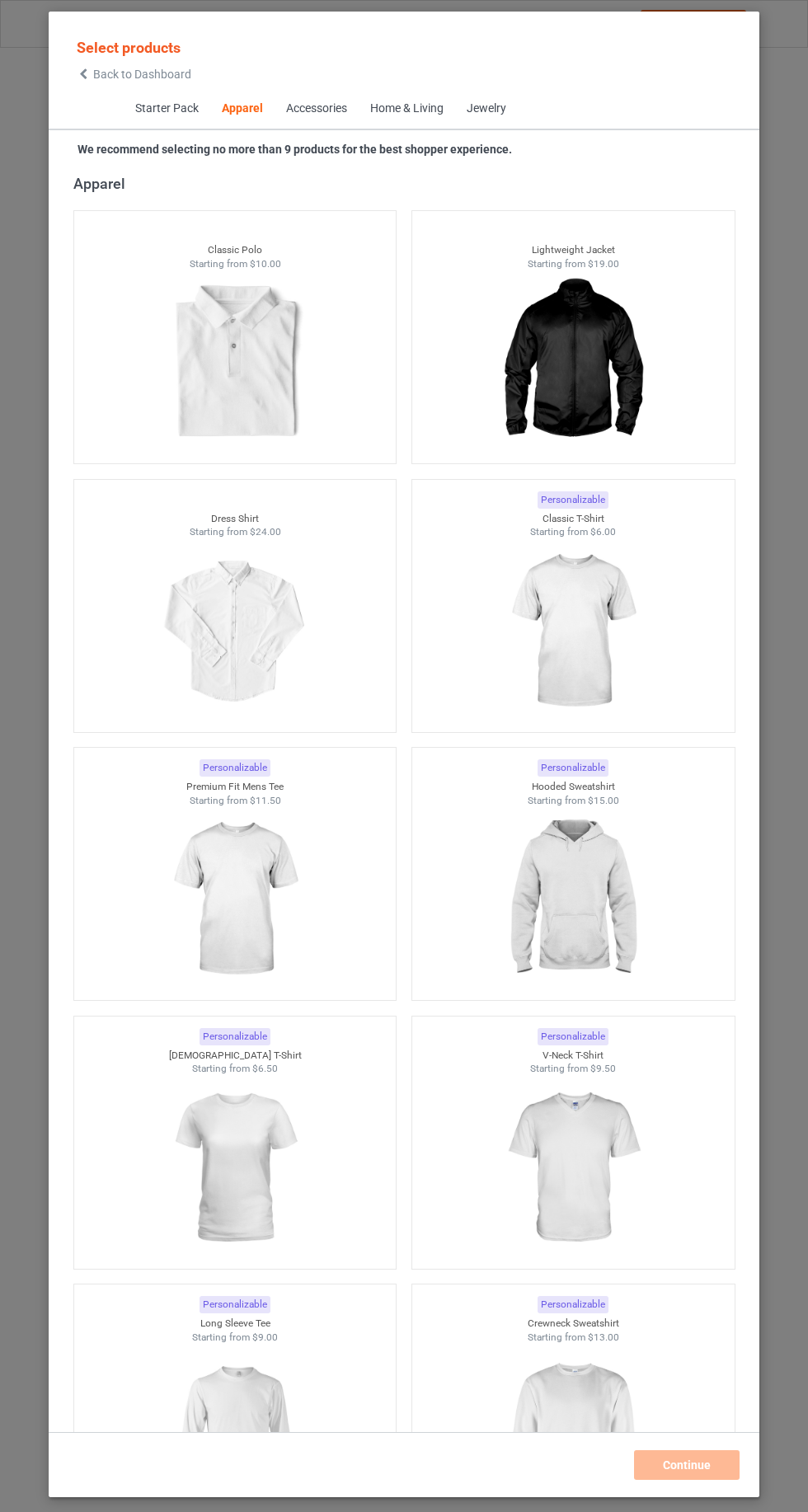
click at [66, 100] on div "Starter Pack Apparel Accessories Home & Living Jewelry" at bounding box center [404, 110] width 710 height 41
click at [111, 74] on span "Back to Dashboard" at bounding box center [143, 73] width 99 height 13
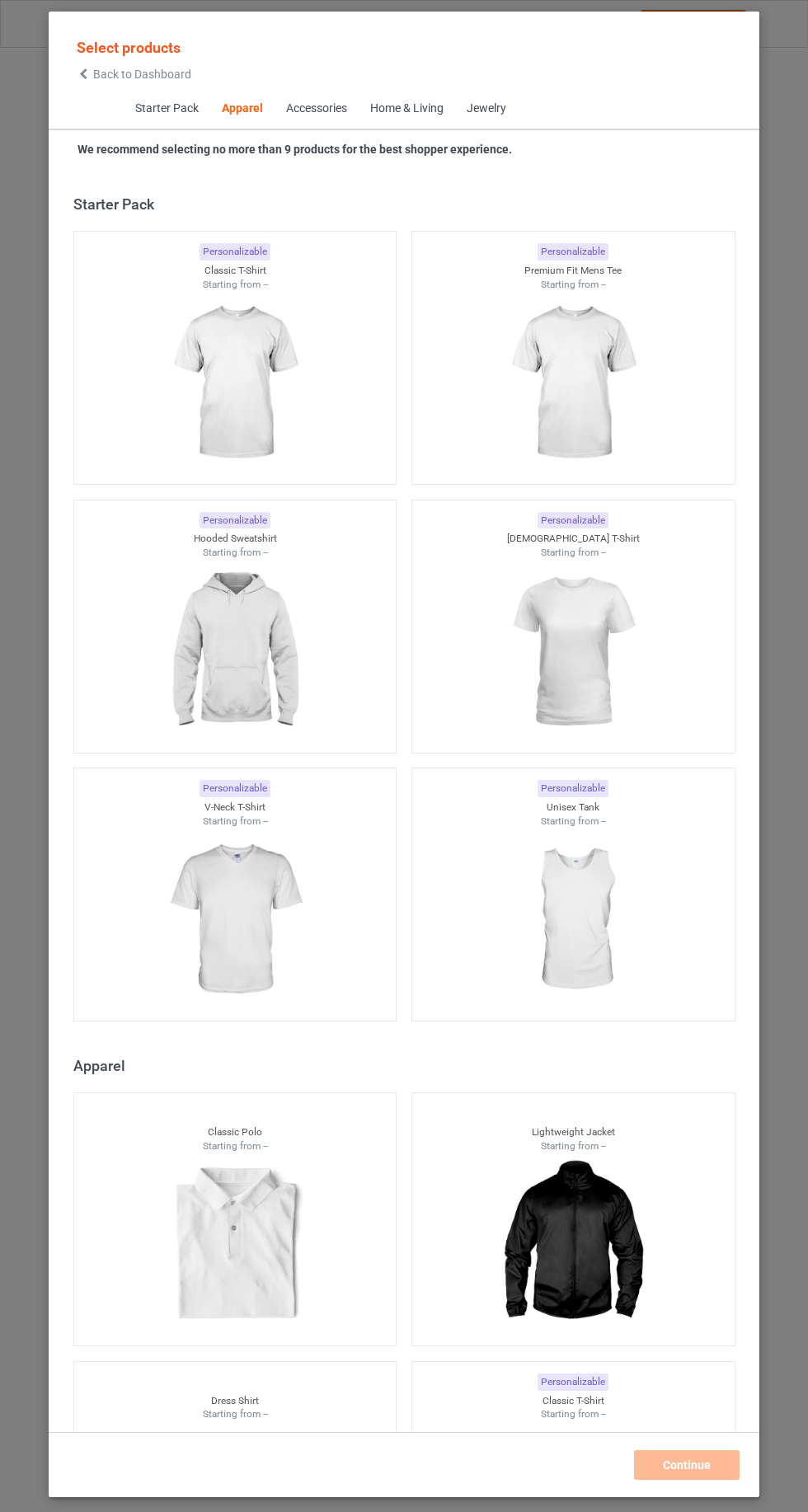
click at [83, 73] on icon at bounding box center [84, 73] width 14 height 11
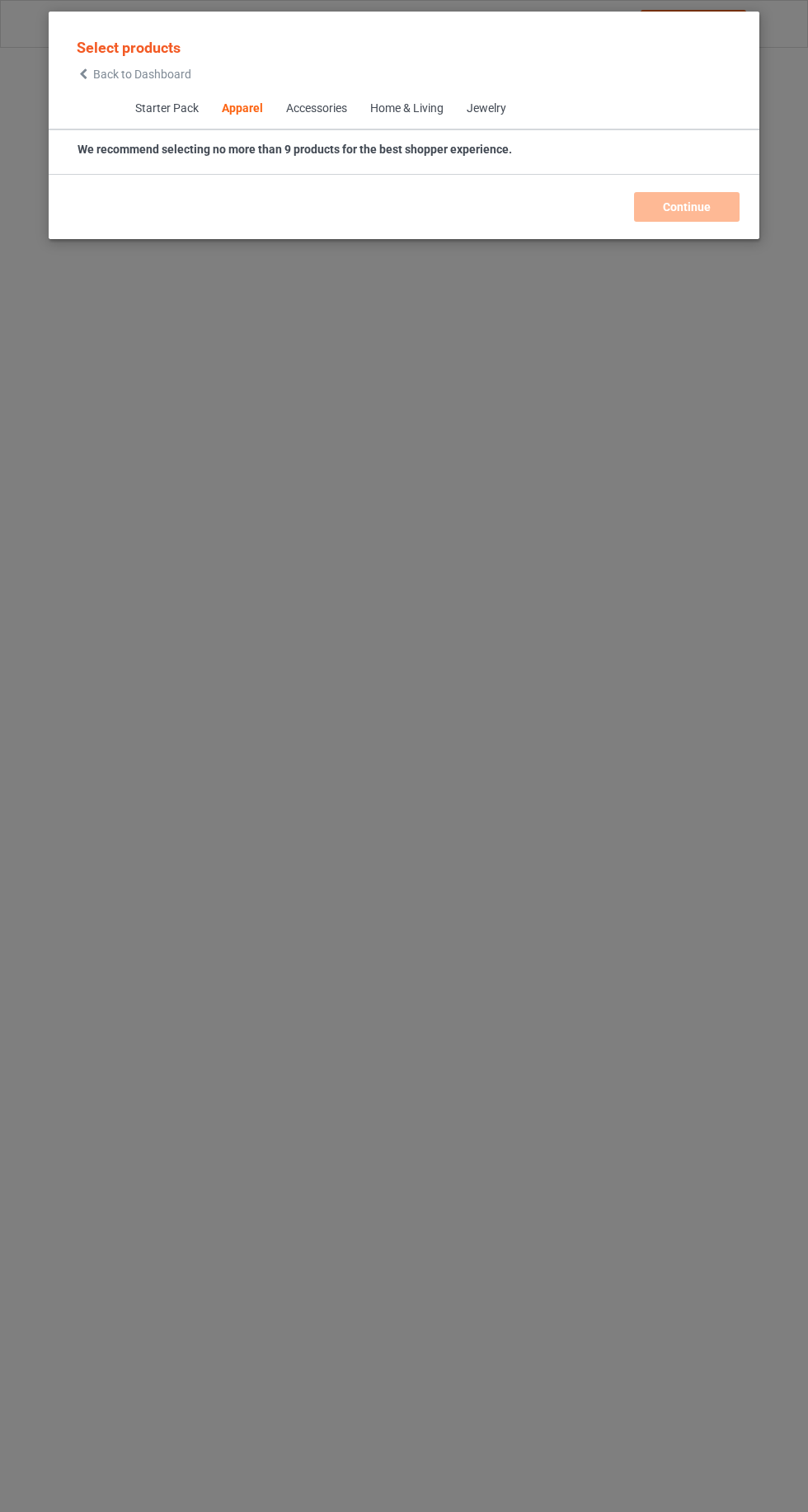
click at [92, 79] on div "Back to Dashboard" at bounding box center [134, 73] width 115 height 11
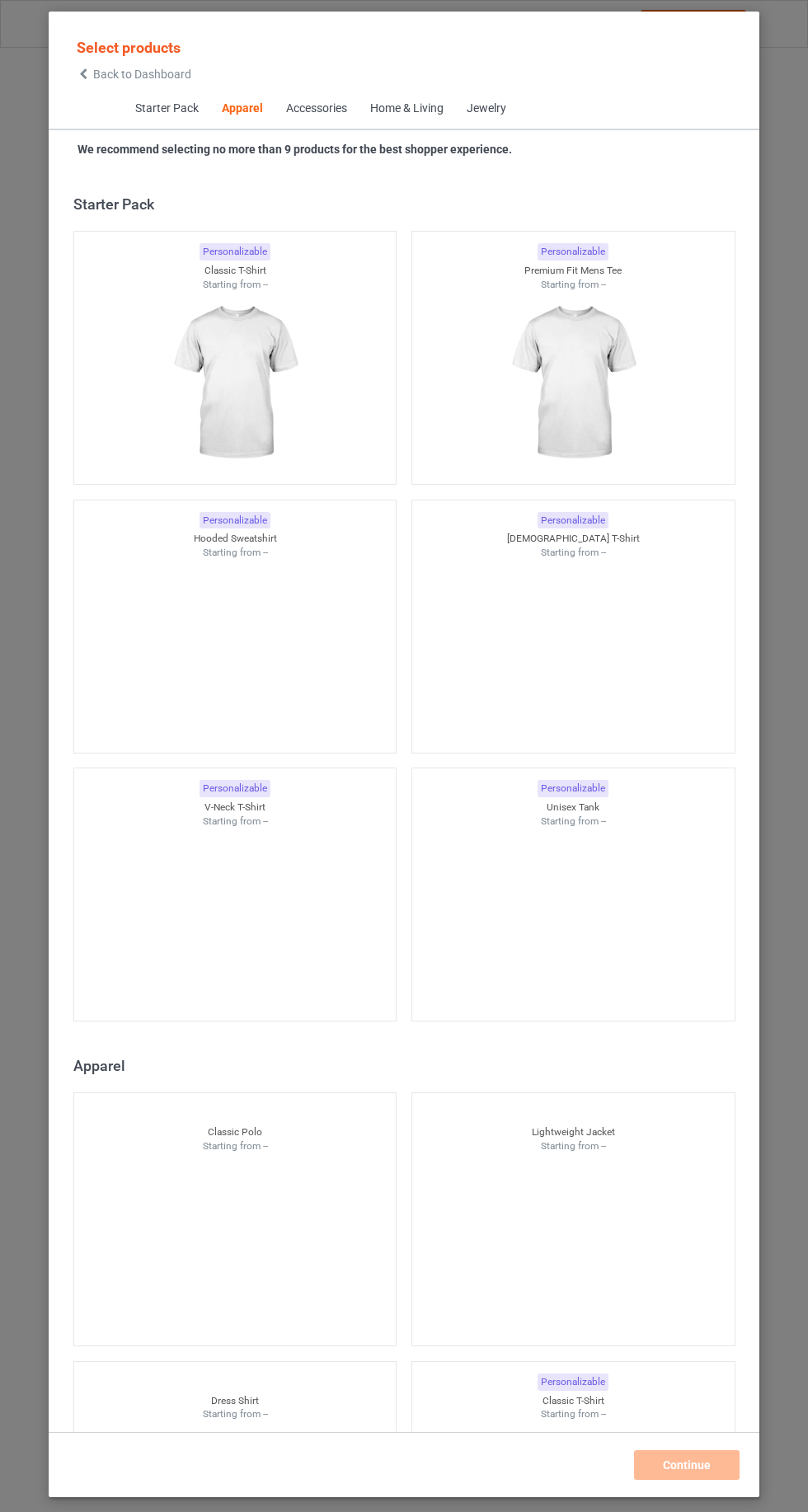
scroll to position [882, 0]
